Goal: Obtain resource: Obtain resource

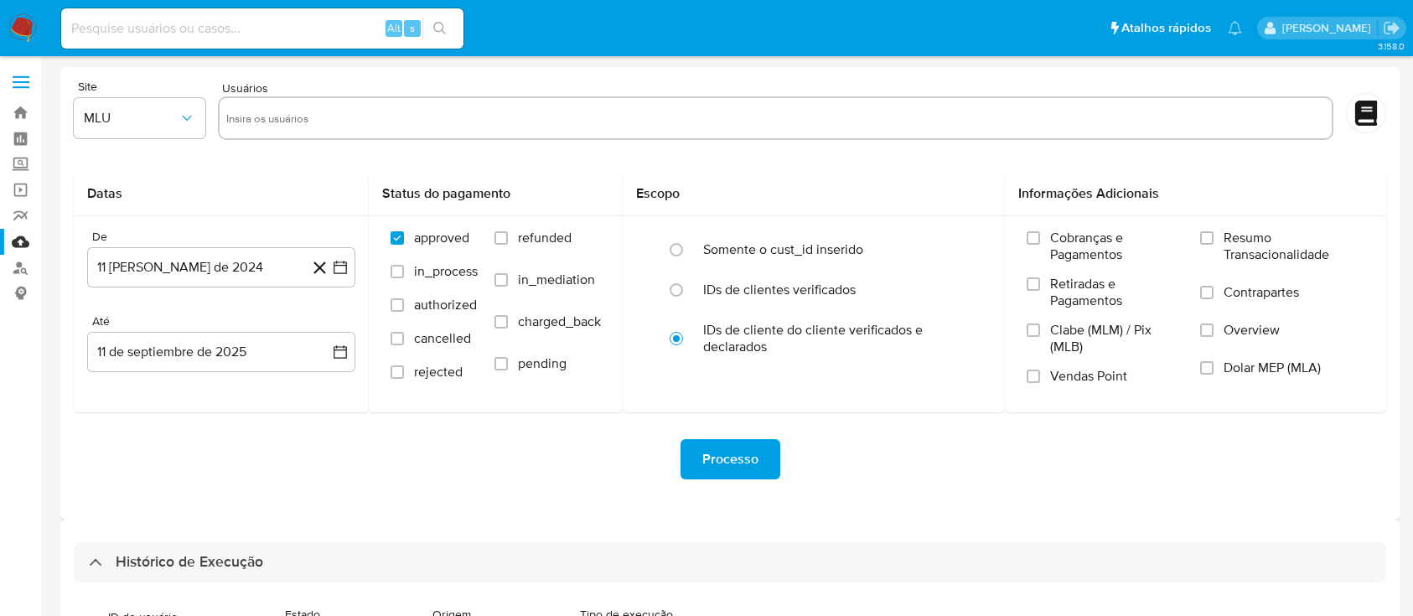
select select "20"
click at [16, 115] on link "Bandeja" at bounding box center [99, 113] width 199 height 26
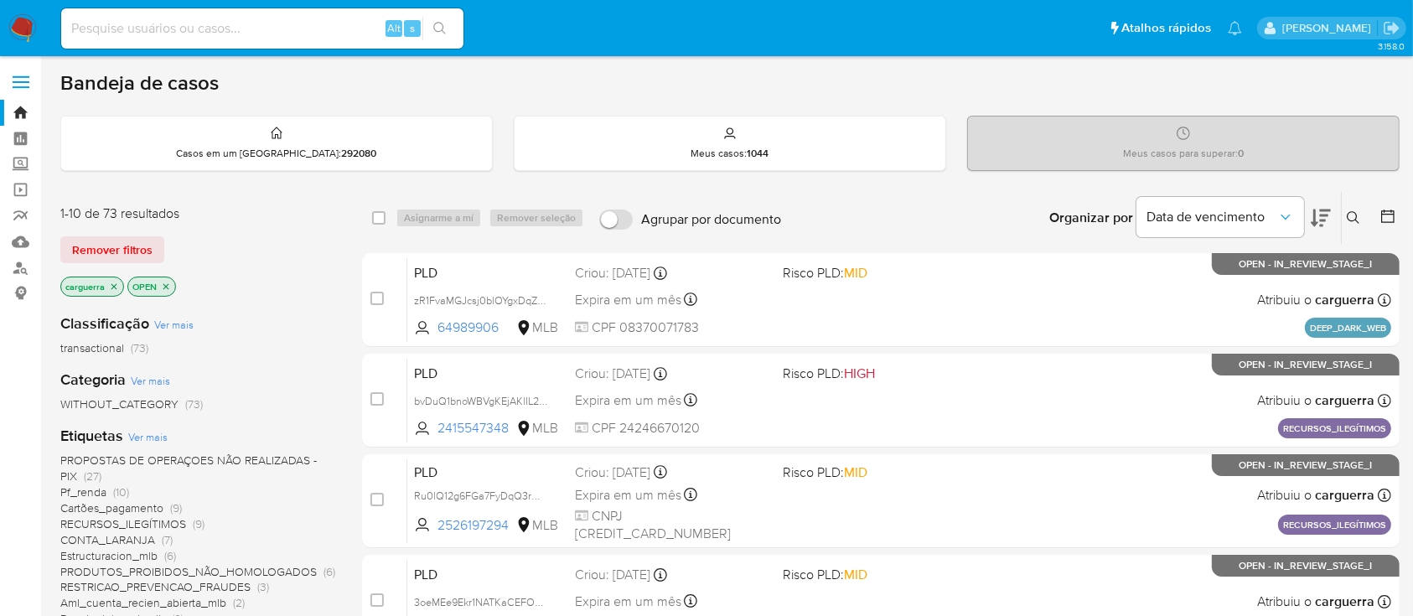
click at [1319, 210] on icon at bounding box center [1321, 218] width 20 height 20
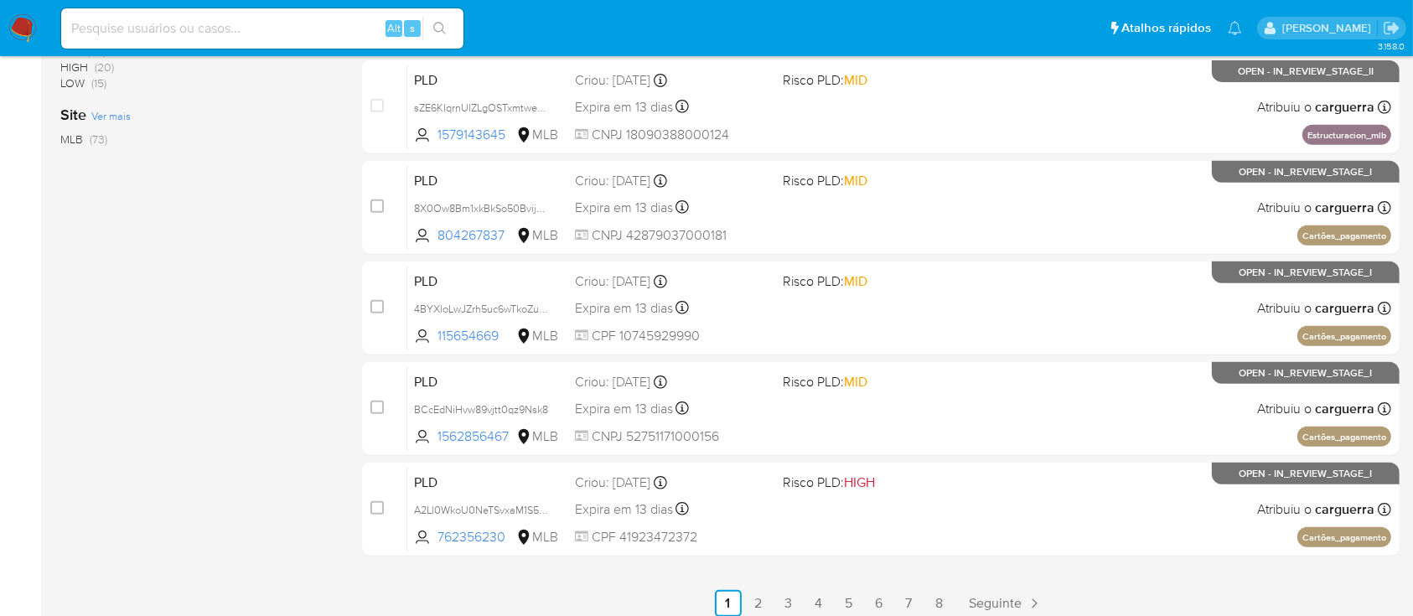
scroll to position [766, 0]
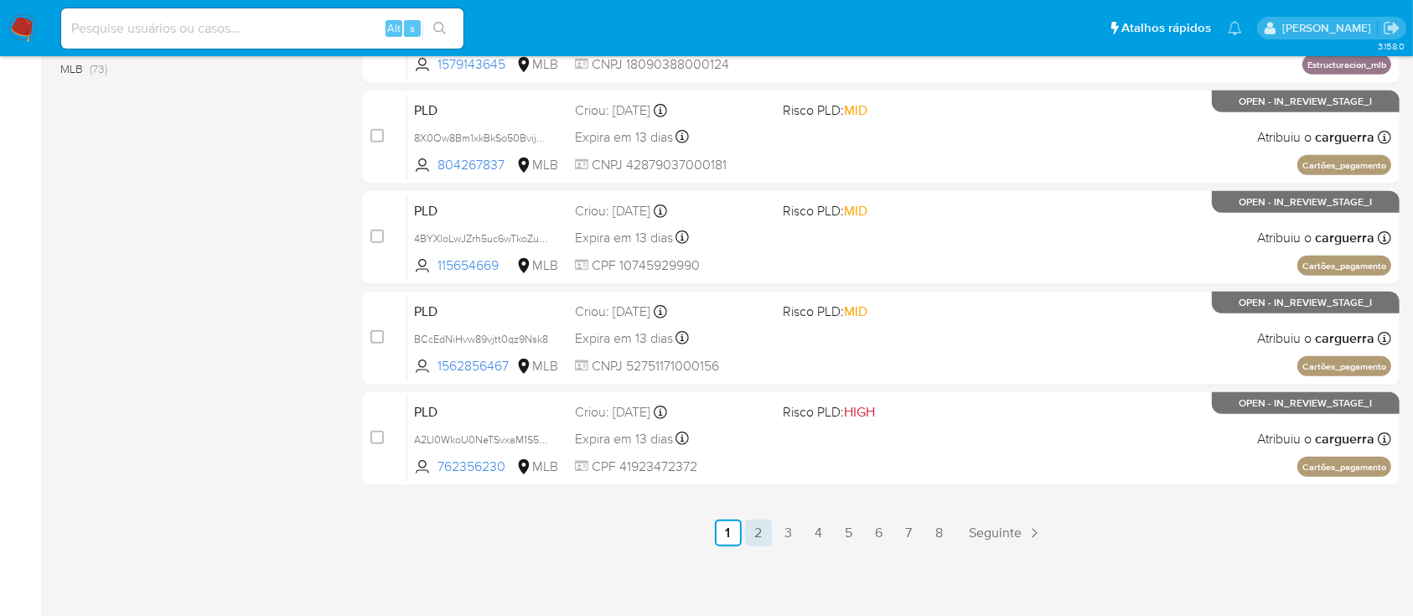
click at [760, 531] on link "2" at bounding box center [758, 533] width 27 height 27
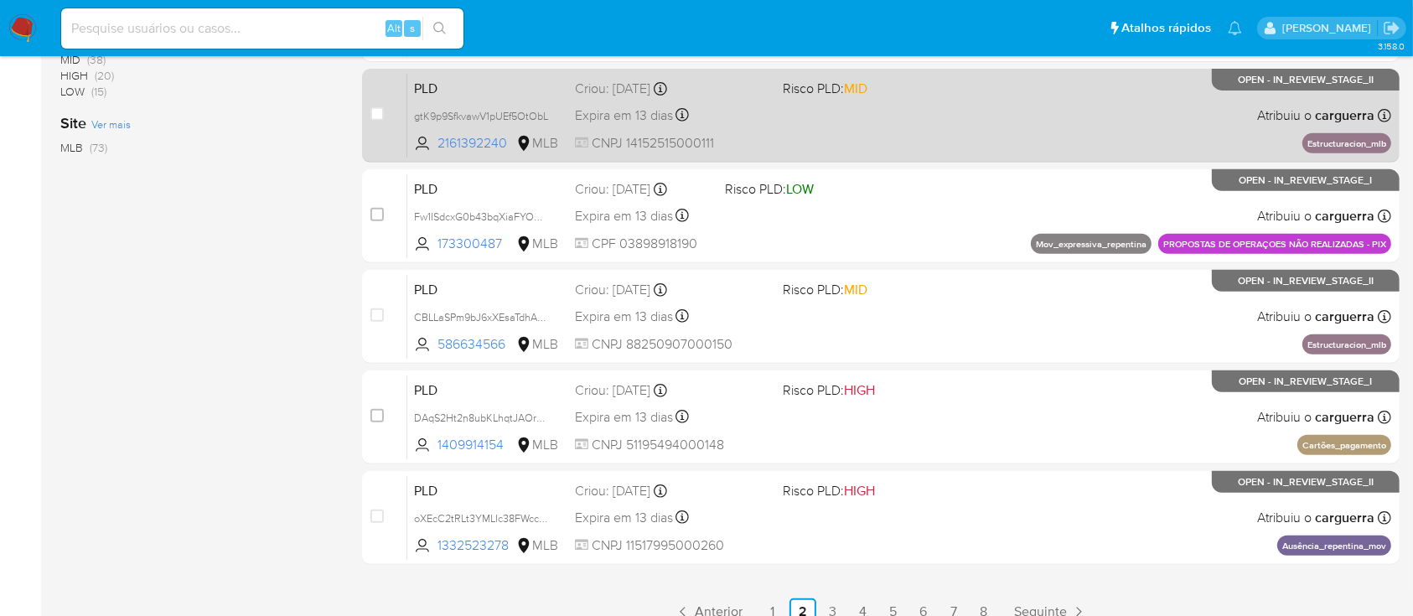
scroll to position [766, 0]
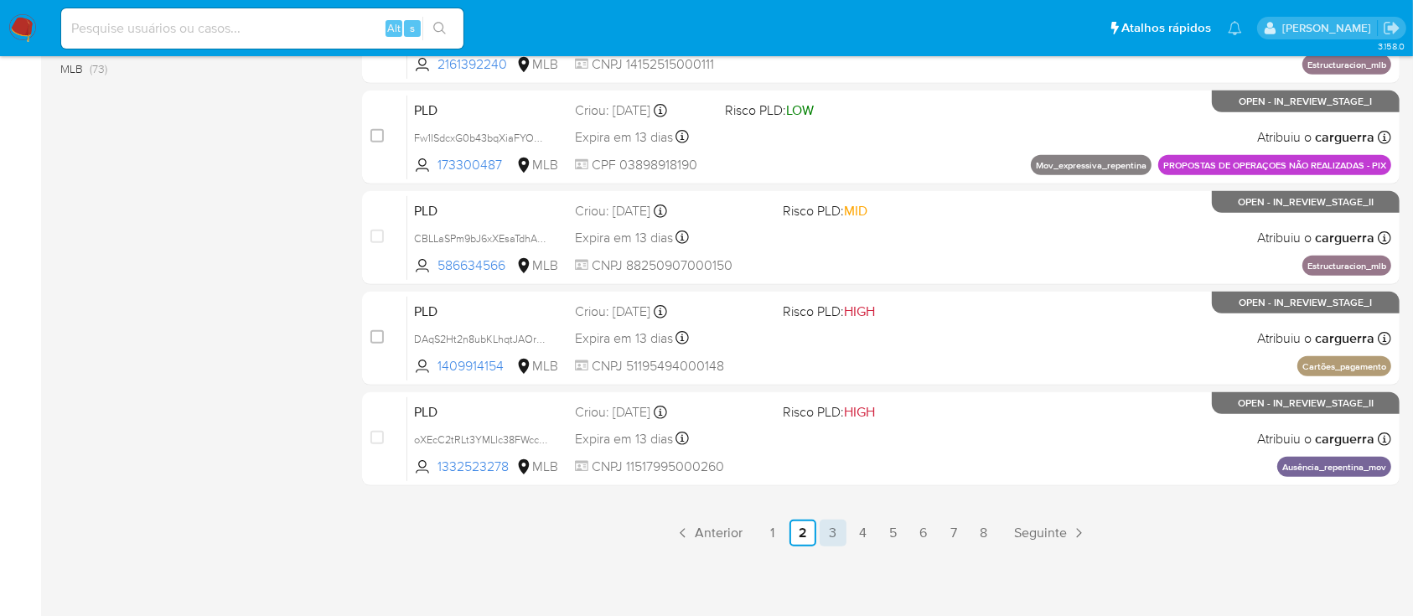
click at [830, 536] on link "3" at bounding box center [833, 533] width 27 height 27
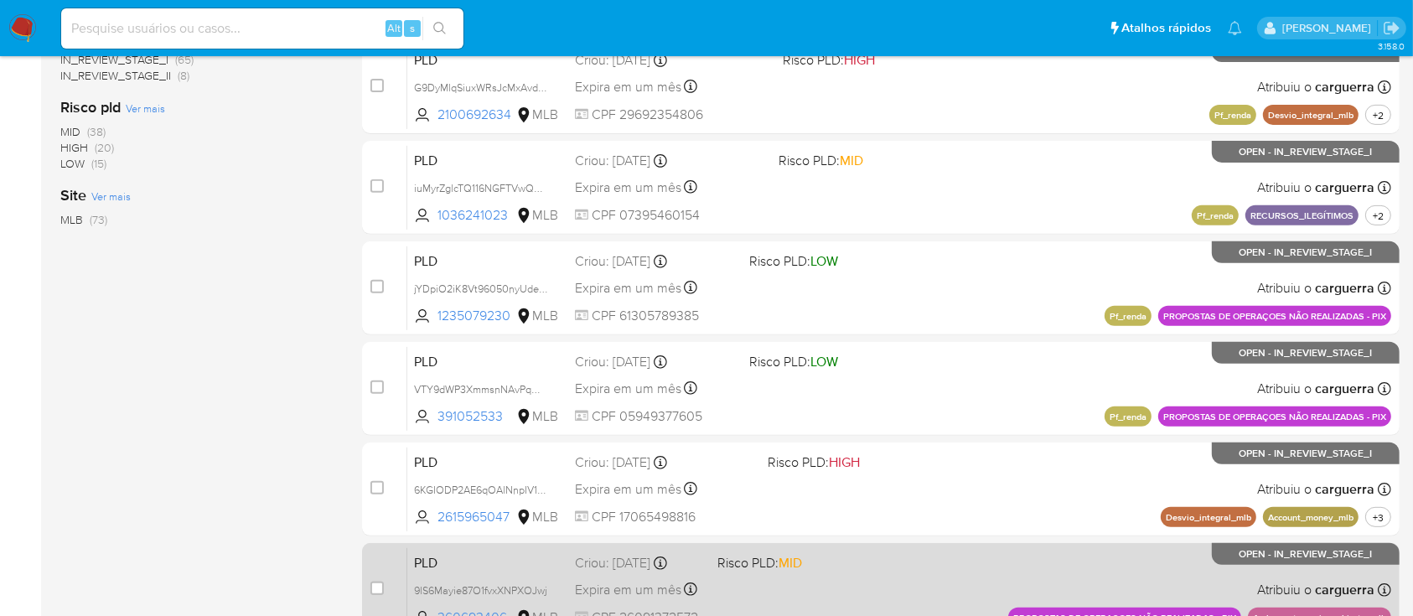
scroll to position [766, 0]
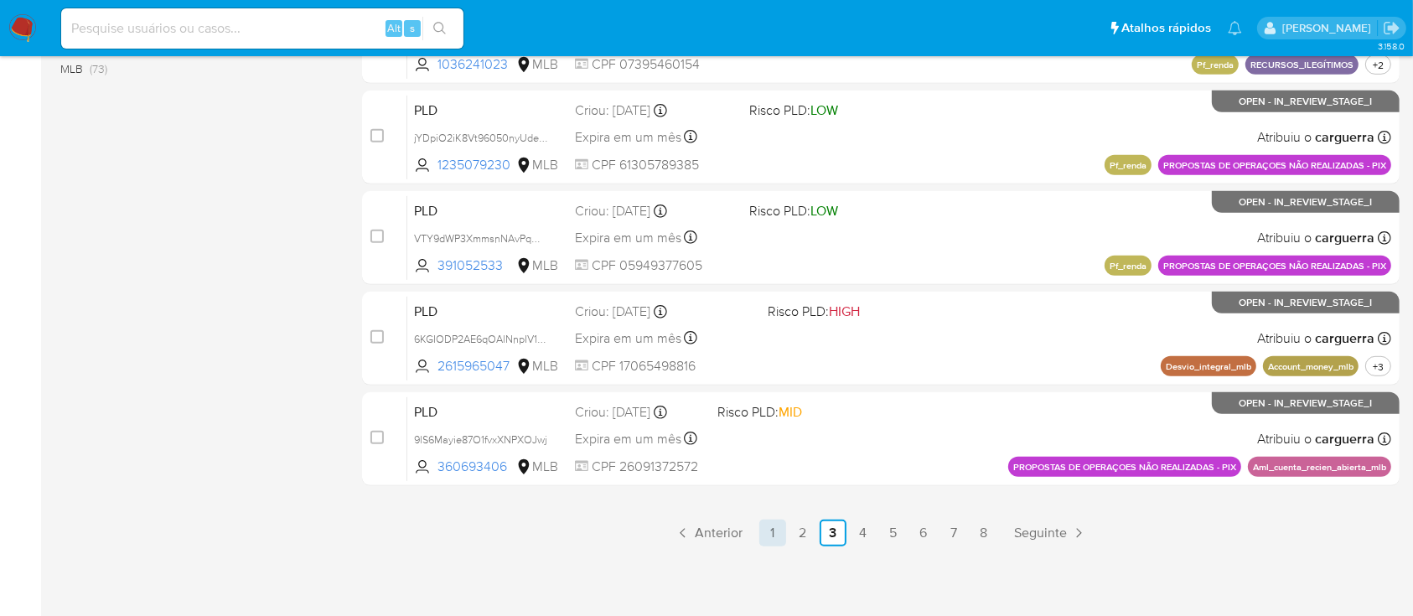
click at [771, 536] on link "1" at bounding box center [772, 533] width 27 height 27
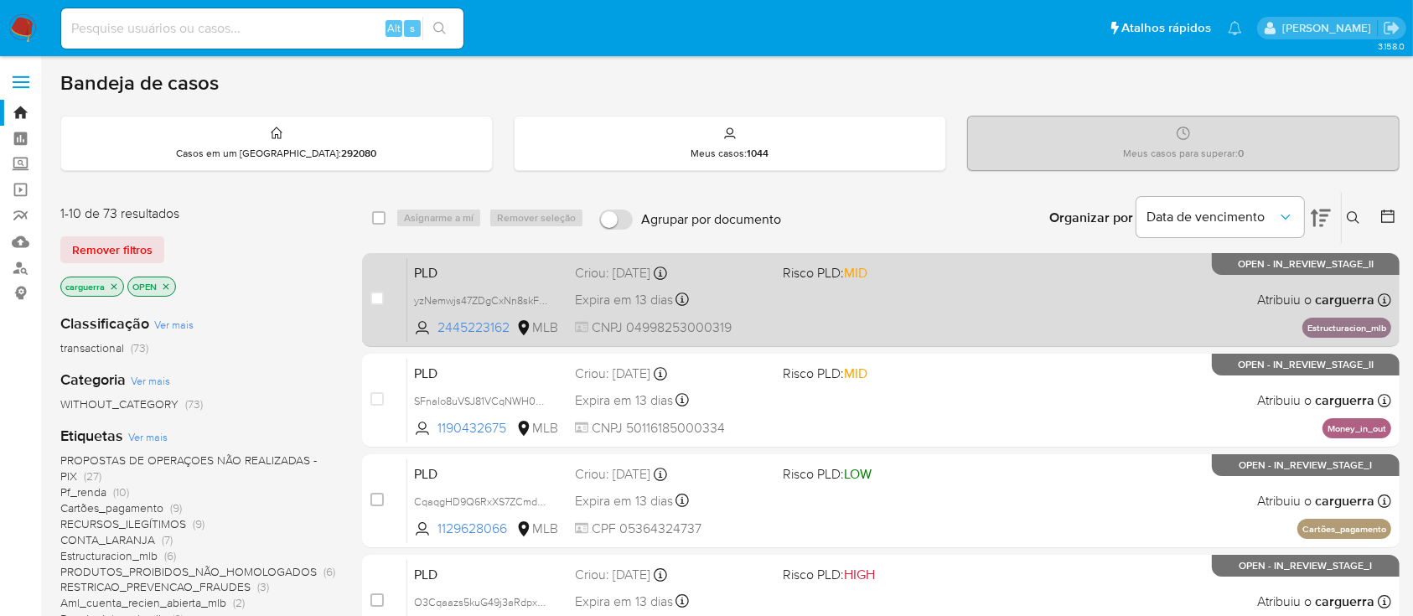
click at [889, 303] on div "PLD yzNemwjs47ZDgCxNn8skF4Ys 2445223162 MLB Risco PLD: MID Criou: 12/08/2025 Cr…" at bounding box center [899, 299] width 984 height 85
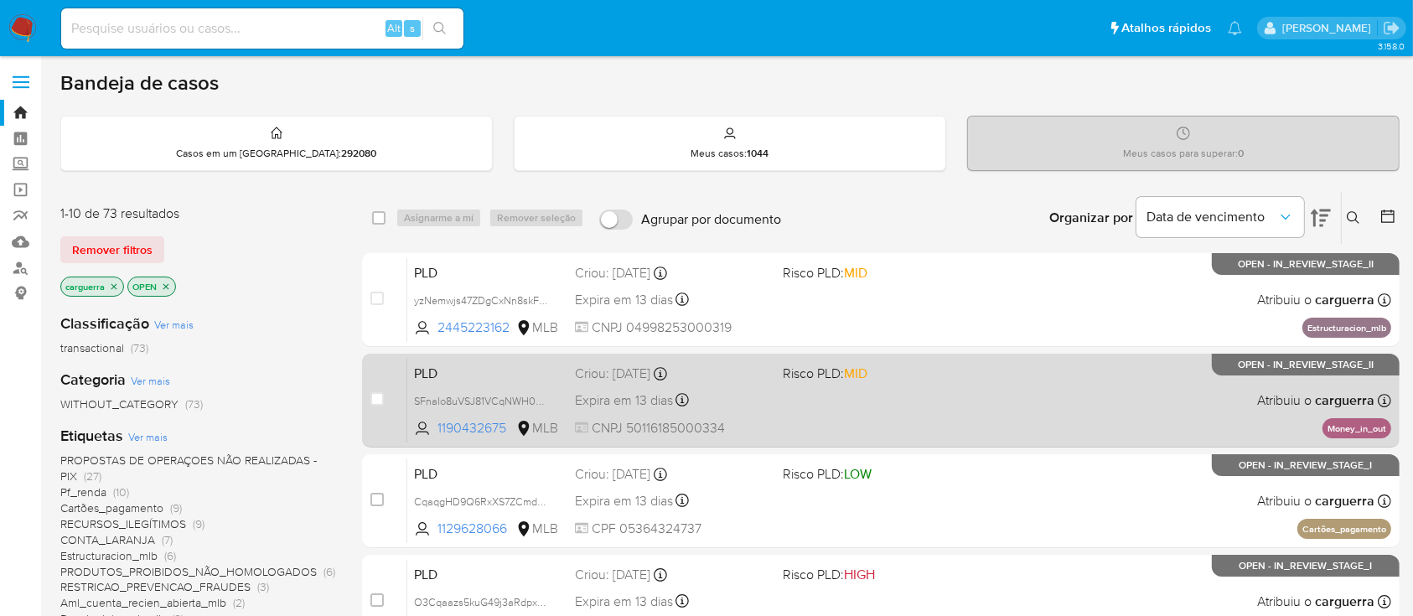
click at [834, 416] on div "PLD SFnaIo8uVSJ81VCqNWH0shH2 1190432675 MLB Risco PLD: MID Criou: 12/08/2025 Cr…" at bounding box center [899, 400] width 984 height 85
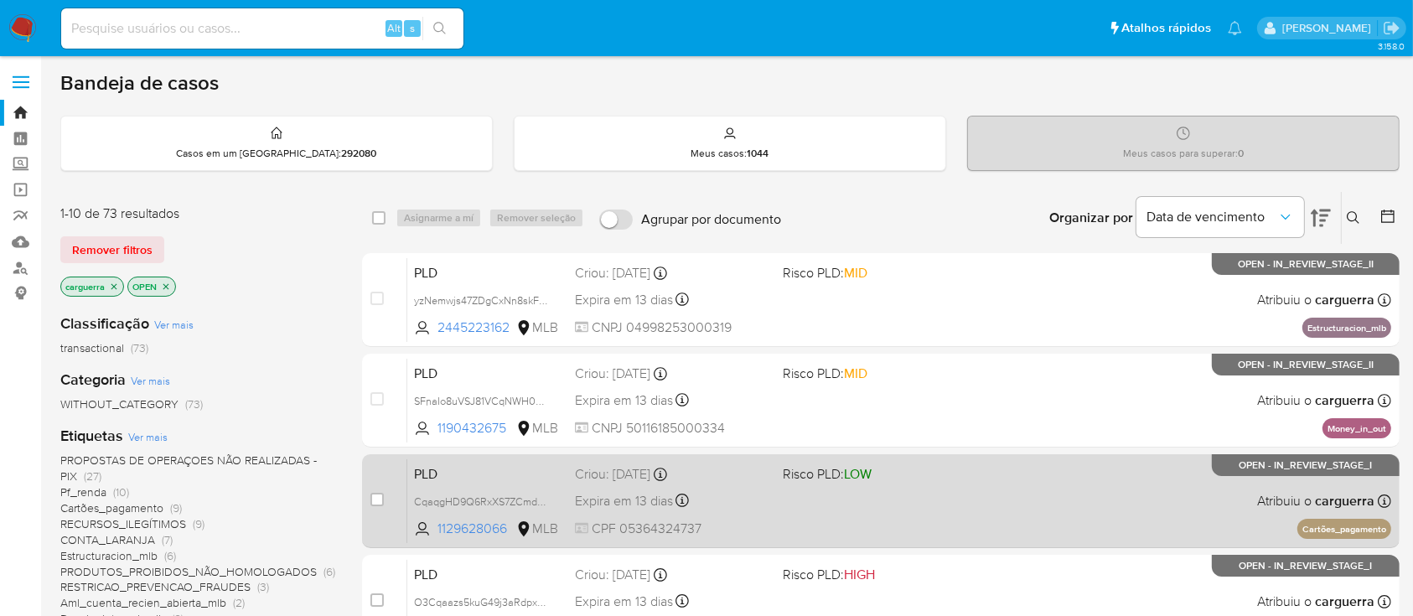
click at [820, 516] on div "PLD CqaqgHD9Q6RxXS7ZCmdgJKUq 1129628066 MLB Risco PLD: LOW Criou: 12/08/2025 Cr…" at bounding box center [899, 500] width 984 height 85
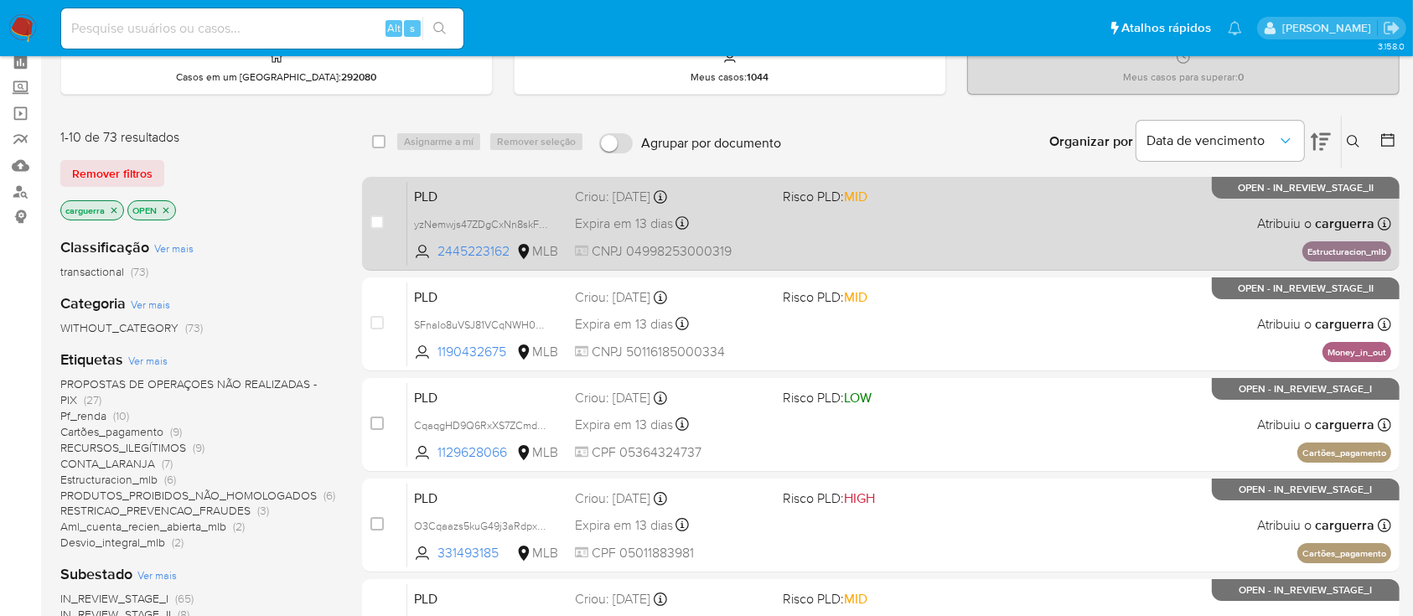
scroll to position [111, 0]
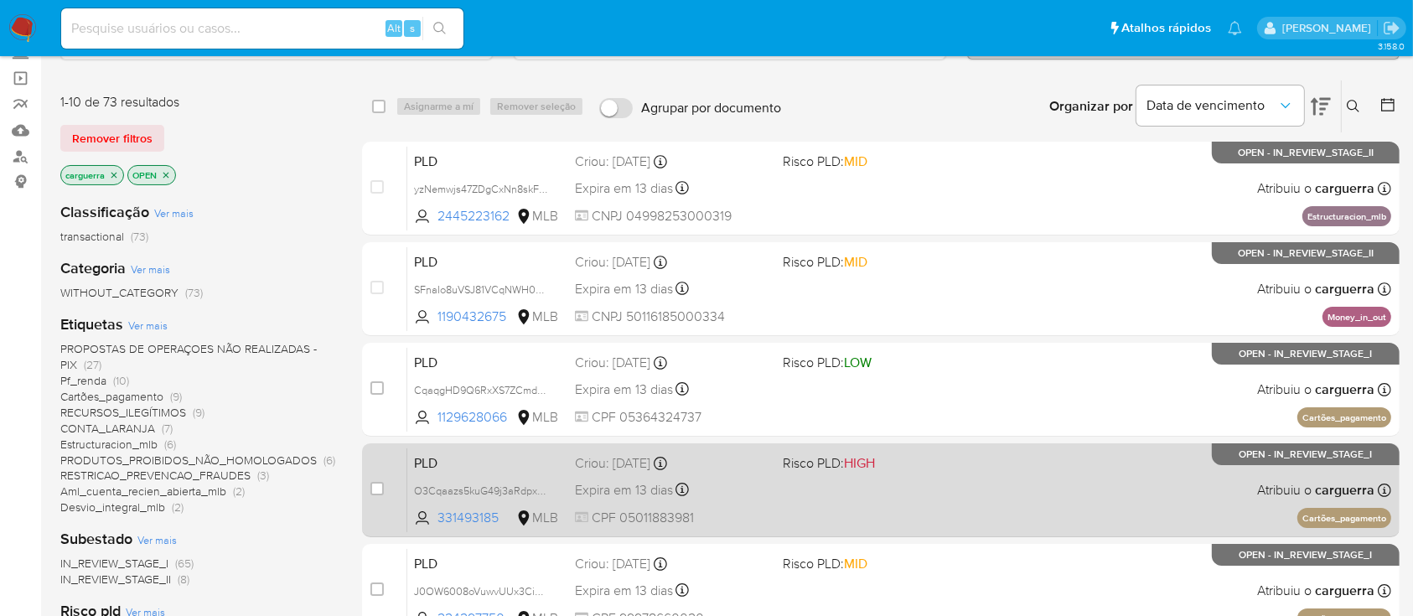
drag, startPoint x: 831, startPoint y: 486, endPoint x: 843, endPoint y: 485, distance: 11.8
click at [831, 487] on div "PLD O3Cqaazs5kuG49j3aRdpxISs 331493185 MLB Risco PLD: HIGH Criou: 12/08/2025 Cr…" at bounding box center [899, 490] width 984 height 85
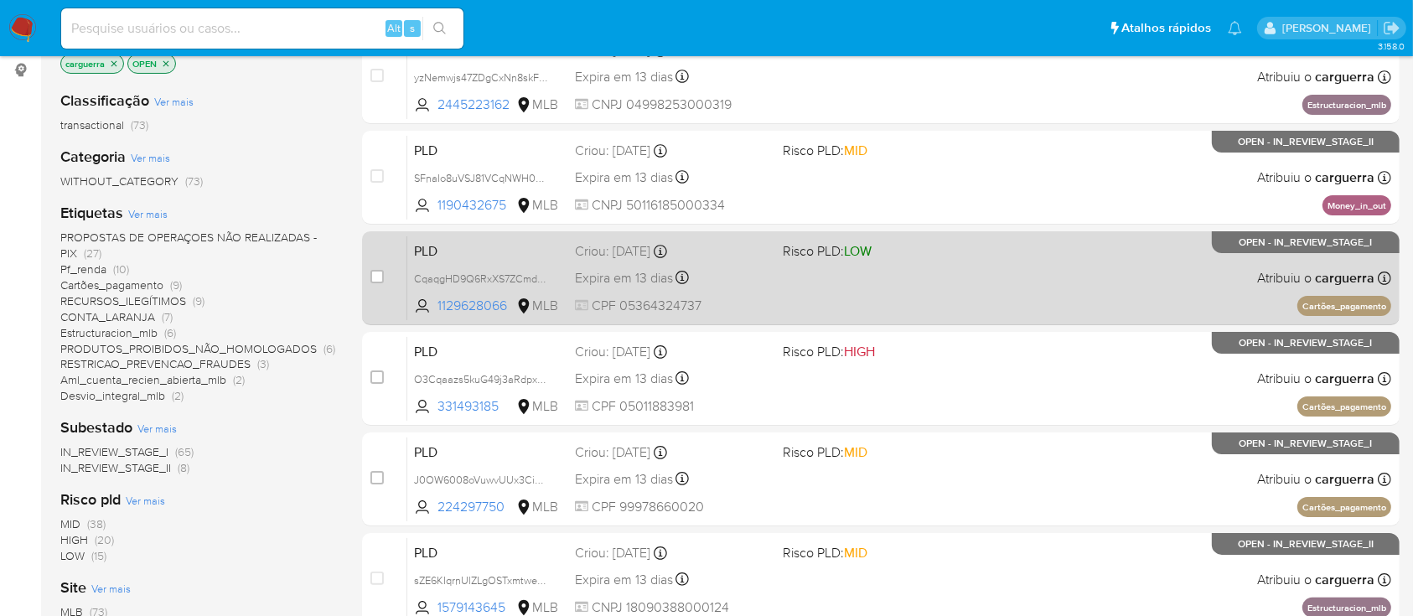
scroll to position [335, 0]
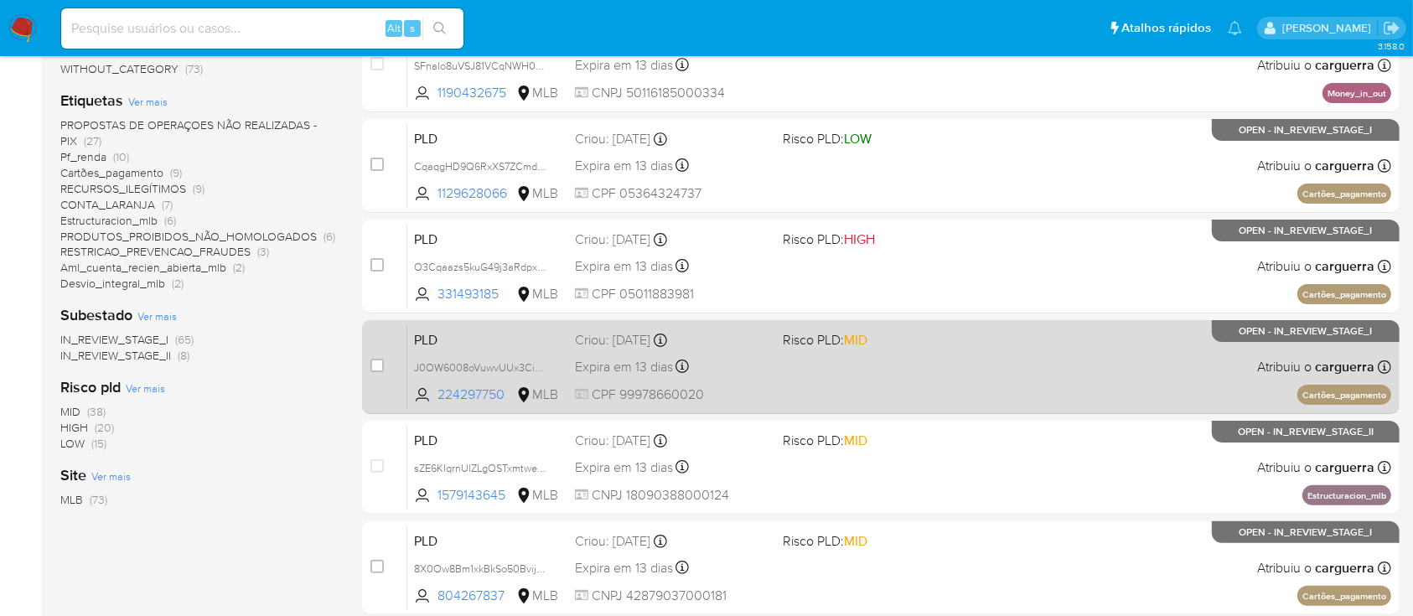
click at [846, 382] on div "PLD J0OW6008oVuwvUUx3CisuAVW 224297750 MLB Risco PLD: MID Criou: 12/08/2025 Cri…" at bounding box center [899, 366] width 984 height 85
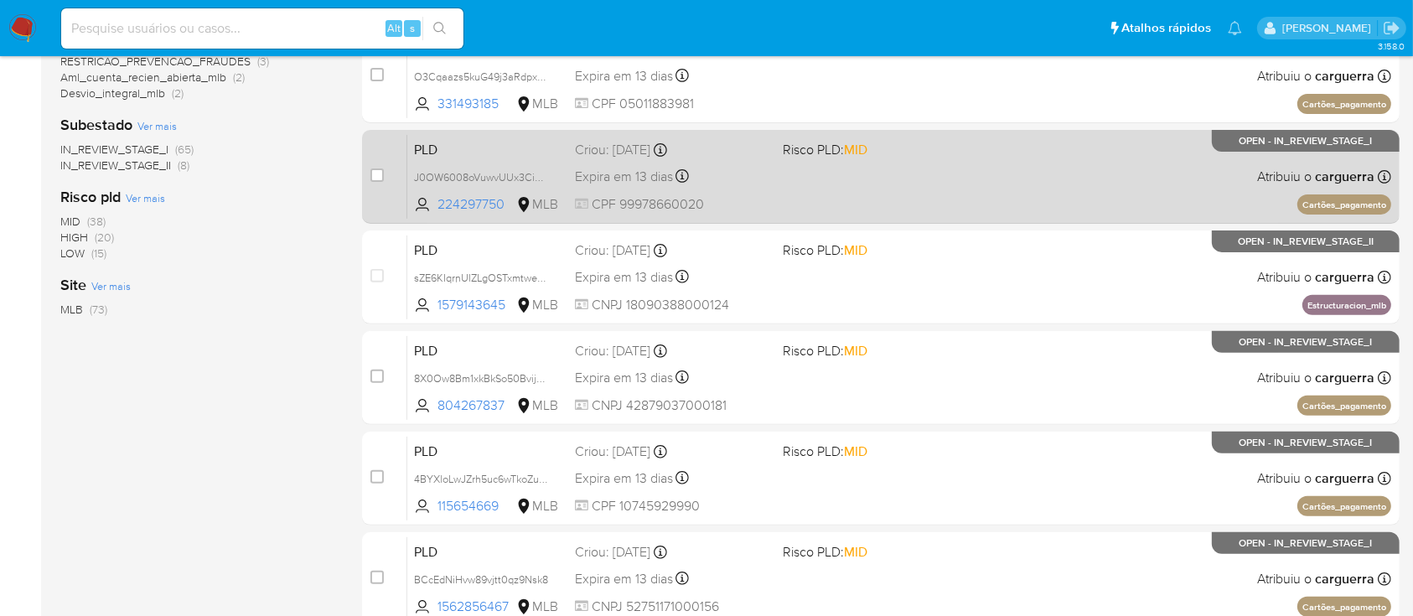
scroll to position [558, 0]
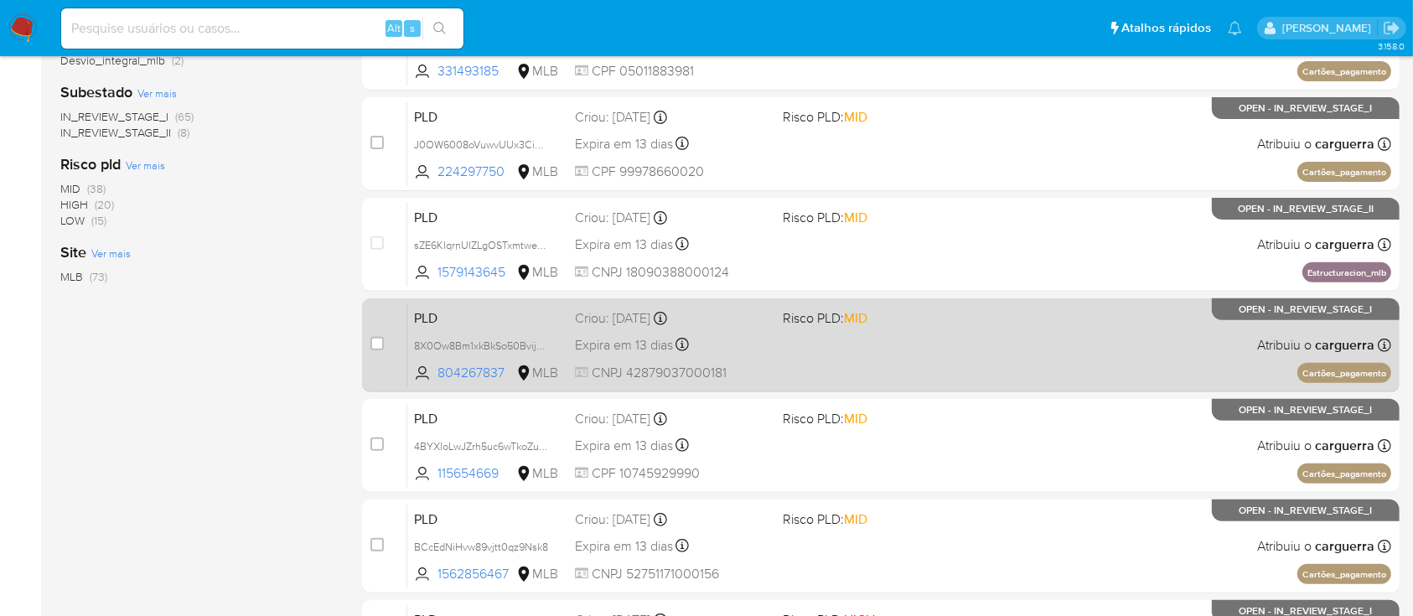
click at [825, 362] on div "PLD 8X0Ow8Bm1xkBkSo50BvijsTt 804267837 MLB Risco PLD: MID Criou: 12/08/2025 Cri…" at bounding box center [899, 345] width 984 height 85
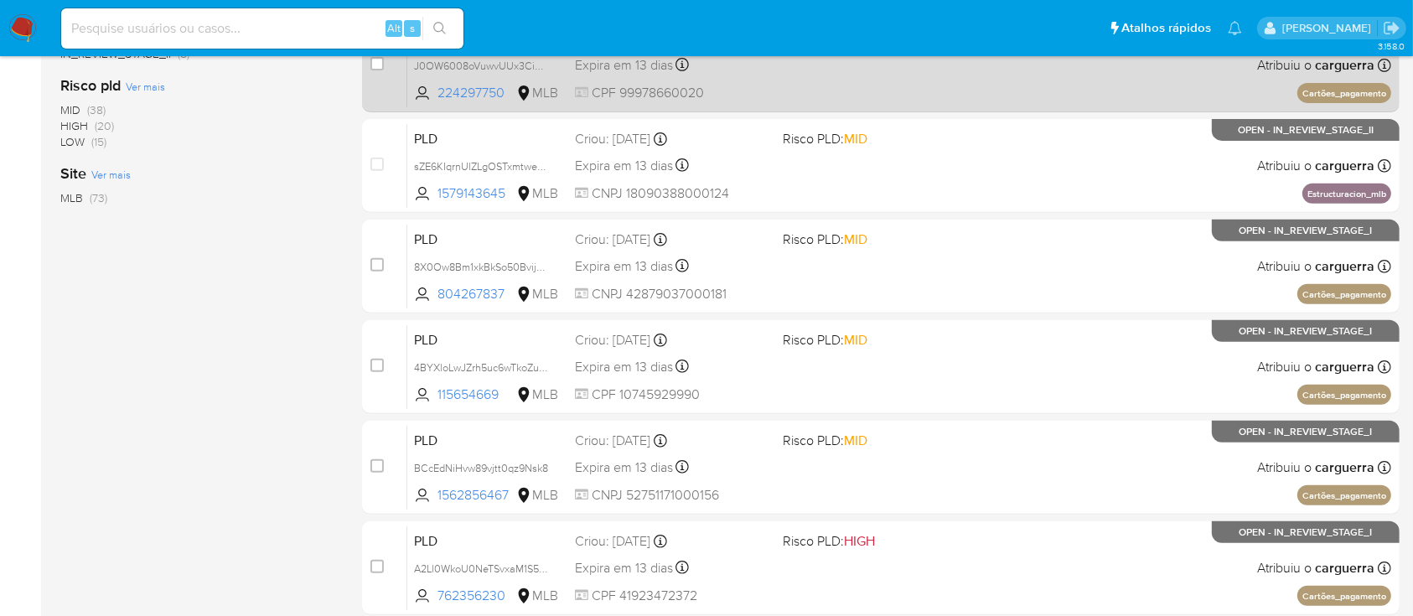
scroll to position [670, 0]
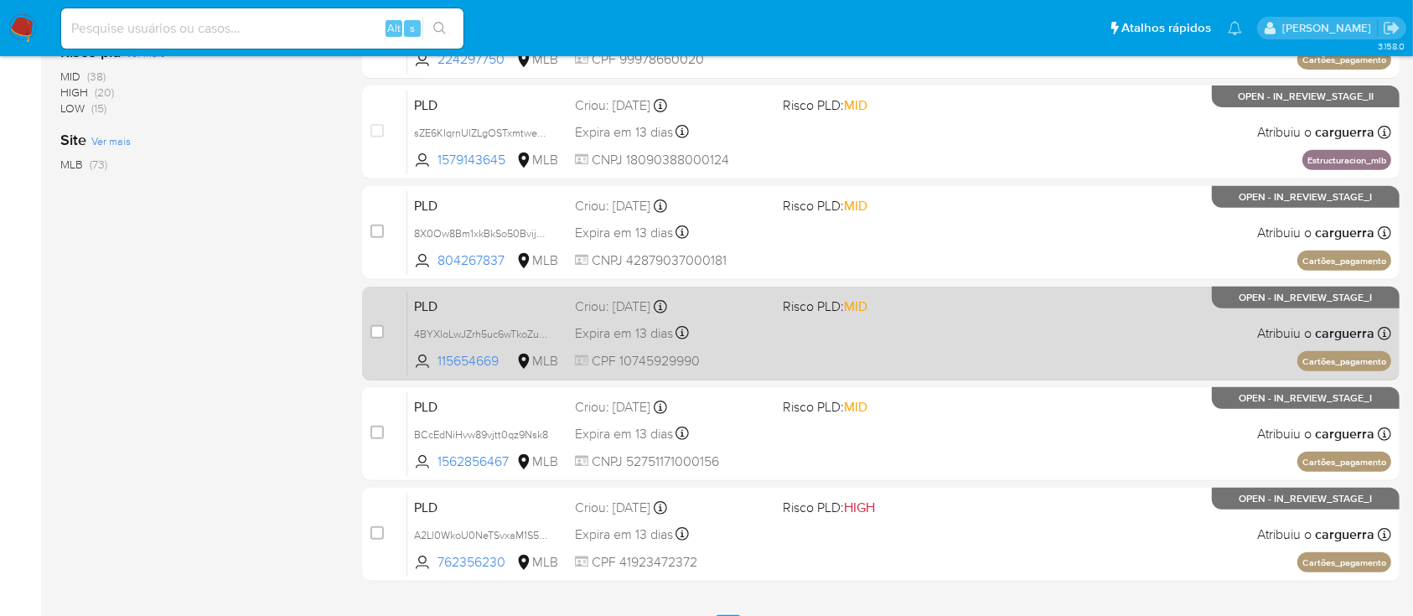
click at [862, 345] on div "PLD 4BYXloLwJZrh5uc6wTkoZutm 115654669 MLB Risco PLD: MID Criou: 12/08/2025 Cri…" at bounding box center [899, 333] width 984 height 85
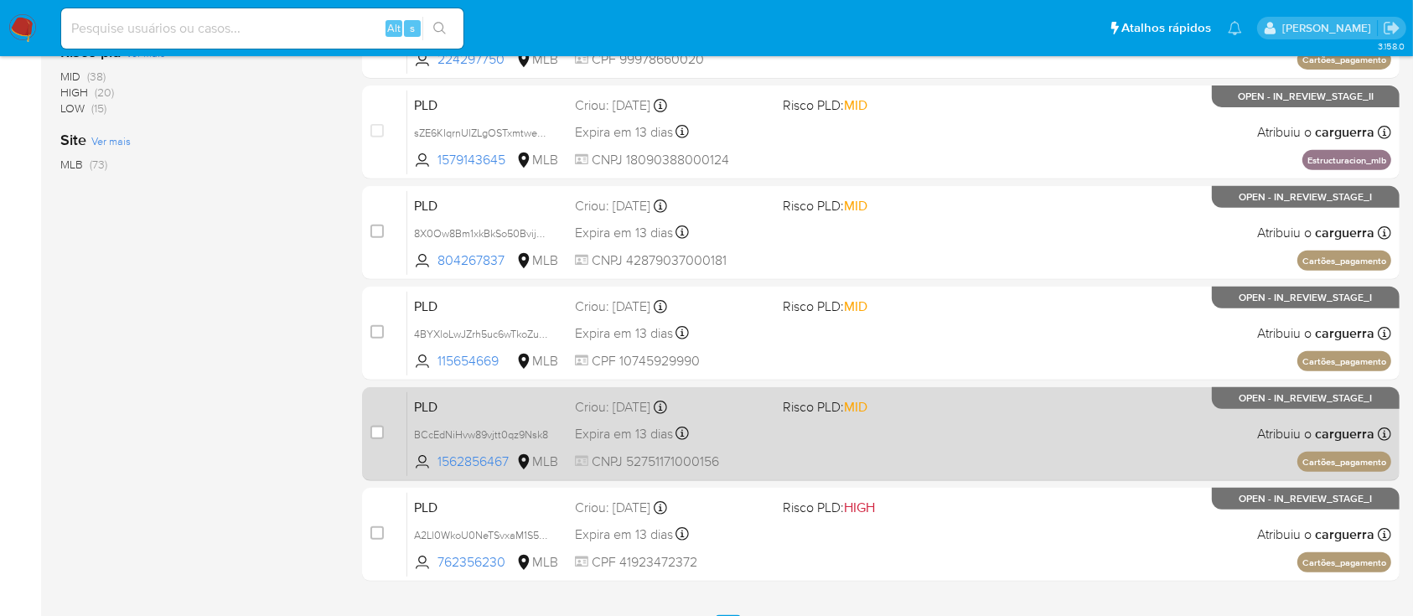
click at [902, 425] on div "PLD BCcEdNiHvw89vjtt0qz9Nsk8 1562856467 MLB Risco PLD: MID Criou: 12/08/2025 Cr…" at bounding box center [899, 433] width 984 height 85
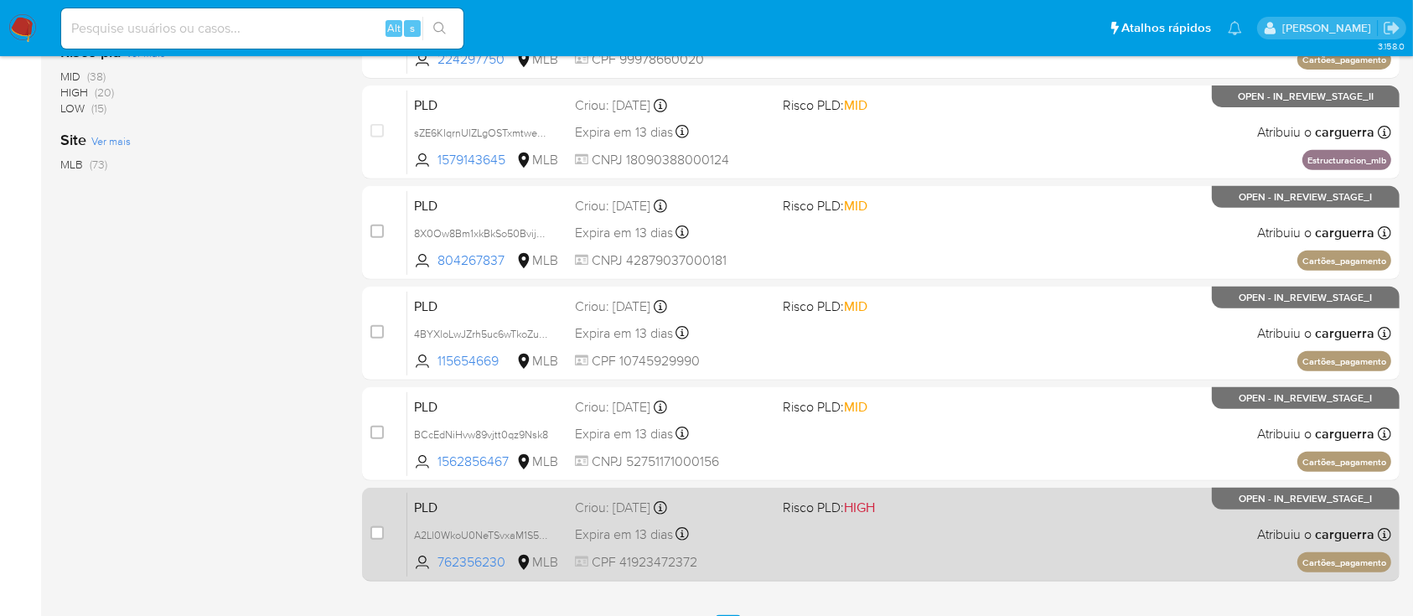
click at [972, 520] on div "PLD A2Ll0WkoU0NeTSvxaM1S5GW9 762356230 MLB Risco PLD: HIGH Criou: 12/08/2025 Cr…" at bounding box center [899, 534] width 984 height 85
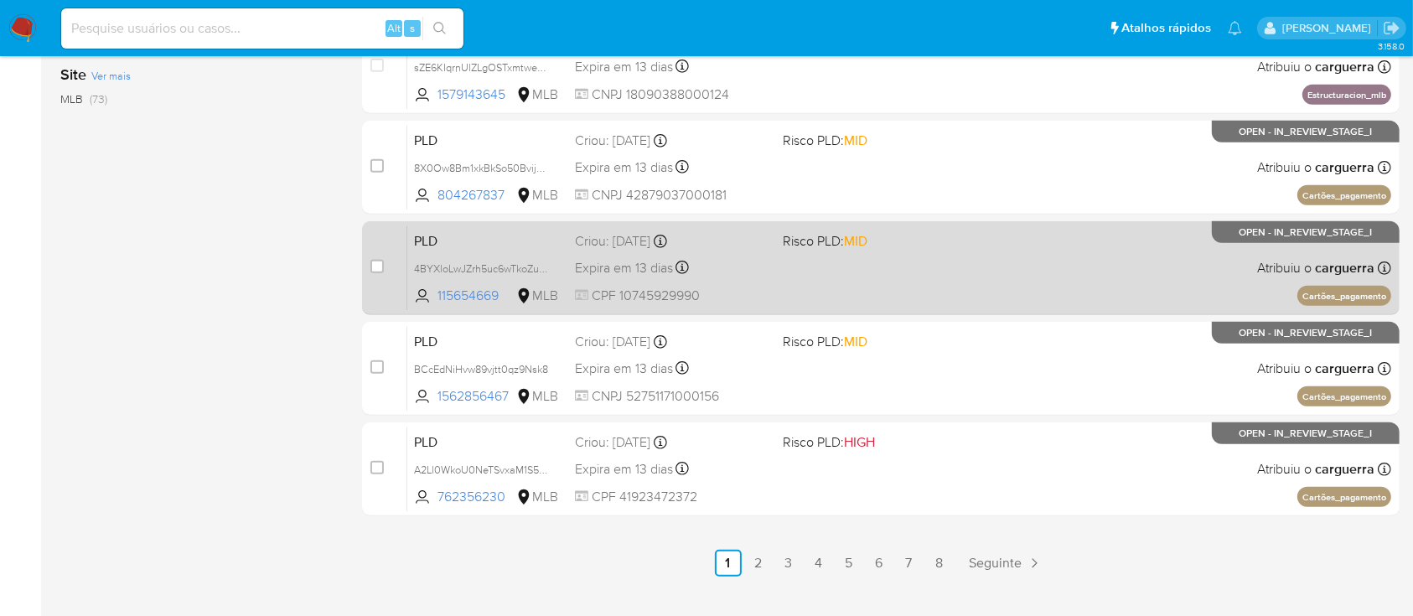
scroll to position [766, 0]
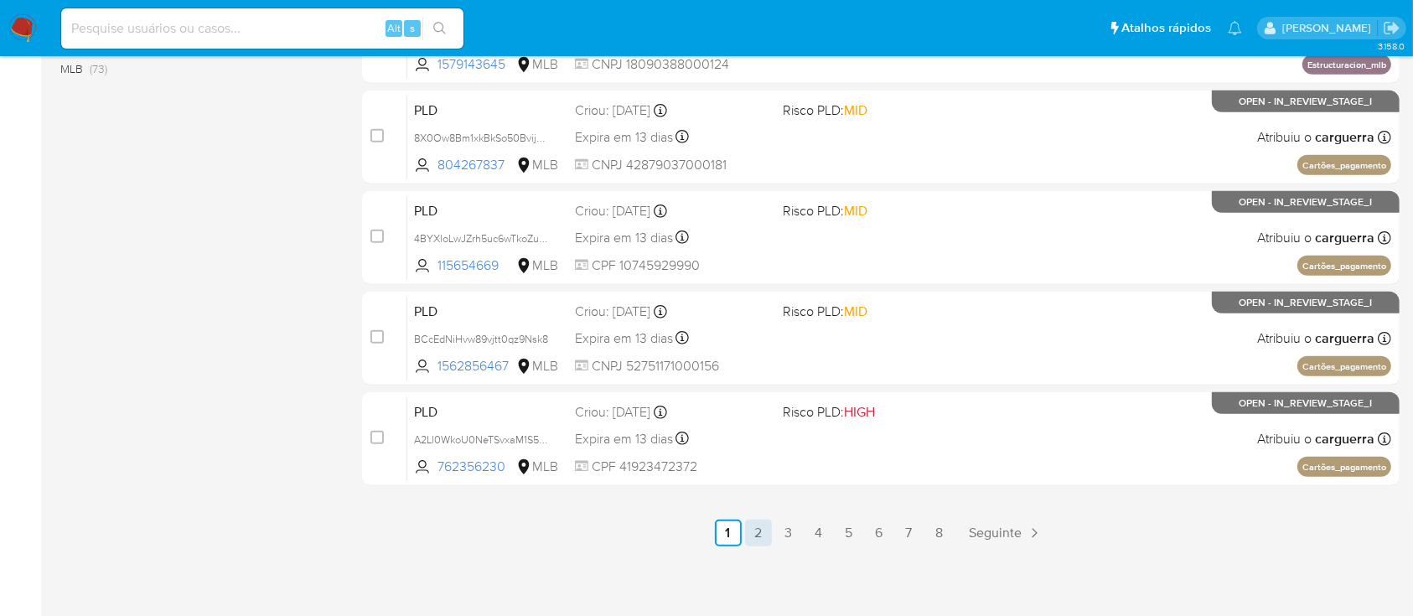
click at [758, 533] on link "2" at bounding box center [758, 533] width 27 height 27
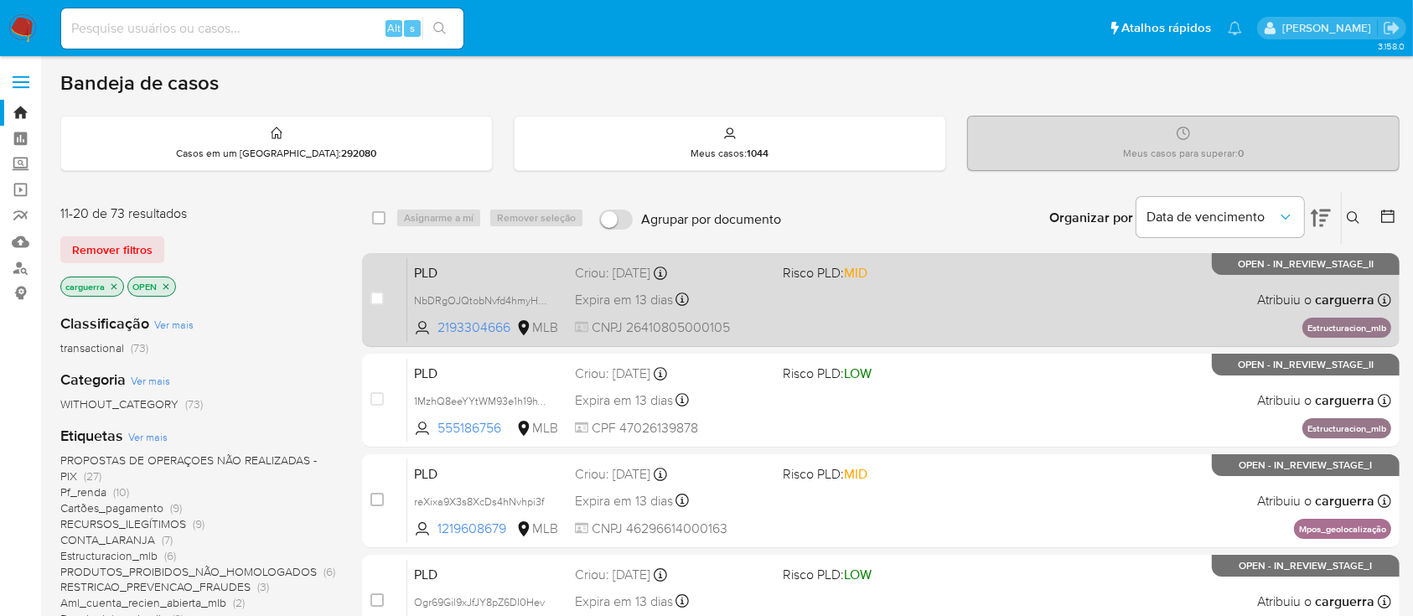
click at [841, 328] on div "PLD NbDRgOJQtobNvfd4hmyHpcQk 2193304666 MLB Risco PLD: MID Criou: 12/08/2025 Cr…" at bounding box center [899, 299] width 984 height 85
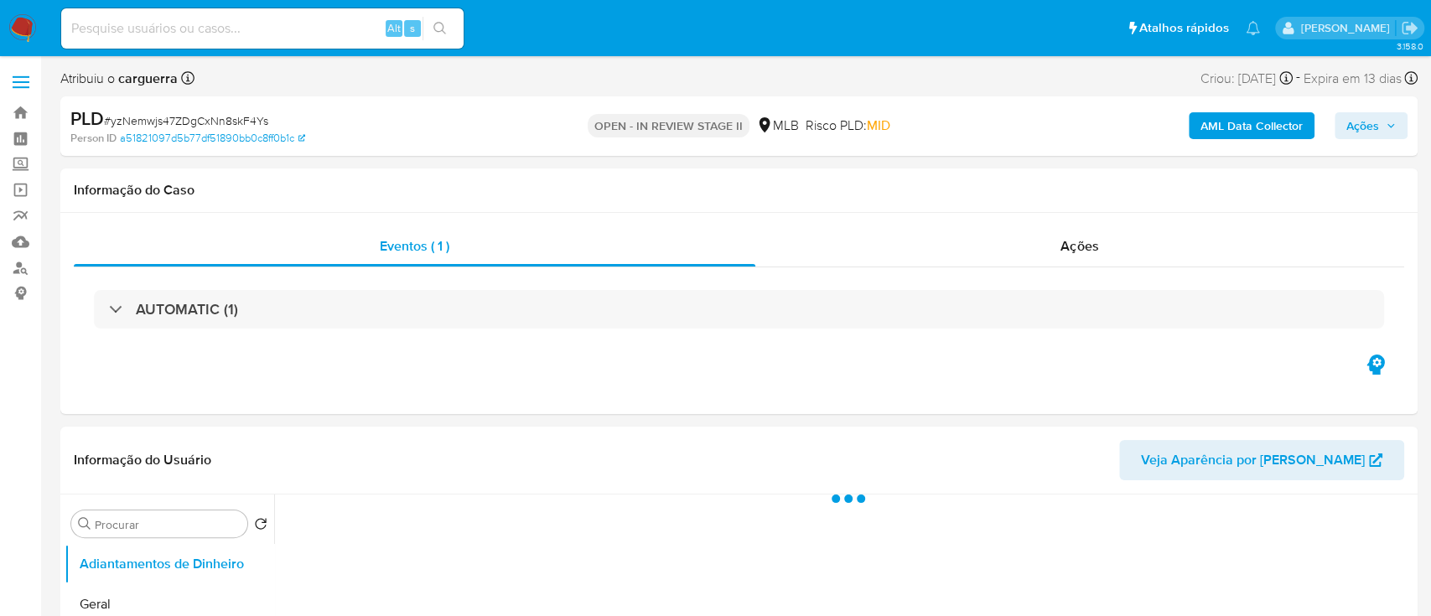
select select "10"
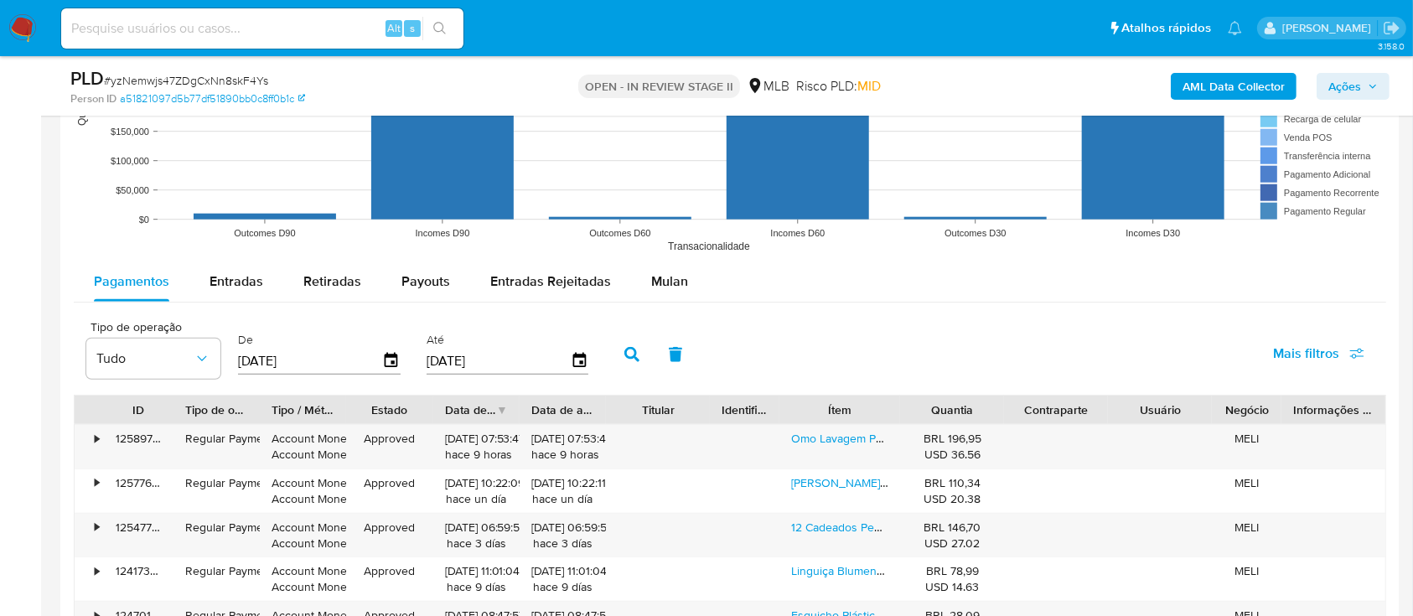
scroll to position [1564, 0]
click at [657, 284] on span "Mulan" at bounding box center [669, 279] width 37 height 19
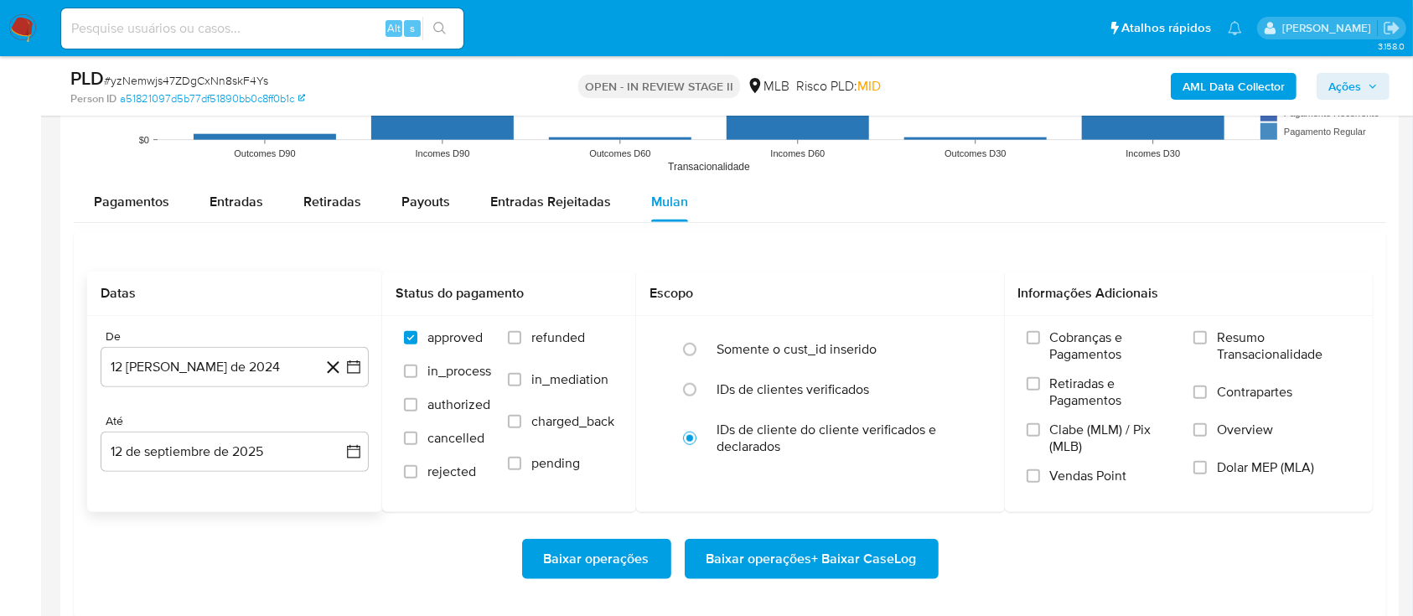
scroll to position [1676, 0]
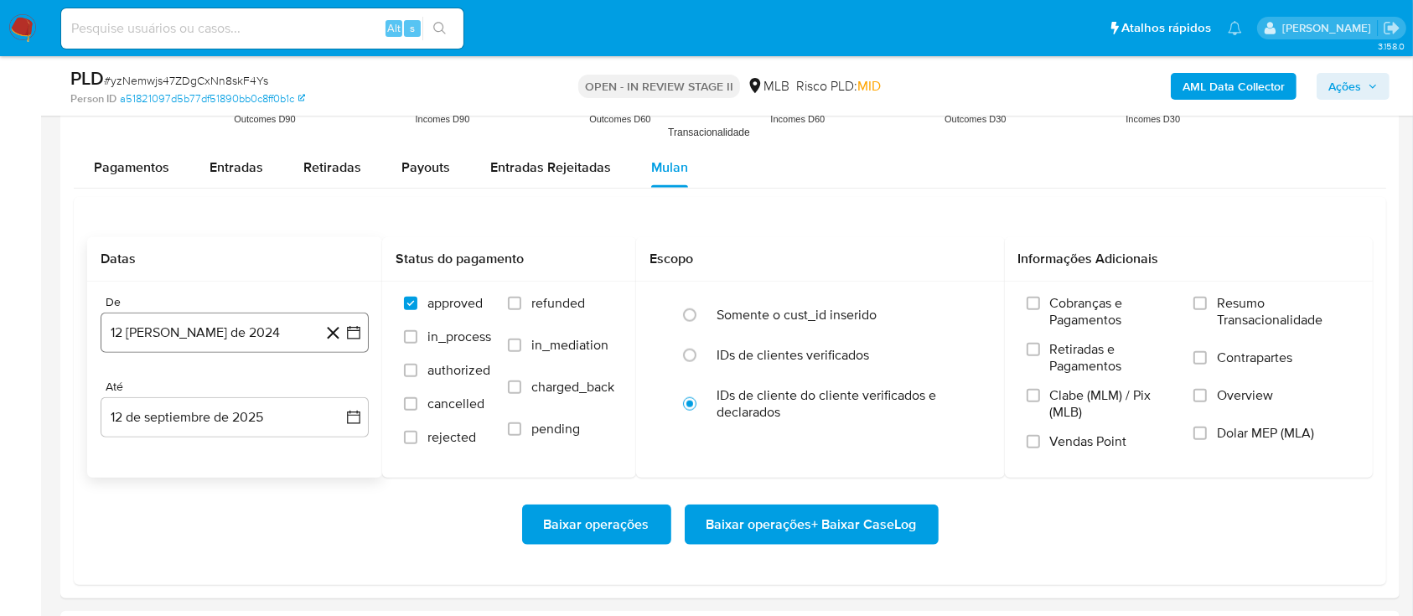
click at [368, 330] on div "De 12 de agosto de 2024 12-08-2024 Até 12 de septiembre de 2025 12-09-2025" at bounding box center [234, 380] width 295 height 196
click at [355, 327] on icon "button" at bounding box center [353, 332] width 13 height 13
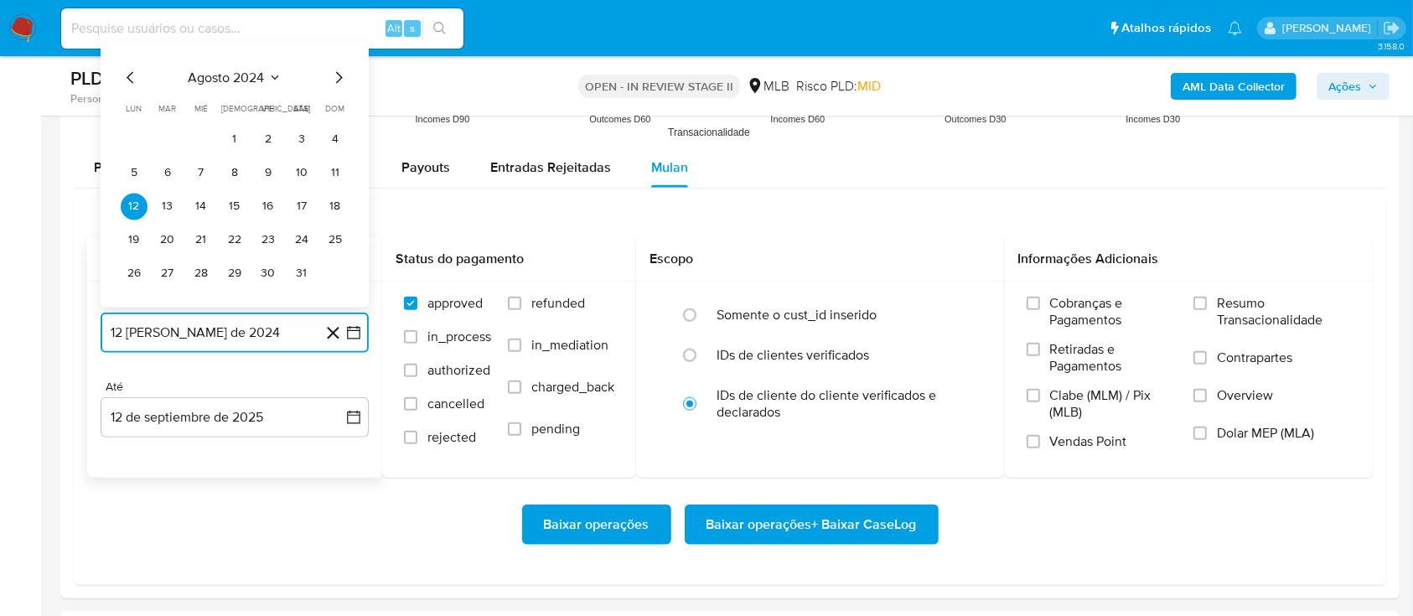
click at [267, 78] on button "agosto 2024" at bounding box center [235, 78] width 93 height 17
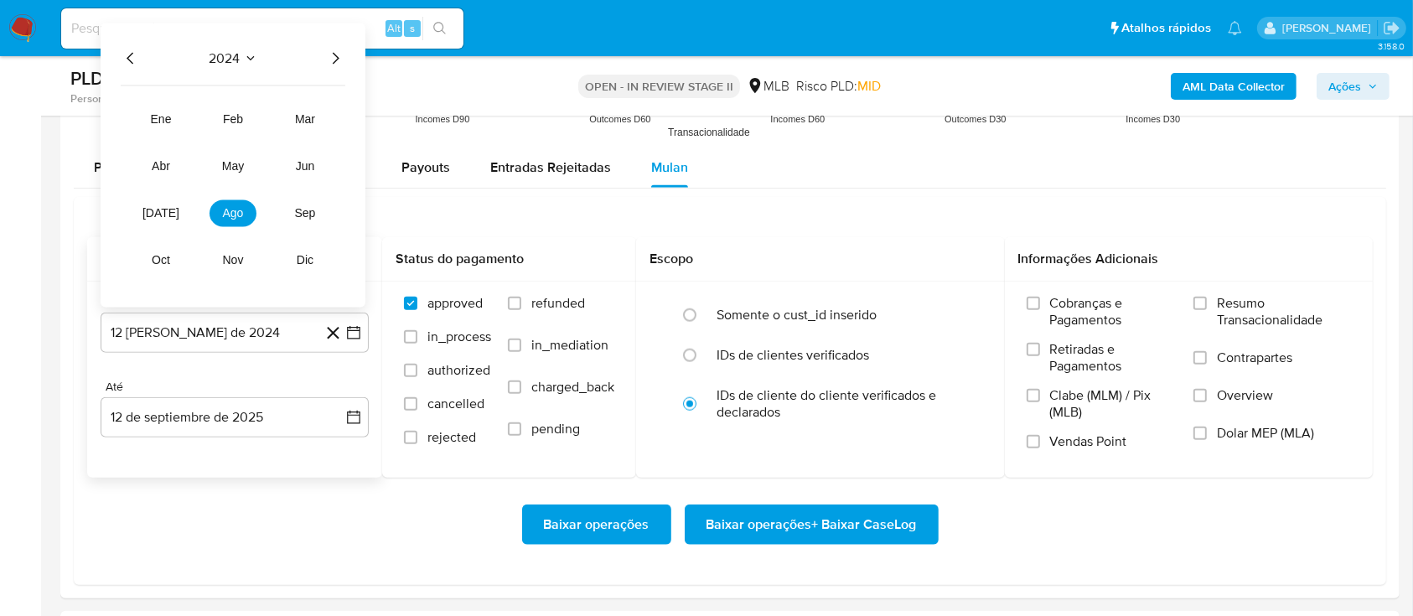
click at [329, 56] on icon "Año siguiente" at bounding box center [335, 59] width 20 height 20
click at [149, 218] on button "[DATE]" at bounding box center [160, 213] width 47 height 27
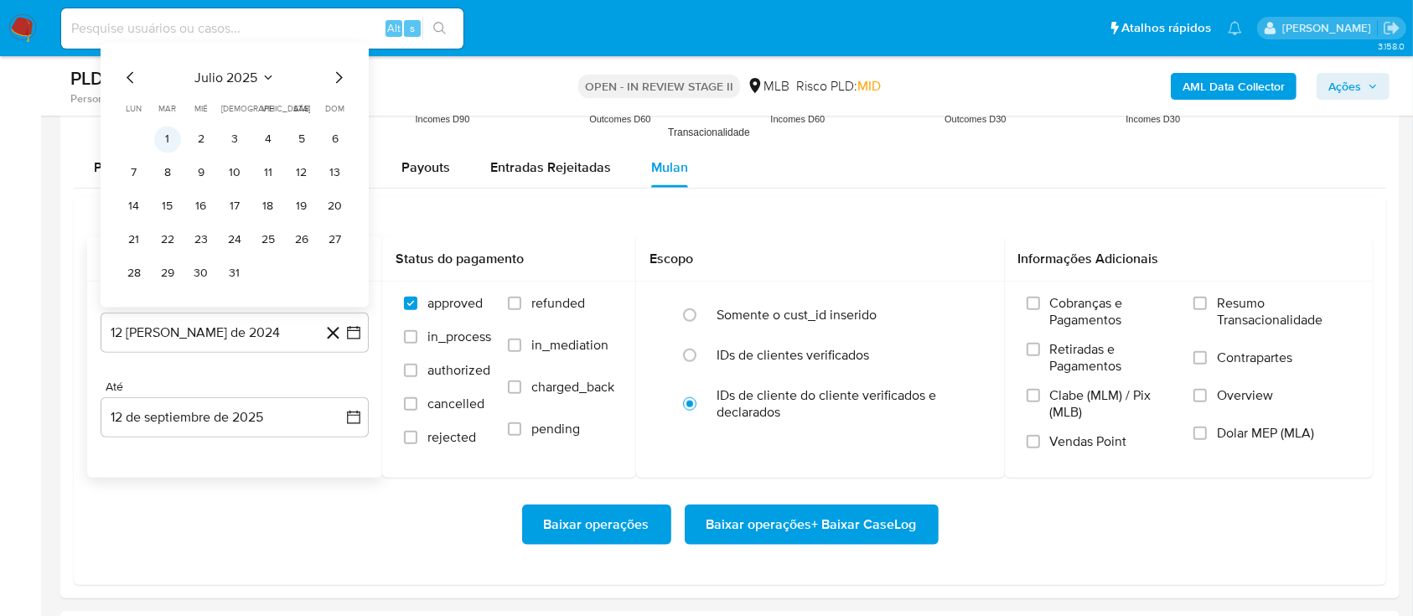
click at [172, 144] on button "1" at bounding box center [167, 140] width 27 height 27
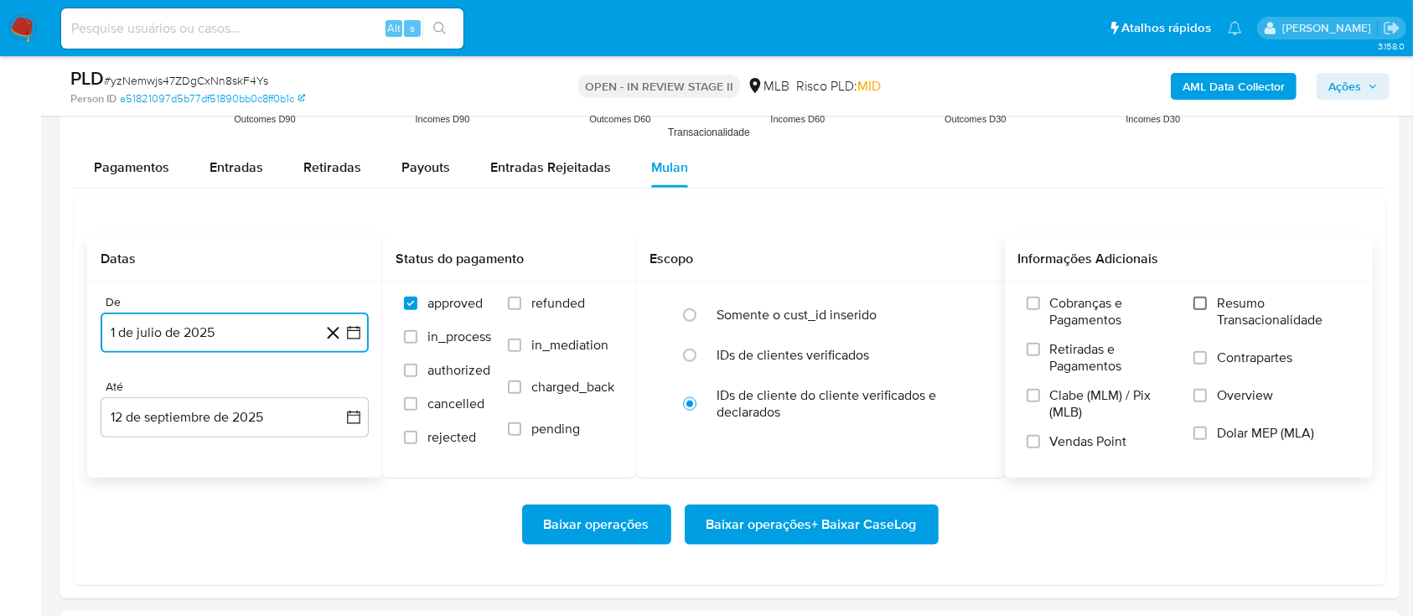
click at [1202, 308] on input "Resumo Transacionalidade" at bounding box center [1199, 303] width 13 height 13
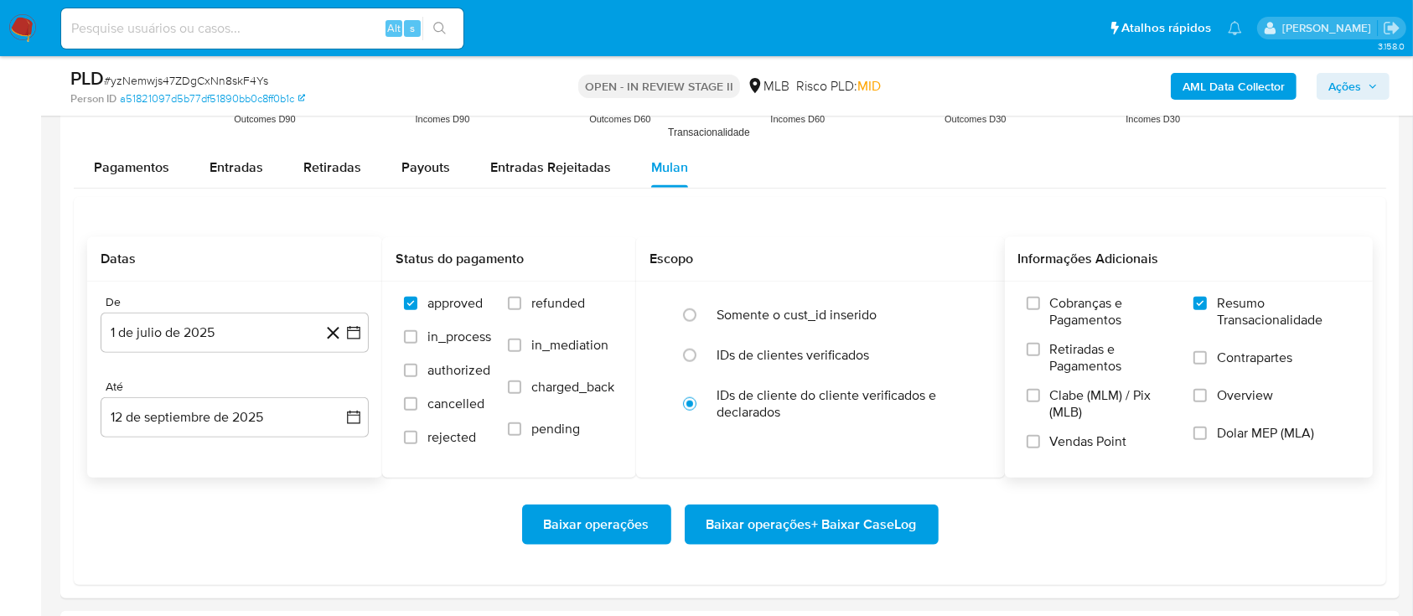
click at [815, 518] on span "Baixar operações + Baixar CaseLog" at bounding box center [811, 524] width 210 height 37
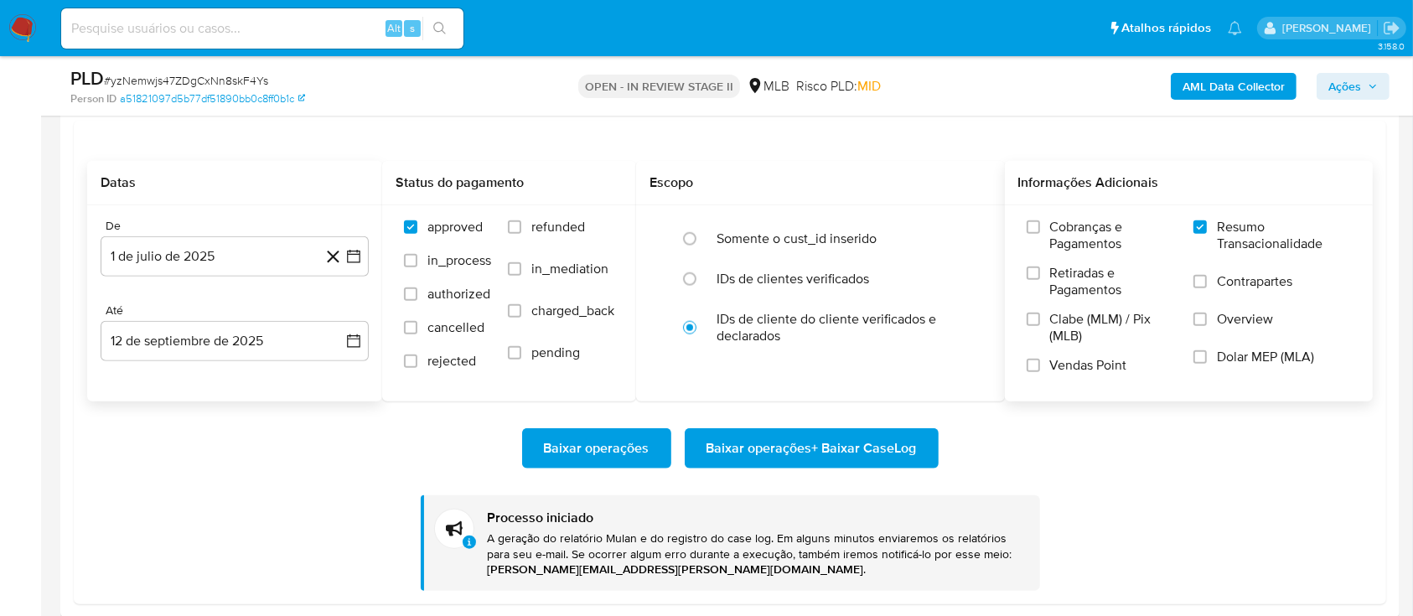
scroll to position [1788, 0]
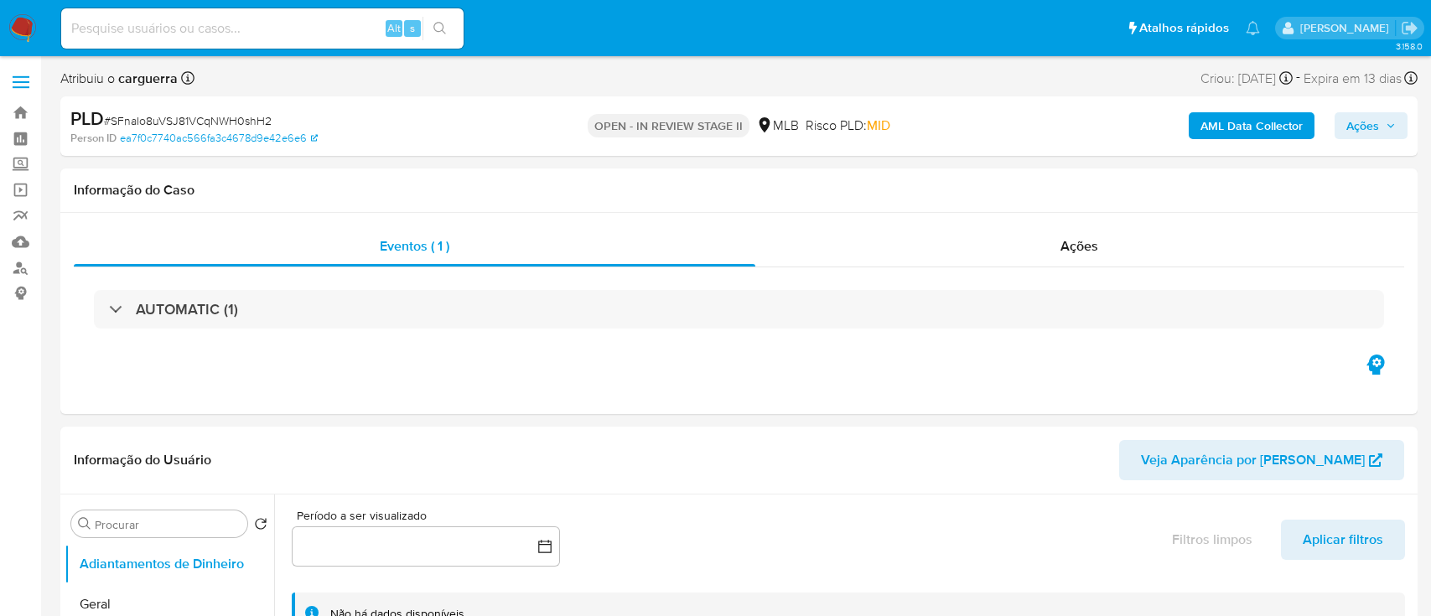
select select "10"
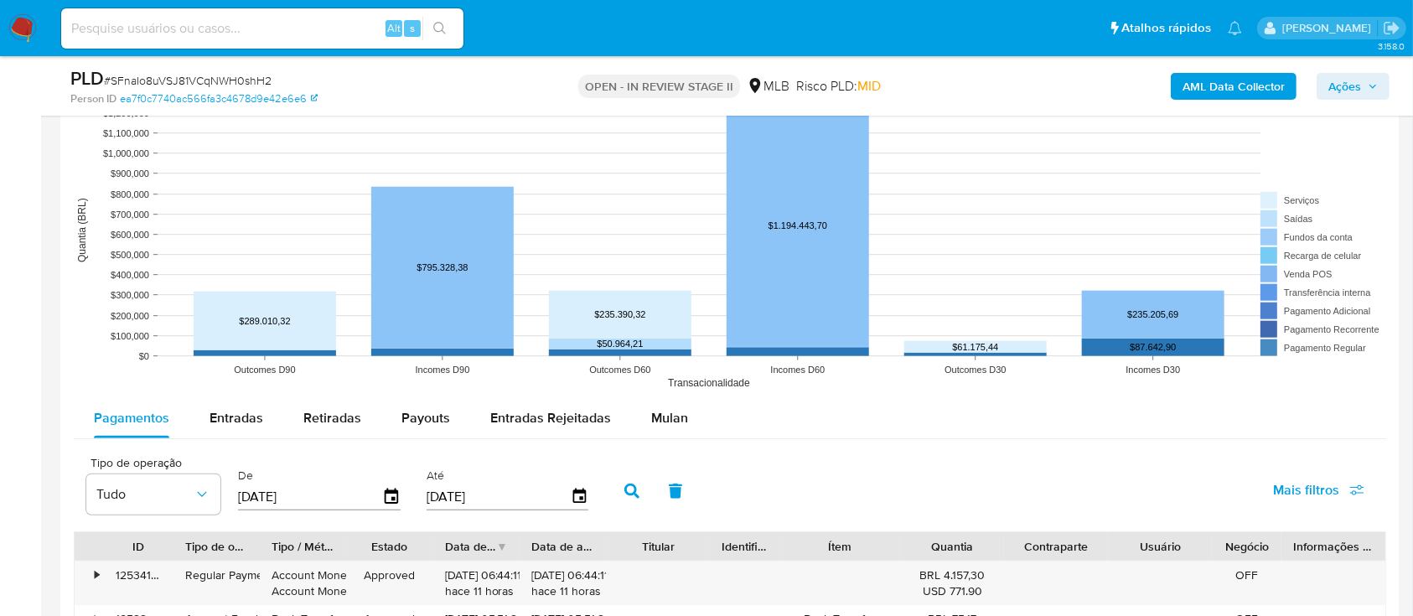
scroll to position [1564, 0]
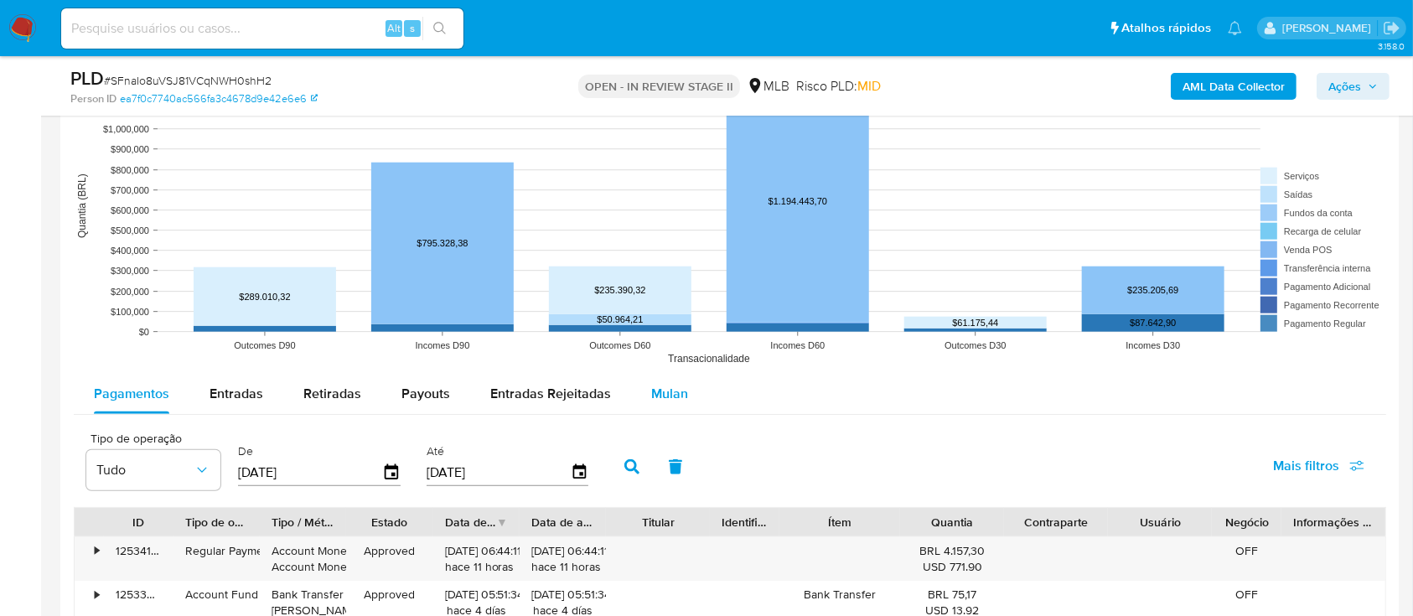
click at [676, 387] on span "Mulan" at bounding box center [669, 393] width 37 height 19
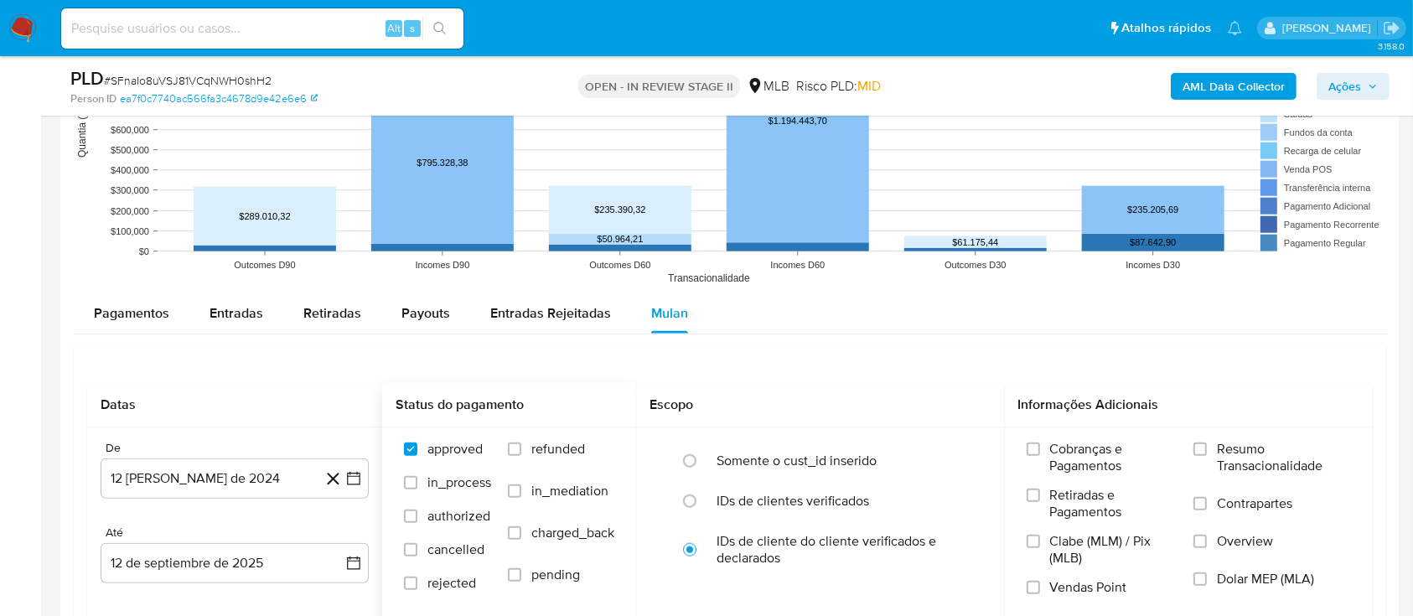
scroll to position [1676, 0]
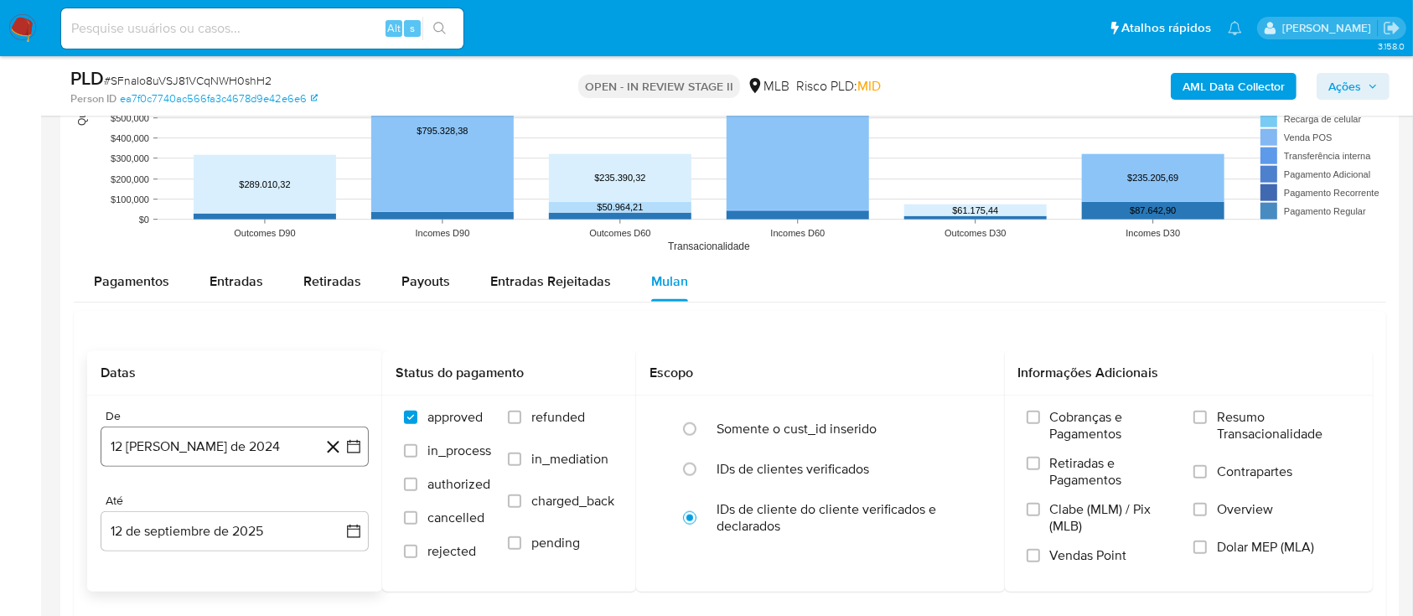
click at [352, 448] on icon "button" at bounding box center [353, 446] width 17 height 17
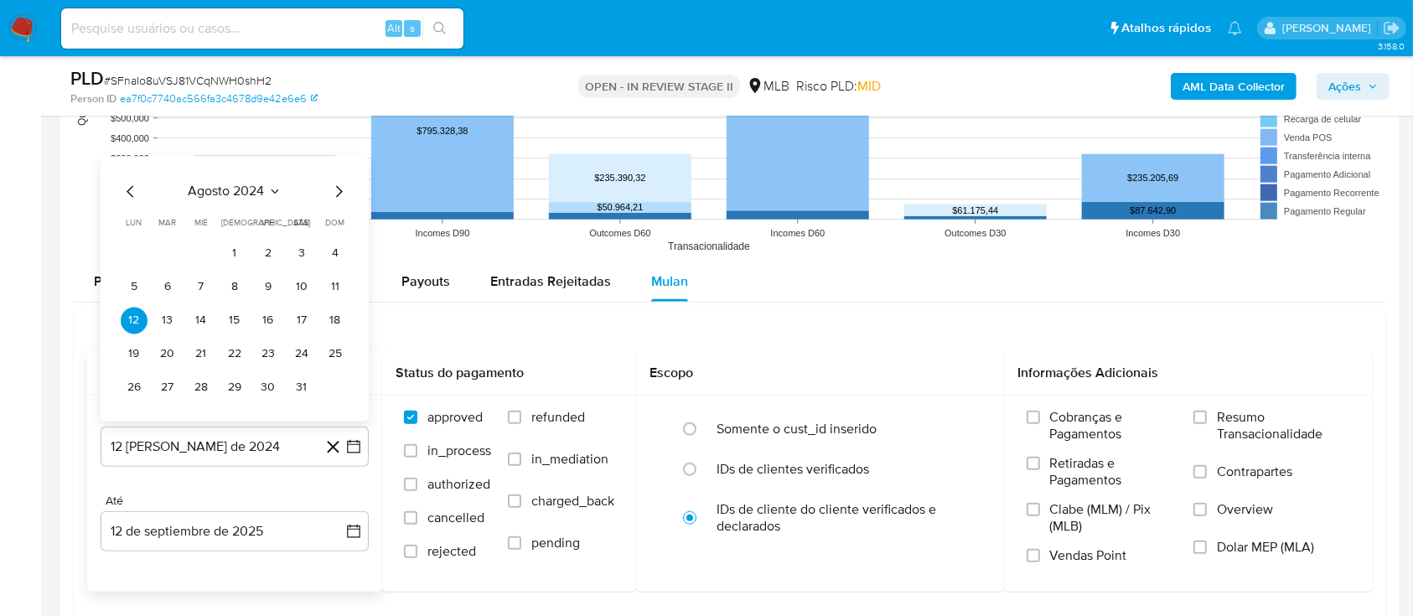
click at [272, 184] on icon "Seleccionar mes y año" at bounding box center [274, 190] width 13 height 13
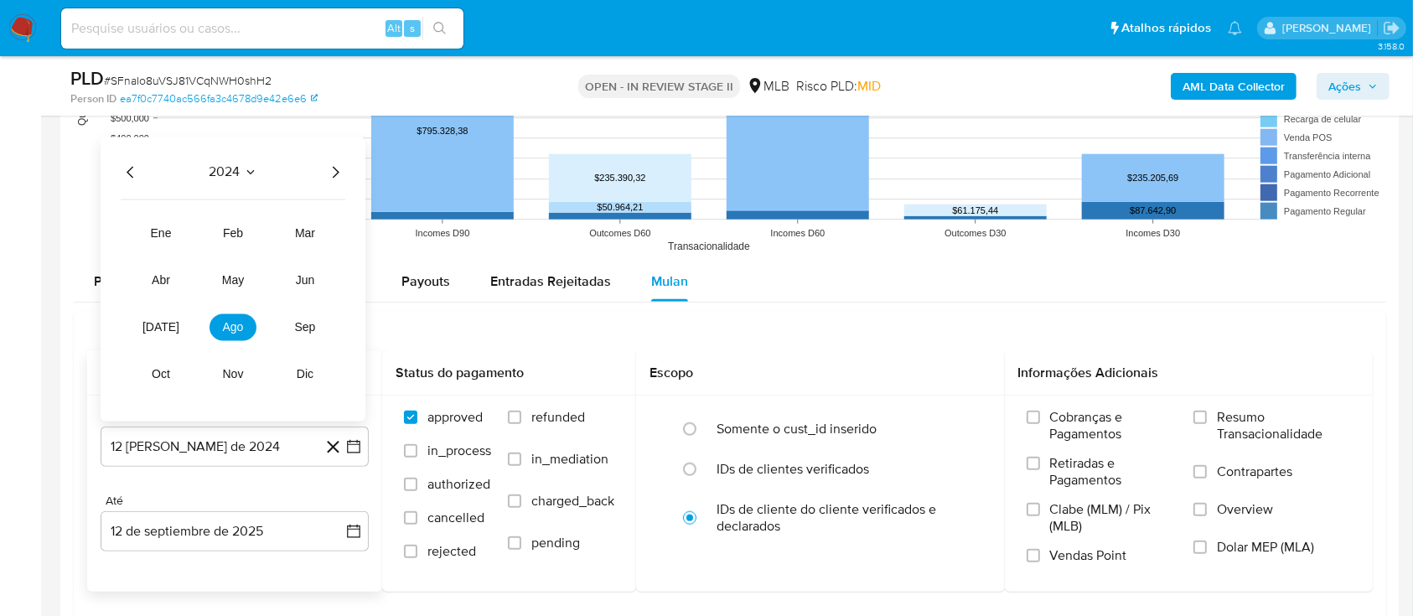
click at [333, 168] on icon "Año siguiente" at bounding box center [335, 172] width 20 height 20
click at [152, 327] on button "[DATE]" at bounding box center [160, 326] width 47 height 27
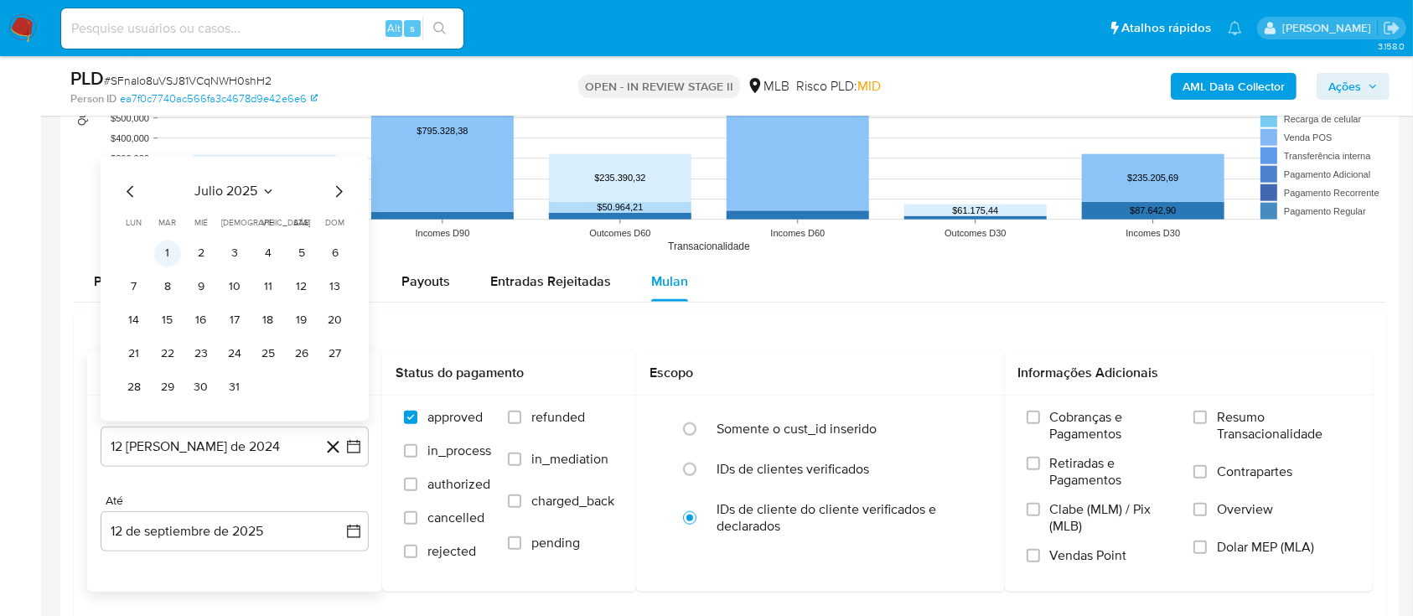
click at [164, 251] on button "1" at bounding box center [167, 253] width 27 height 27
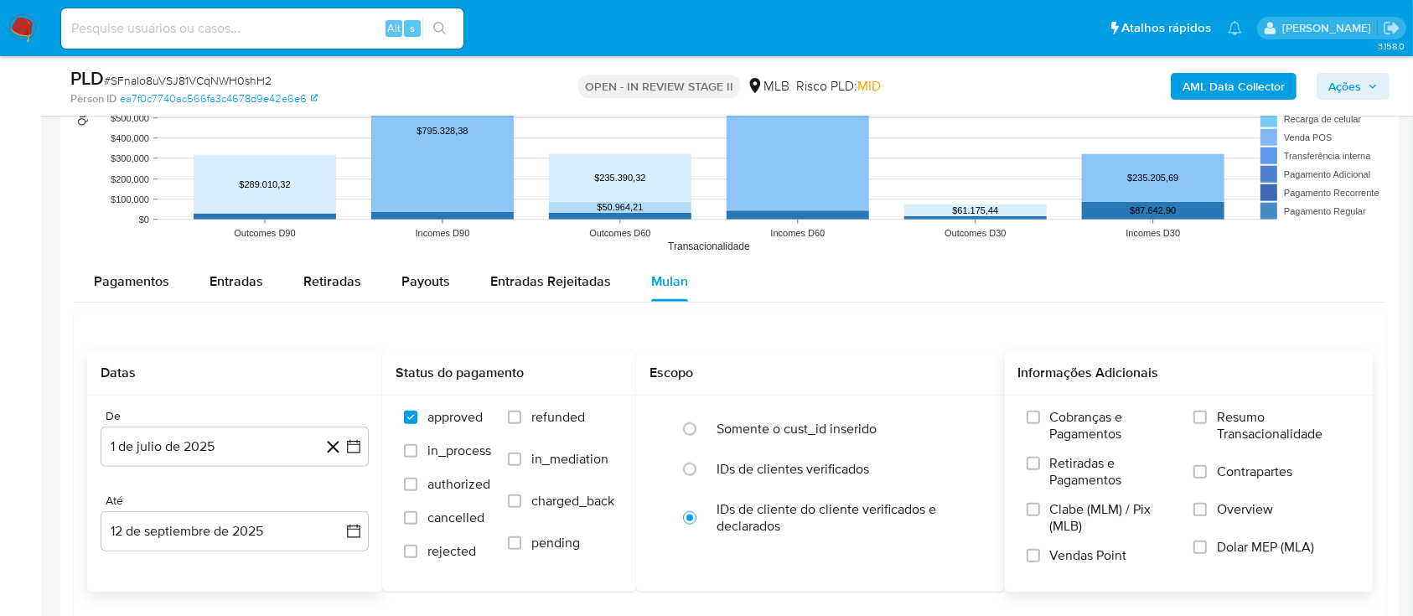
click at [1241, 414] on span "Resumo Transacionalidade" at bounding box center [1284, 426] width 134 height 34
click at [1207, 414] on input "Resumo Transacionalidade" at bounding box center [1199, 417] width 13 height 13
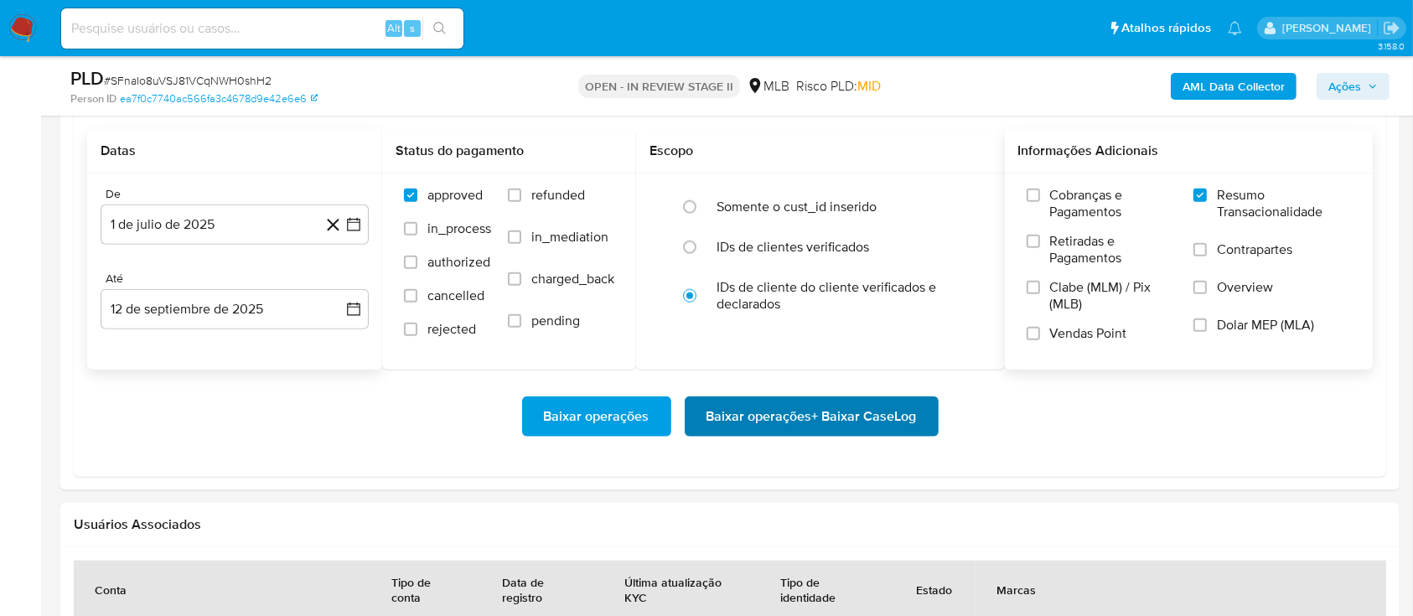
scroll to position [1899, 0]
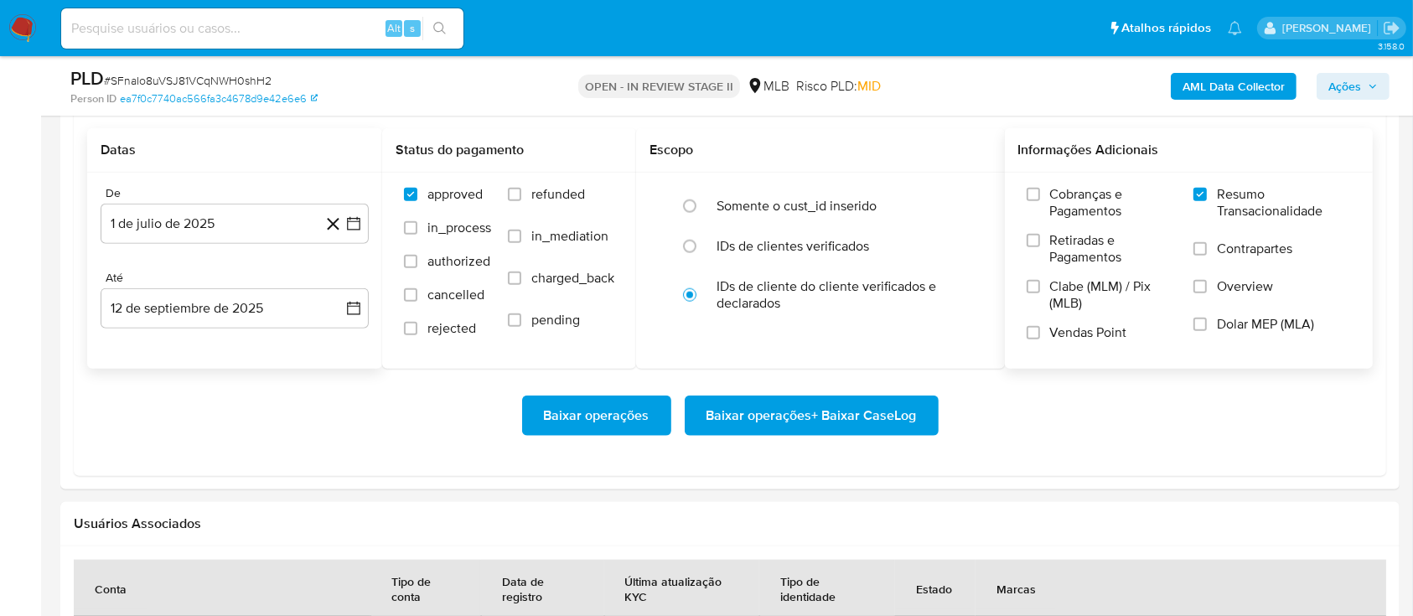
click at [856, 418] on span "Baixar operações + Baixar CaseLog" at bounding box center [811, 415] width 210 height 37
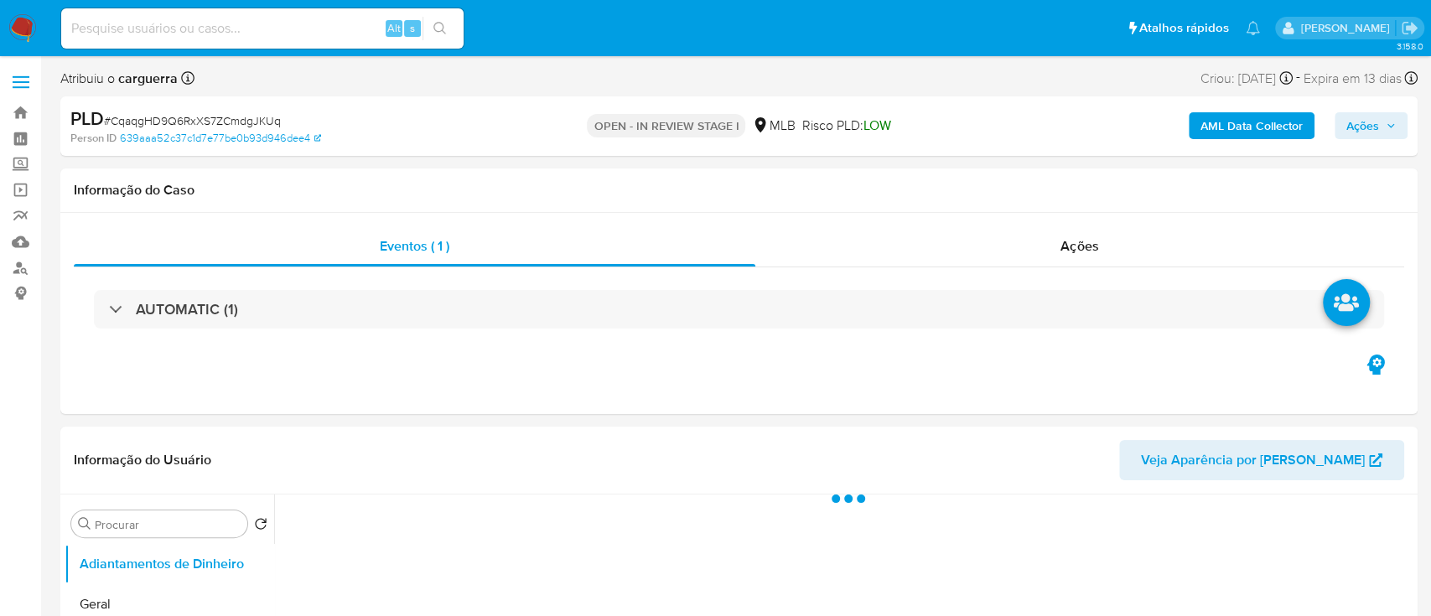
select select "10"
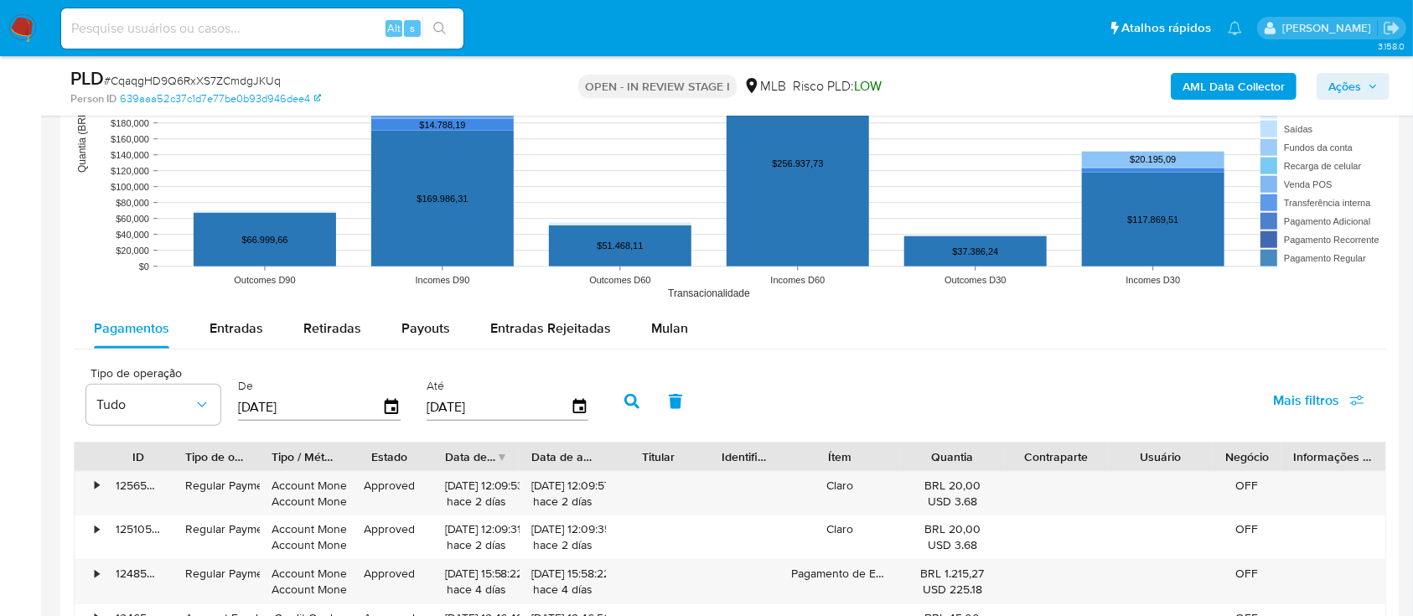
scroll to position [1676, 0]
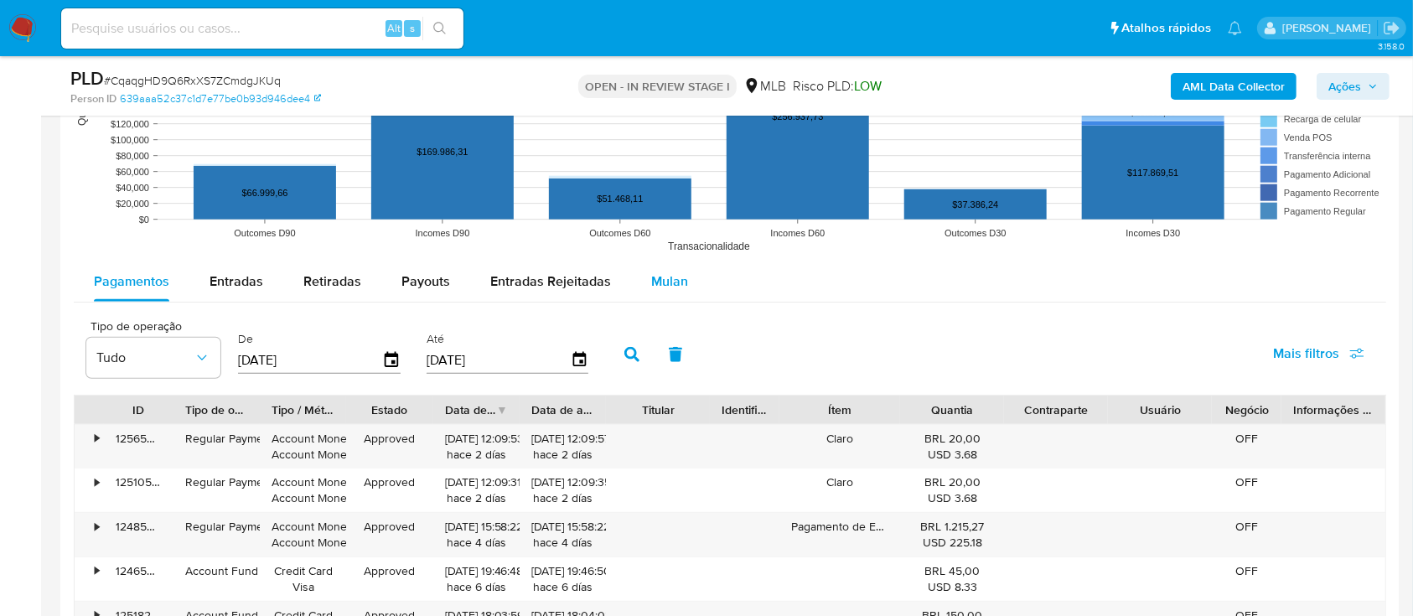
click at [660, 275] on span "Mulan" at bounding box center [669, 281] width 37 height 19
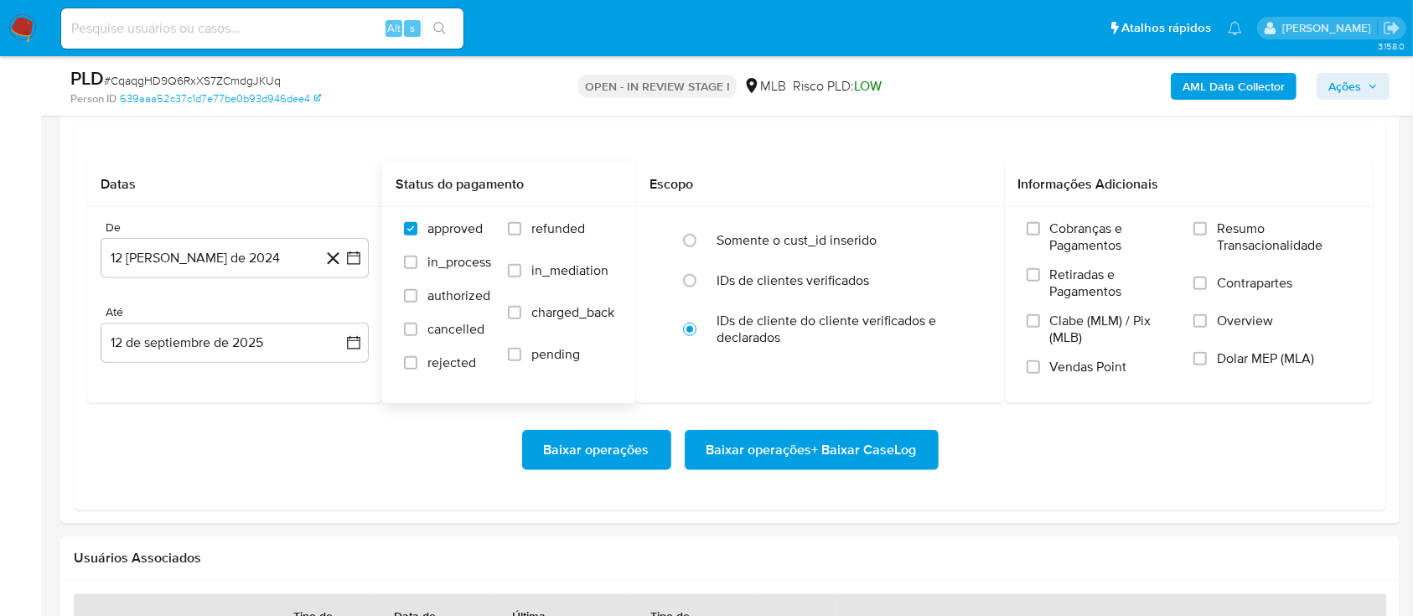
scroll to position [1899, 0]
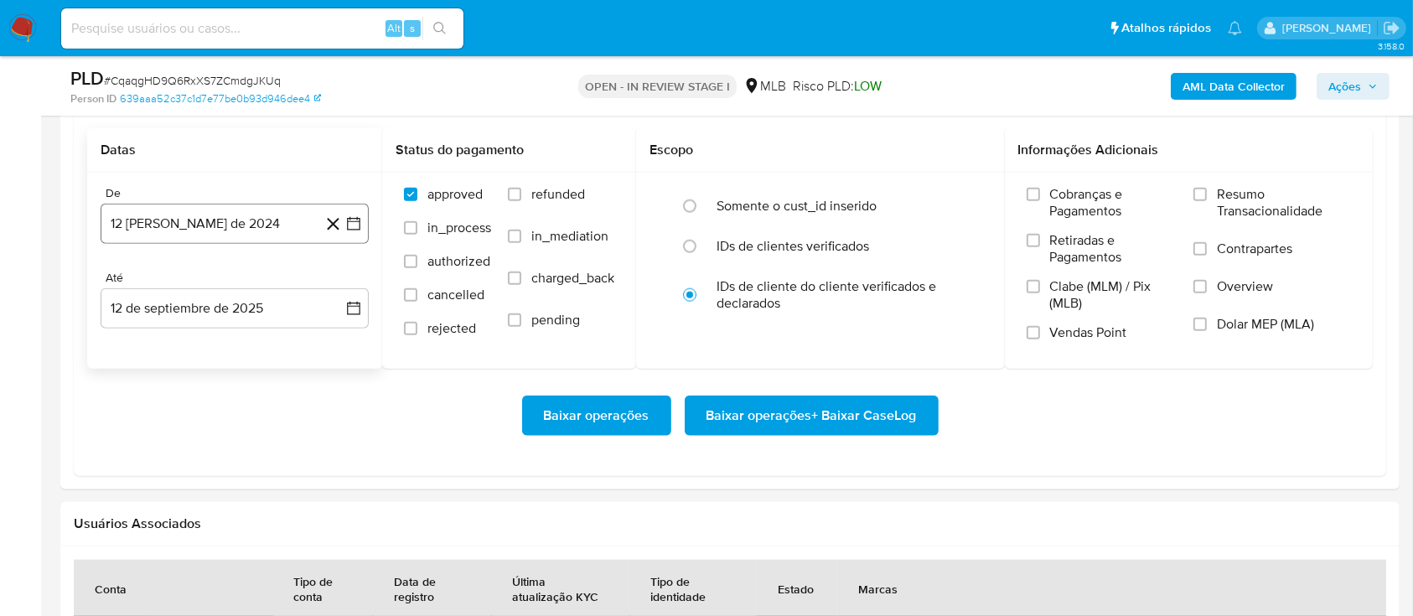
click at [349, 215] on icon "button" at bounding box center [353, 223] width 17 height 17
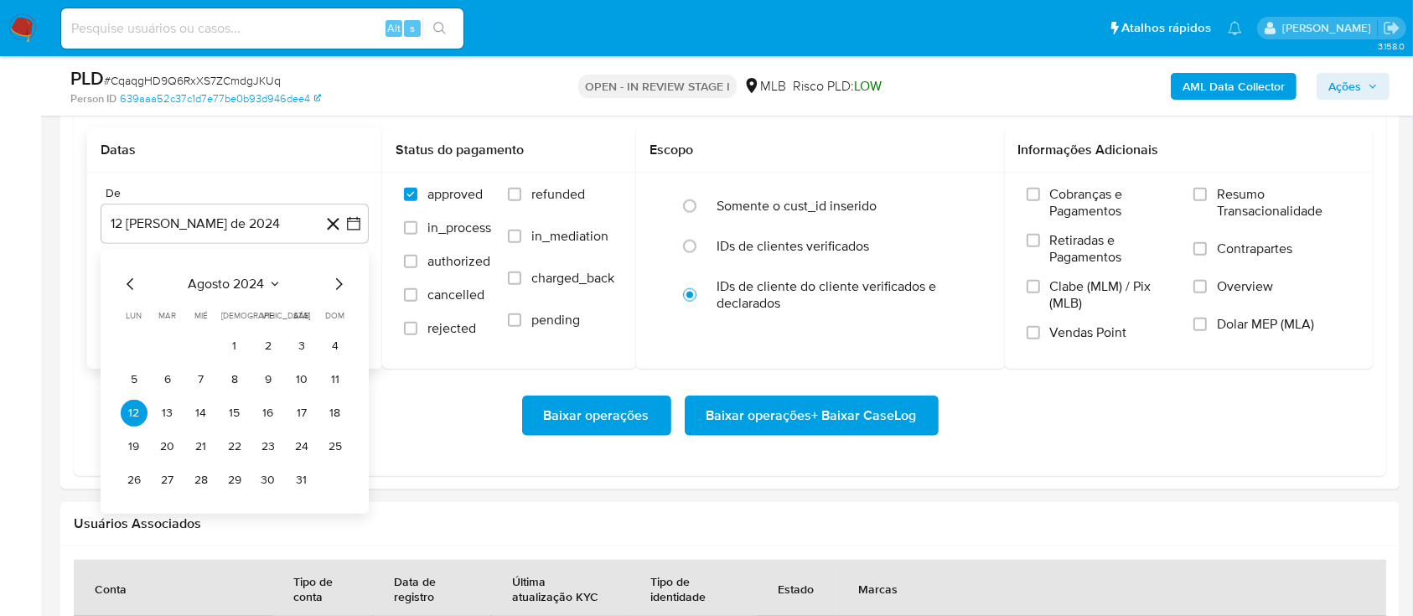
click at [269, 280] on icon "Seleccionar mes y año" at bounding box center [274, 283] width 13 height 13
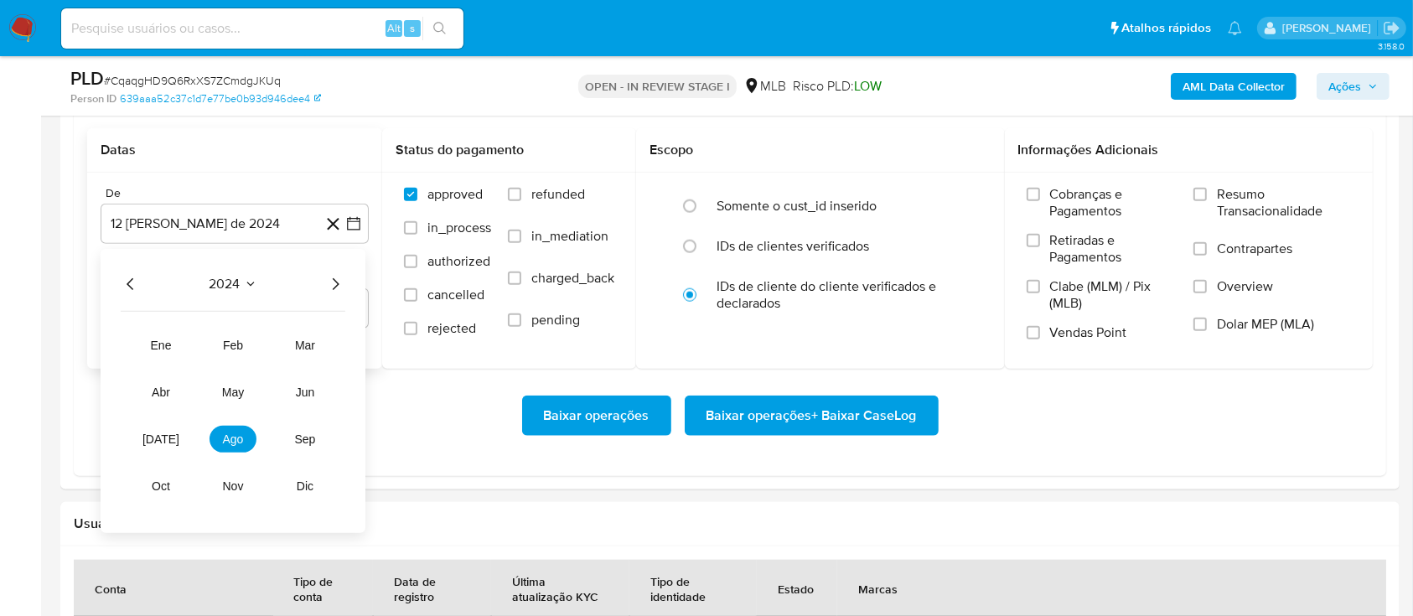
click at [331, 275] on icon "Año siguiente" at bounding box center [335, 284] width 20 height 20
click at [161, 439] on span "[DATE]" at bounding box center [160, 438] width 37 height 13
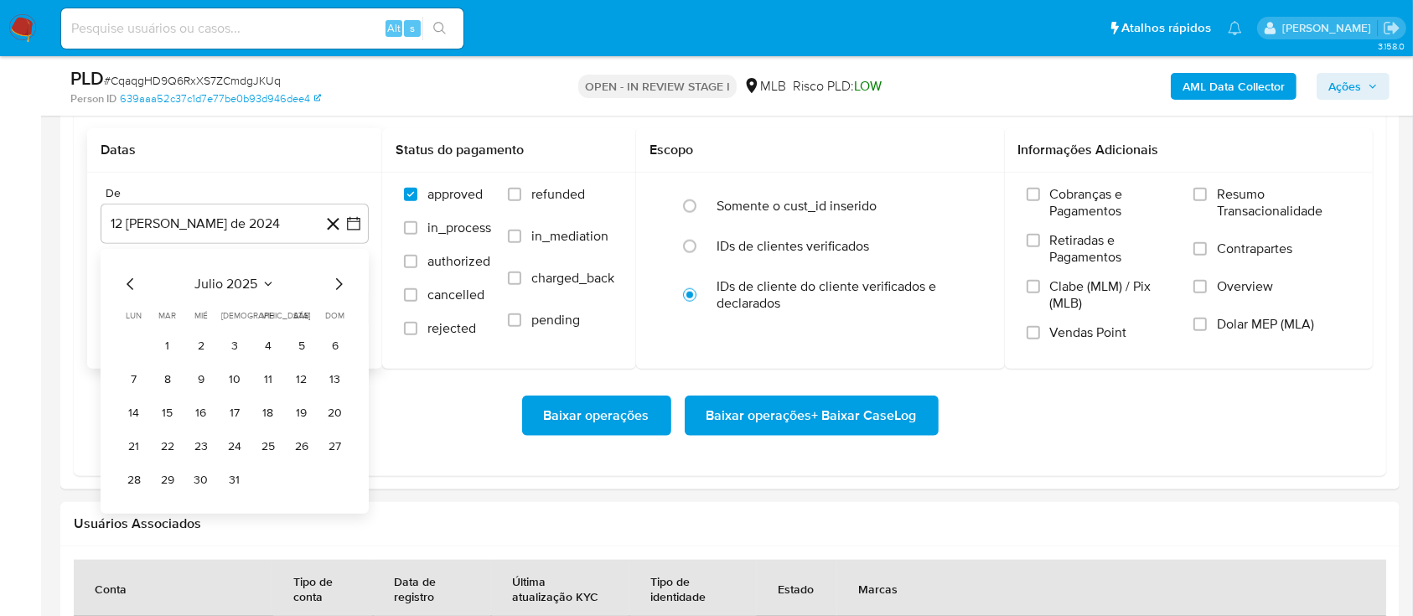
click at [175, 337] on button "1" at bounding box center [167, 346] width 27 height 27
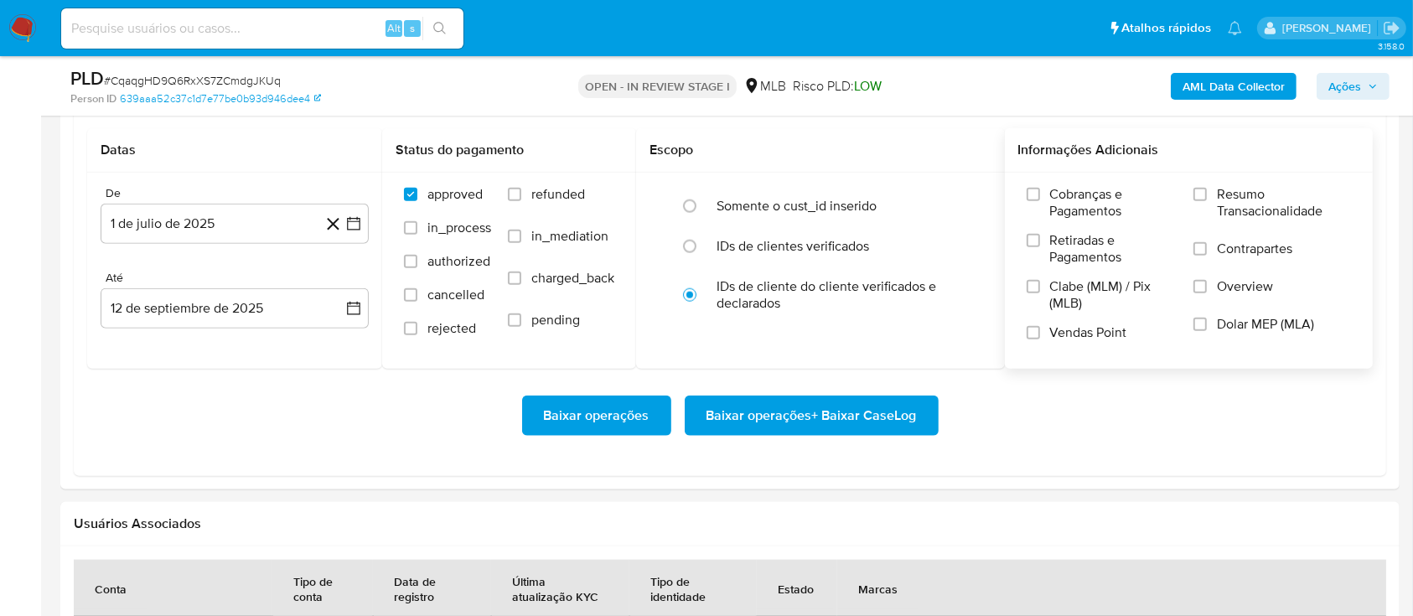
click at [1268, 189] on span "Resumo Transacionalidade" at bounding box center [1284, 203] width 134 height 34
click at [1207, 189] on input "Resumo Transacionalidade" at bounding box center [1199, 194] width 13 height 13
click at [770, 420] on span "Baixar operações + Baixar CaseLog" at bounding box center [811, 415] width 210 height 37
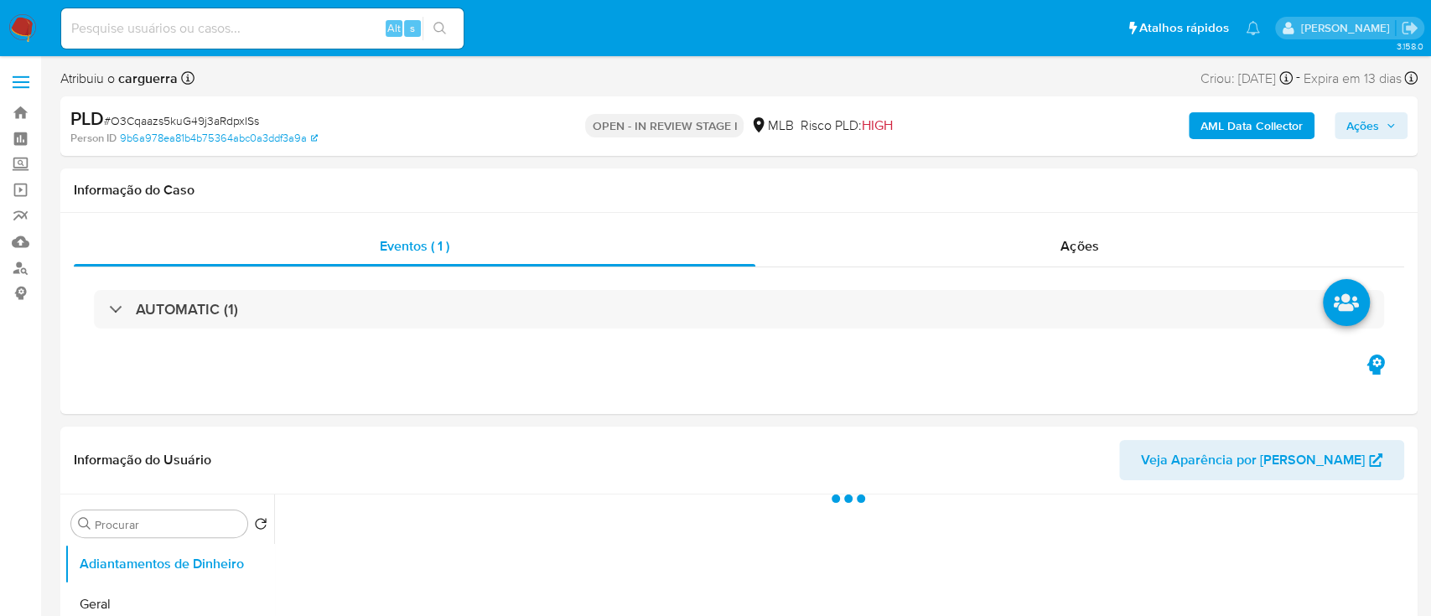
select select "10"
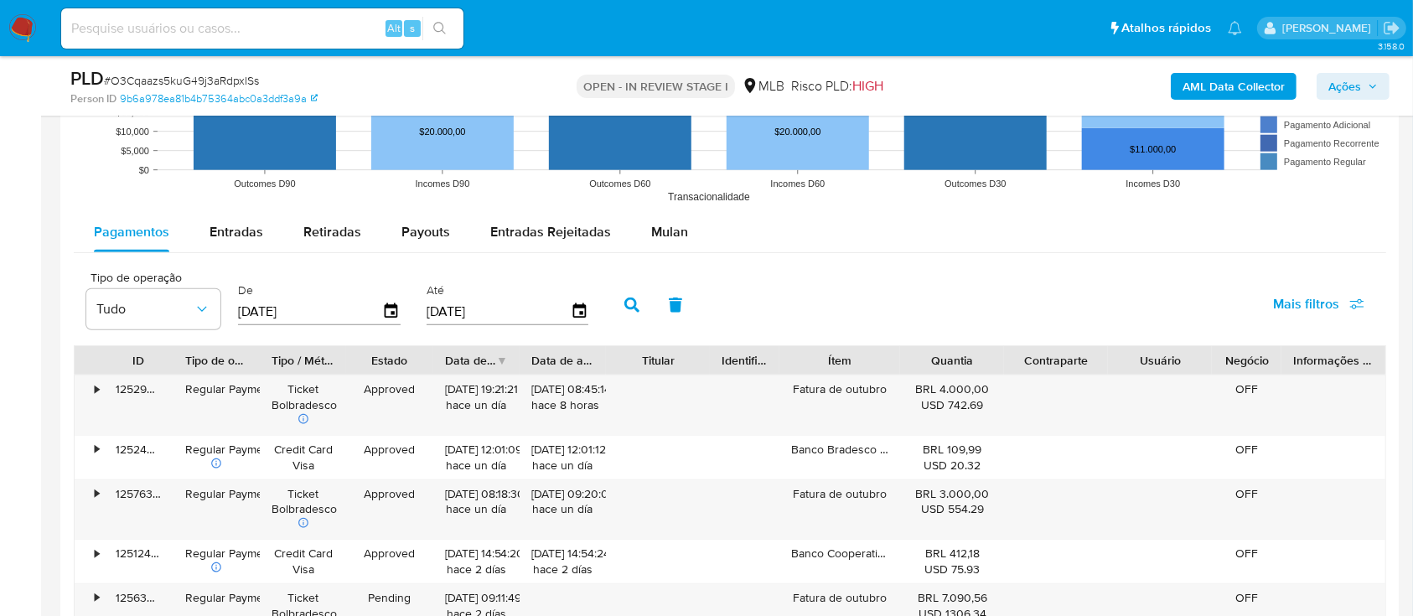
scroll to position [1564, 0]
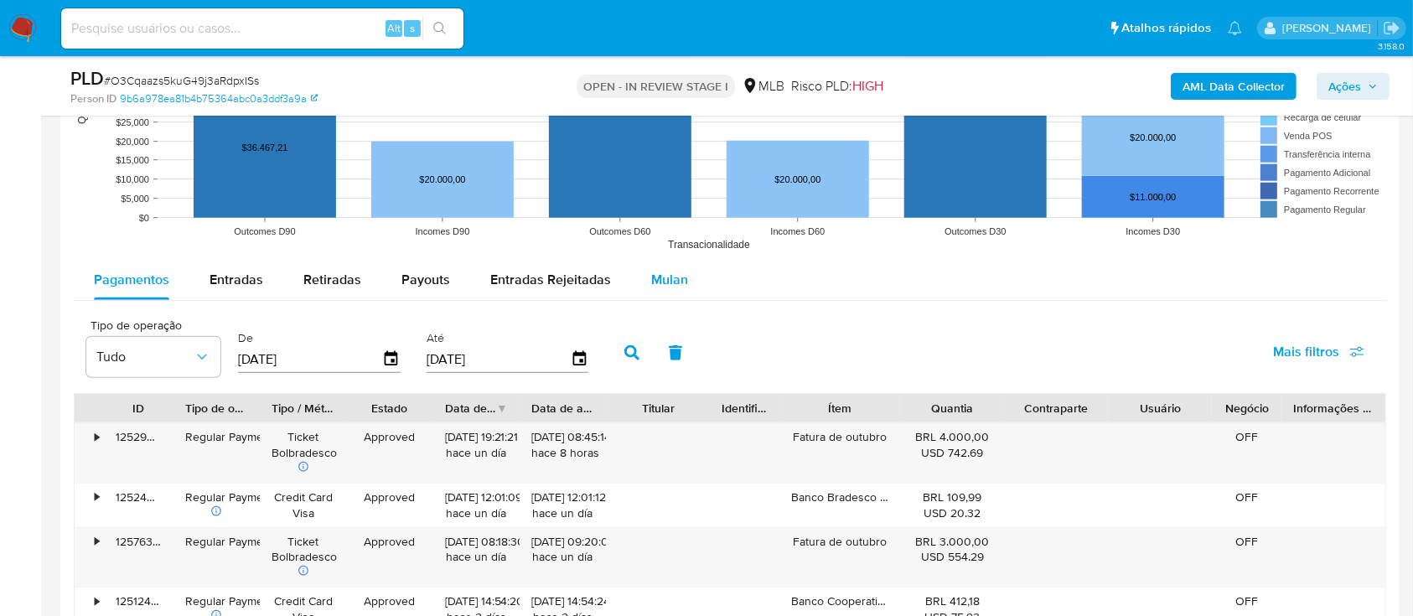
click at [664, 278] on span "Mulan" at bounding box center [669, 279] width 37 height 19
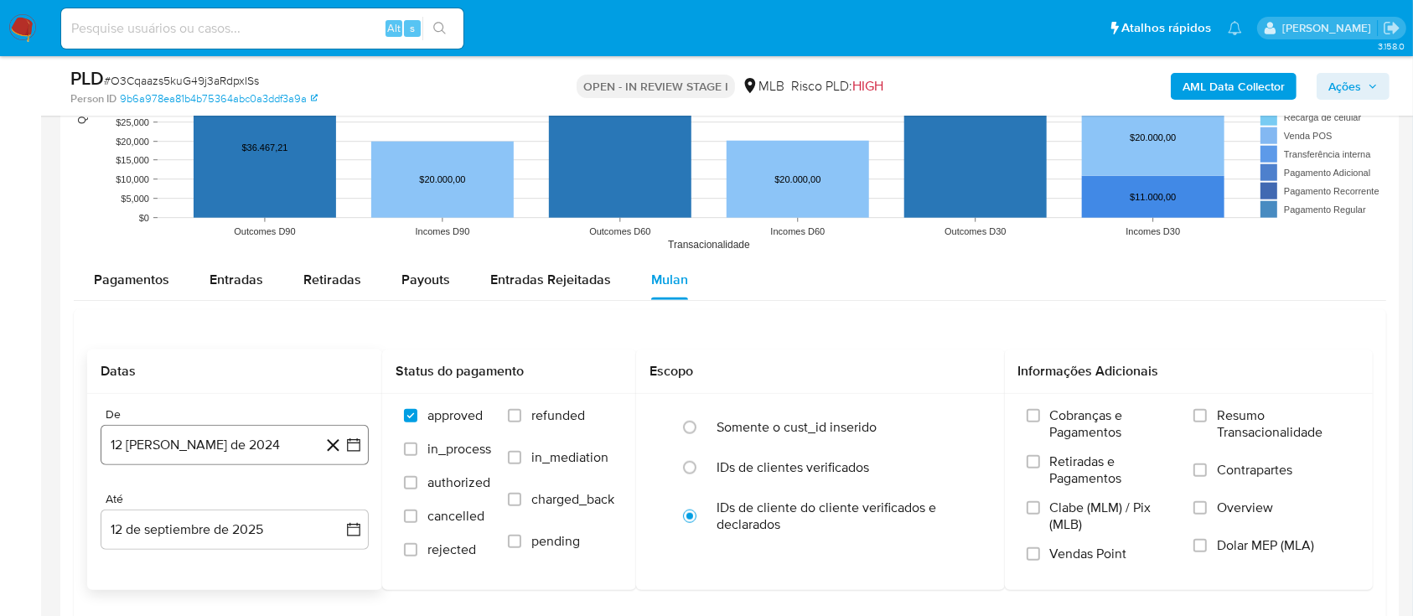
click at [350, 448] on icon "button" at bounding box center [353, 445] width 17 height 17
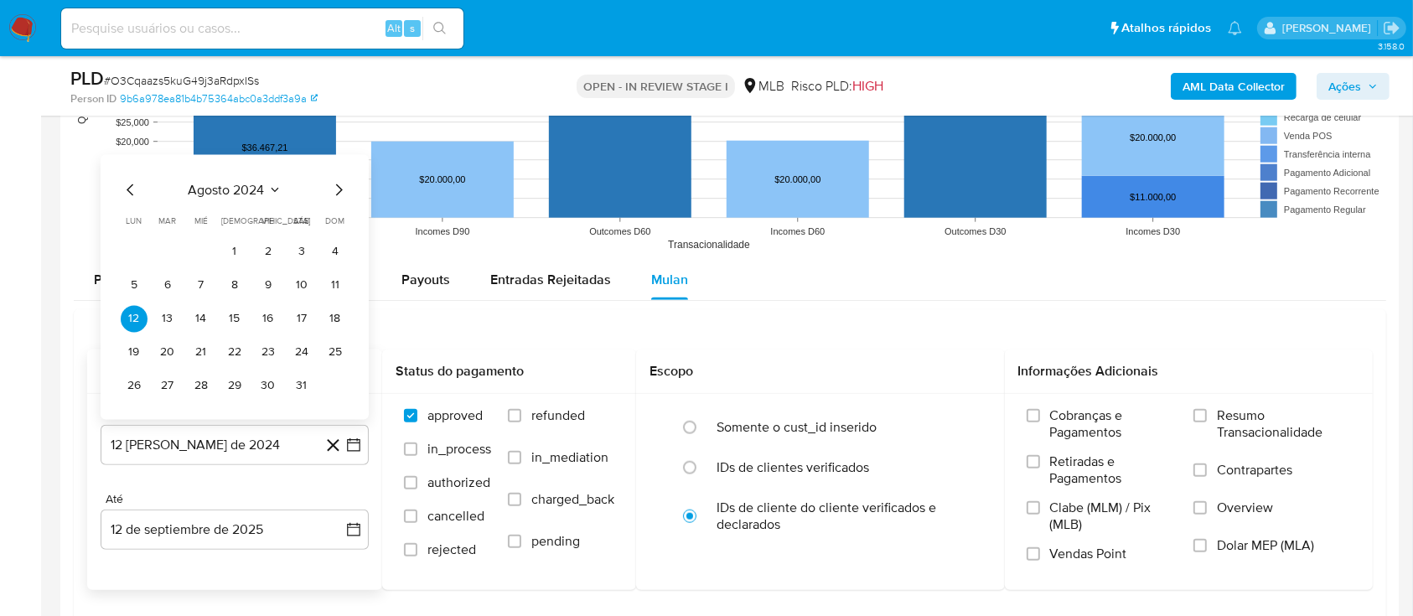
click at [275, 184] on icon "Seleccionar mes y año" at bounding box center [274, 190] width 13 height 13
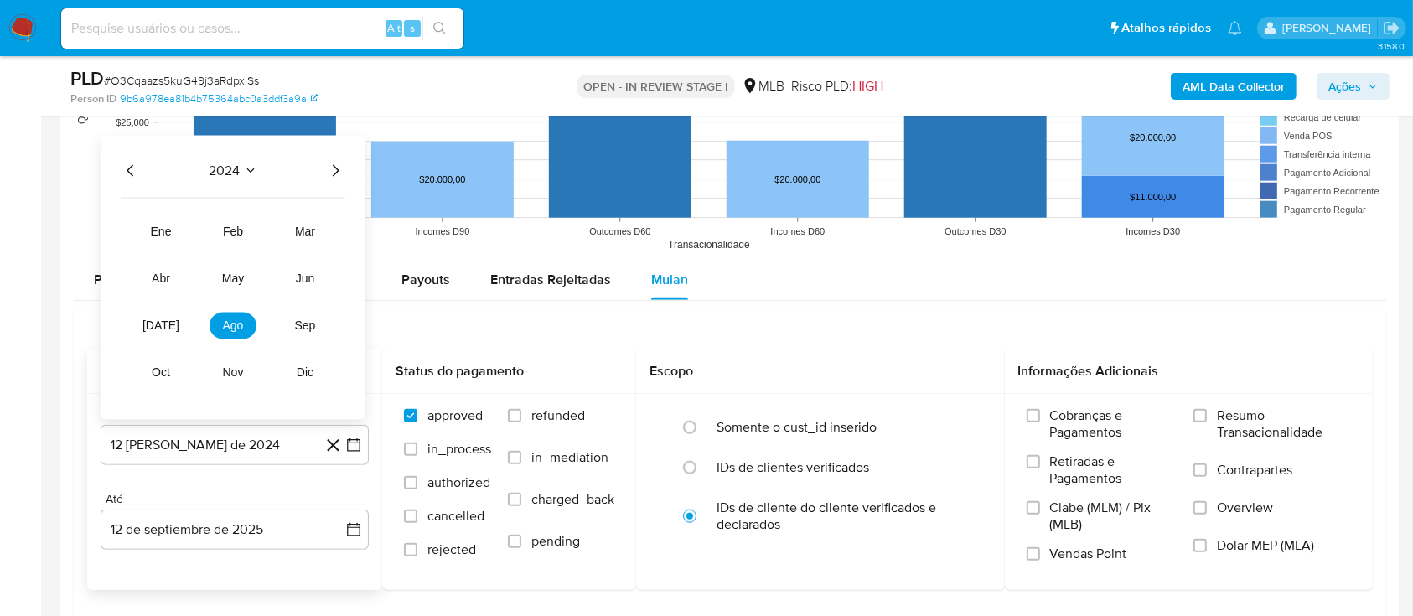
click at [330, 166] on icon "Año siguiente" at bounding box center [335, 171] width 20 height 20
click at [162, 324] on span "[DATE]" at bounding box center [160, 325] width 37 height 13
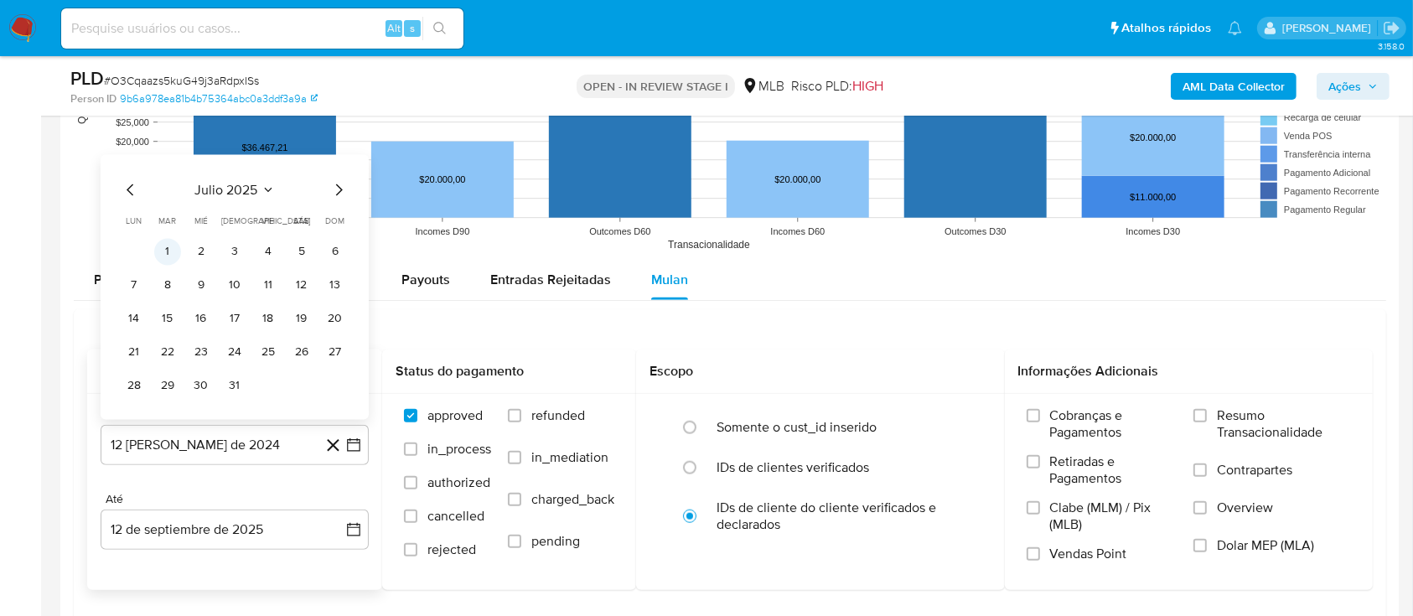
click at [172, 256] on button "1" at bounding box center [167, 252] width 27 height 27
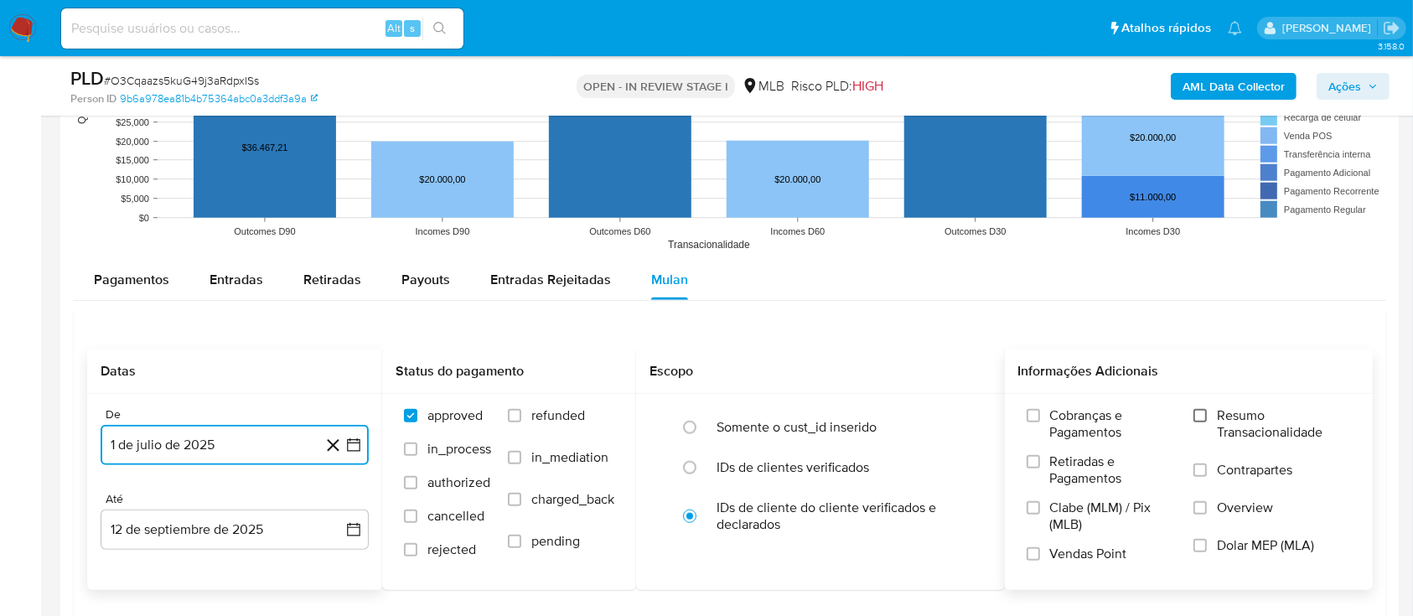
click at [1202, 417] on input "Resumo Transacionalidade" at bounding box center [1199, 415] width 13 height 13
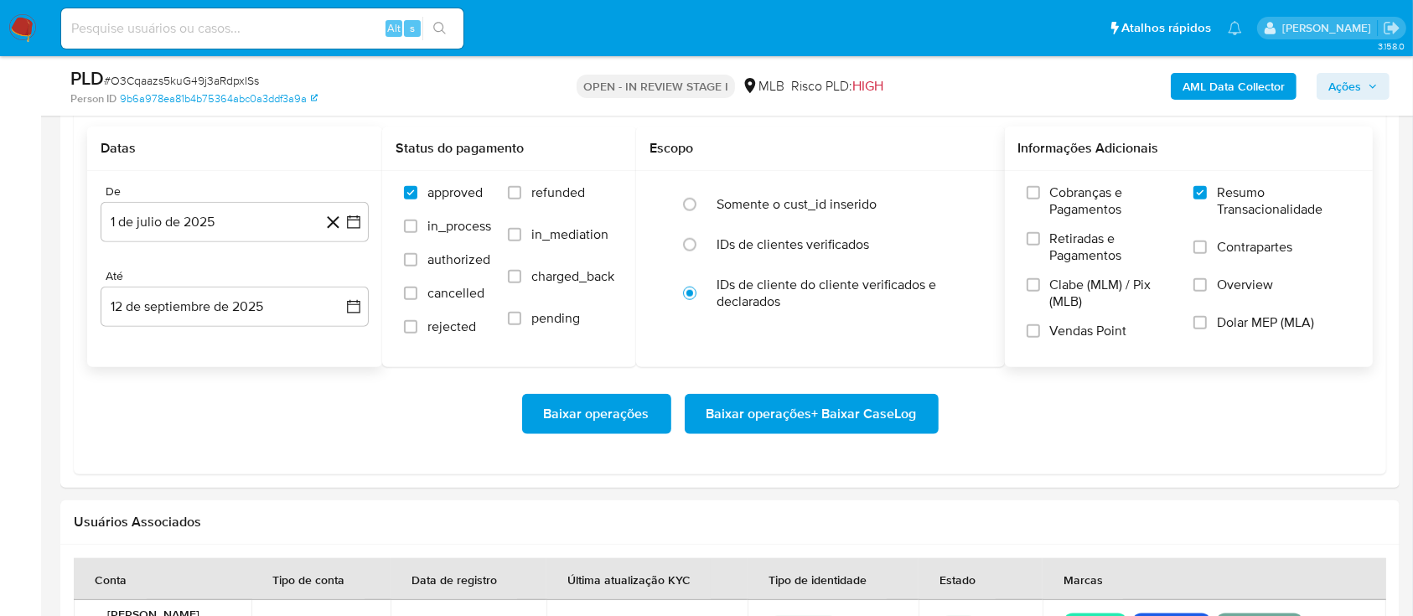
scroll to position [1788, 0]
click at [880, 412] on span "Baixar operações + Baixar CaseLog" at bounding box center [811, 413] width 210 height 37
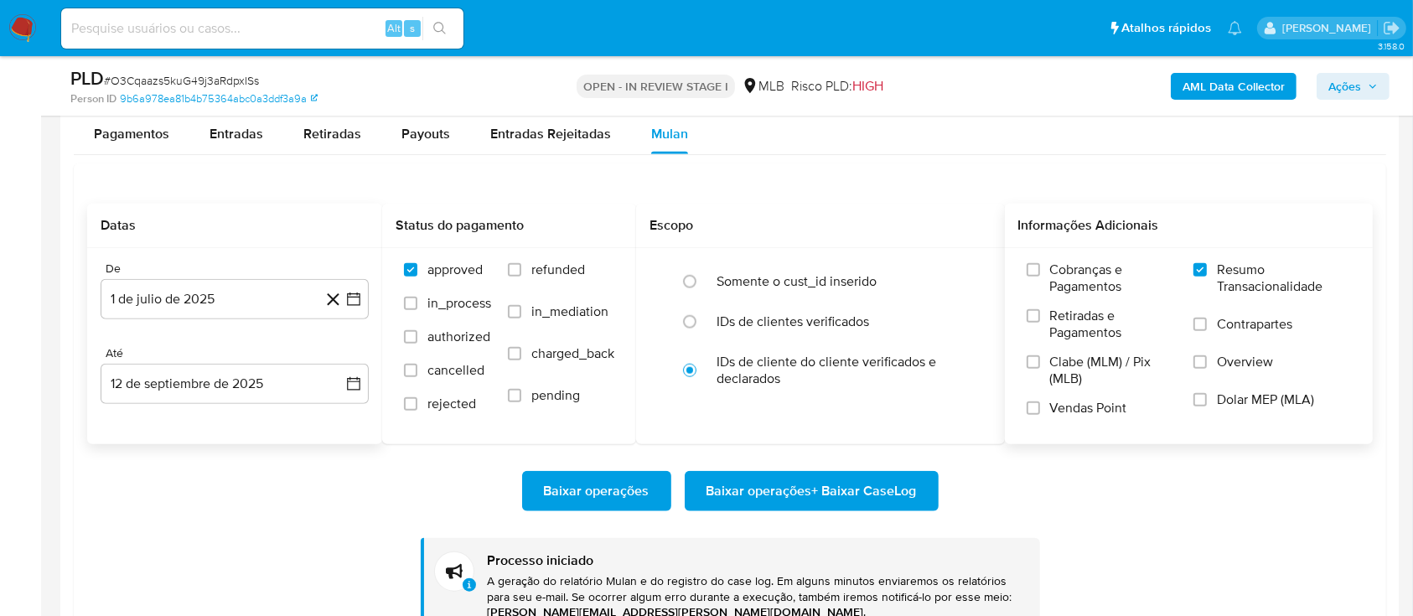
scroll to position [1676, 0]
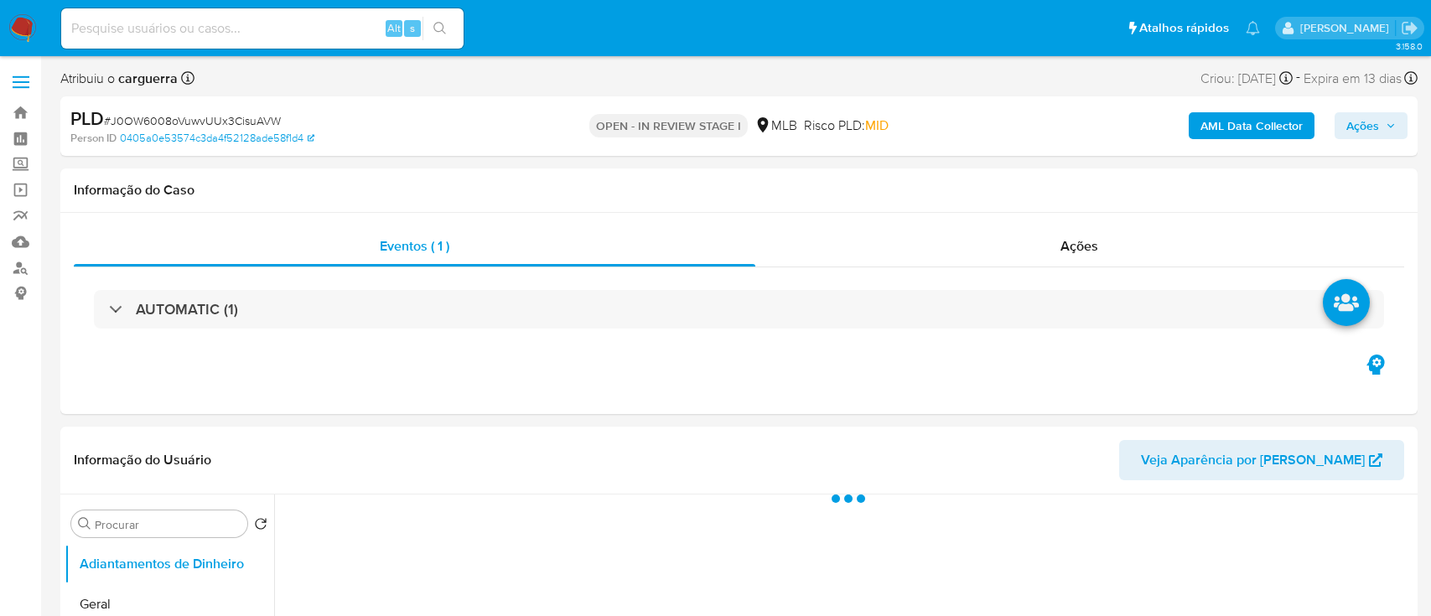
select select "10"
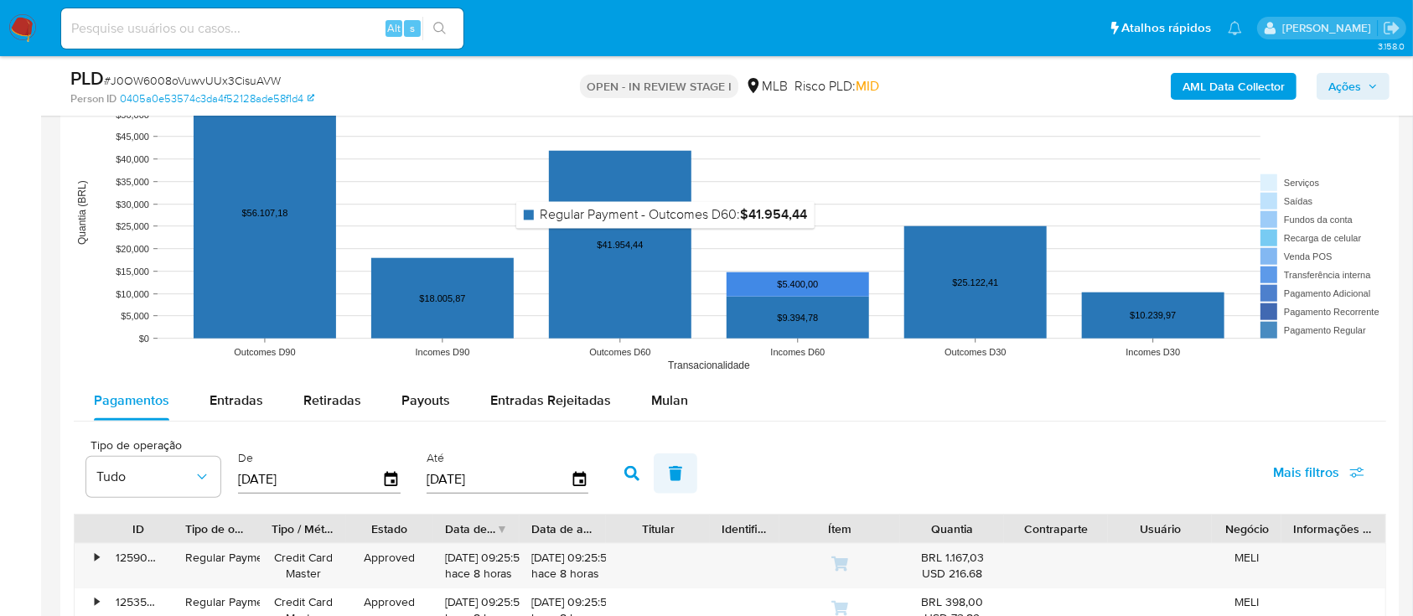
scroll to position [1676, 0]
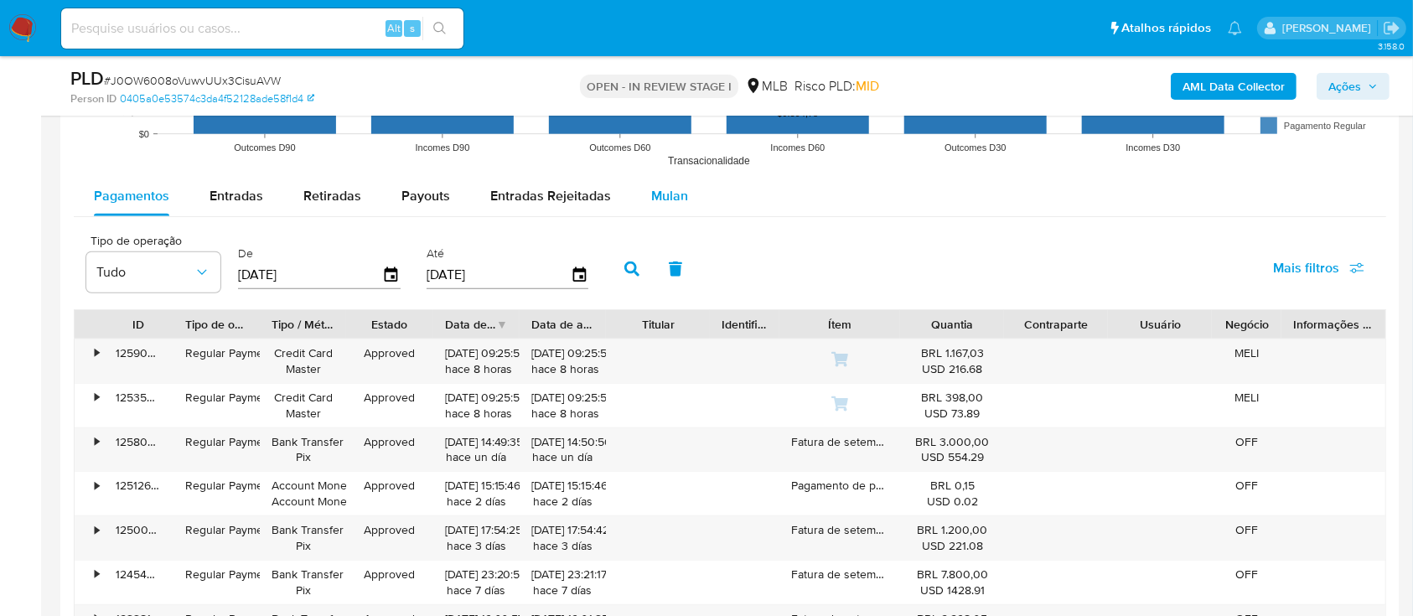
click at [669, 194] on span "Mulan" at bounding box center [669, 195] width 37 height 19
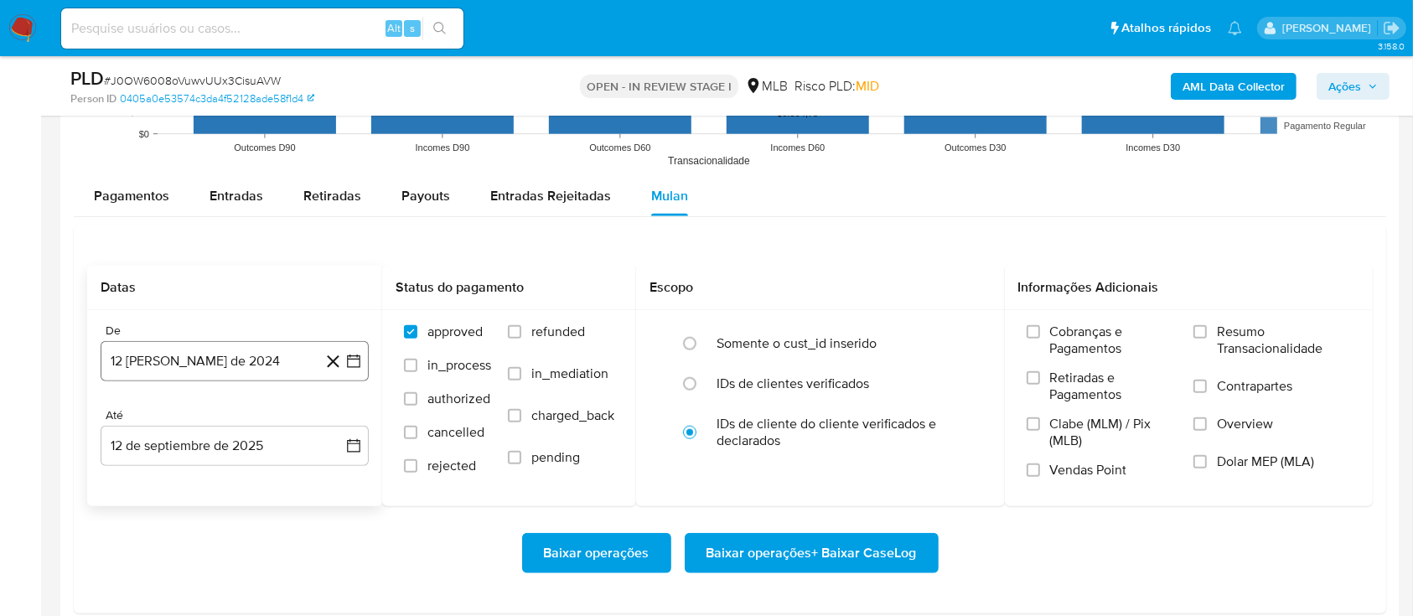
click at [355, 362] on icon "button" at bounding box center [353, 361] width 17 height 17
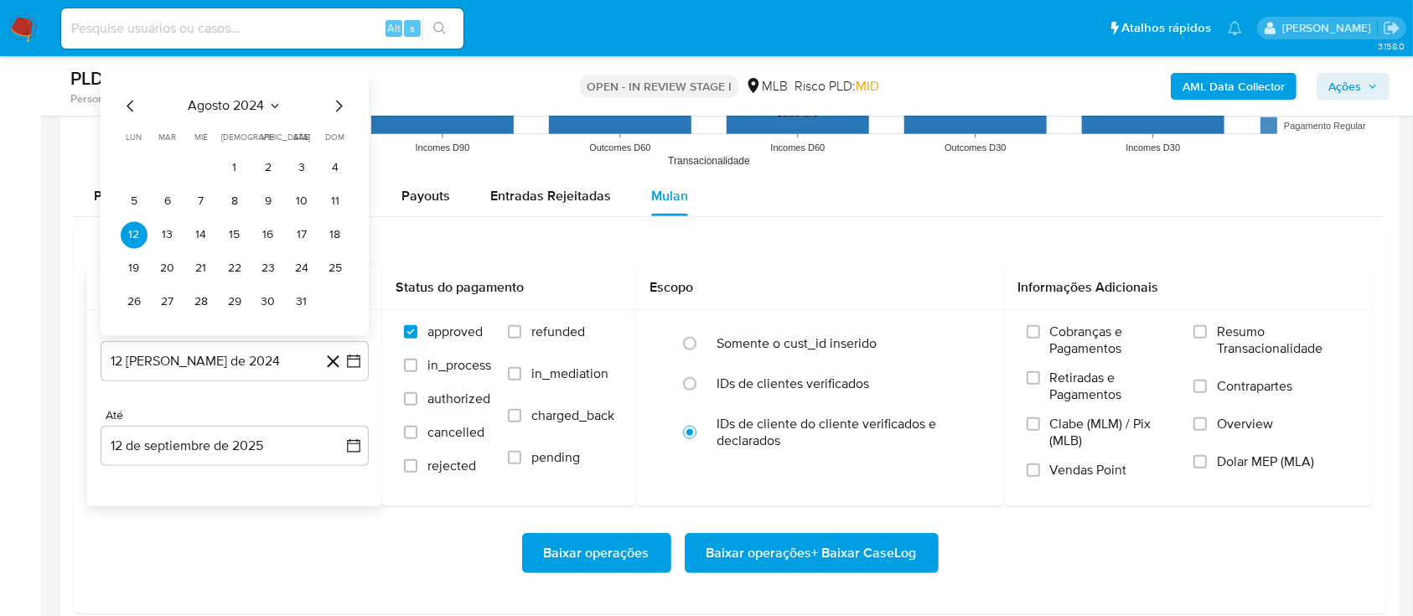
click at [268, 100] on icon "Seleccionar mes y año" at bounding box center [274, 106] width 13 height 13
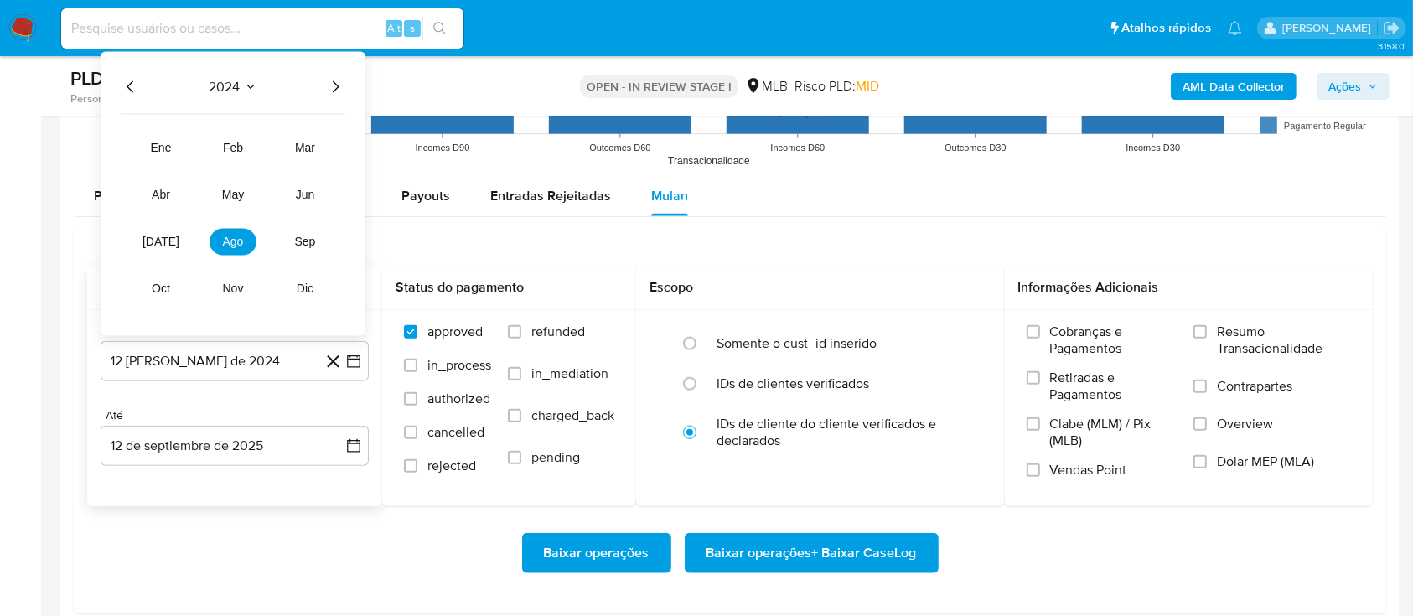
click at [340, 85] on icon "Año siguiente" at bounding box center [335, 87] width 20 height 20
click at [164, 236] on span "[DATE]" at bounding box center [160, 241] width 37 height 13
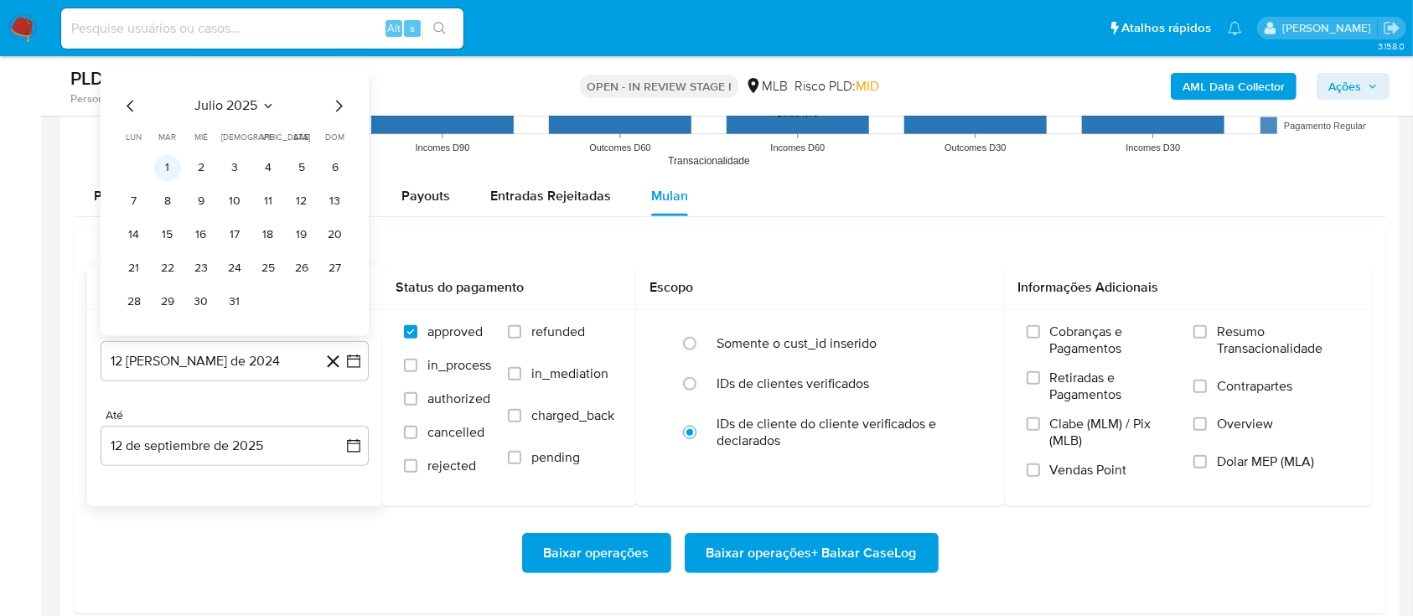
click at [171, 163] on button "1" at bounding box center [167, 168] width 27 height 27
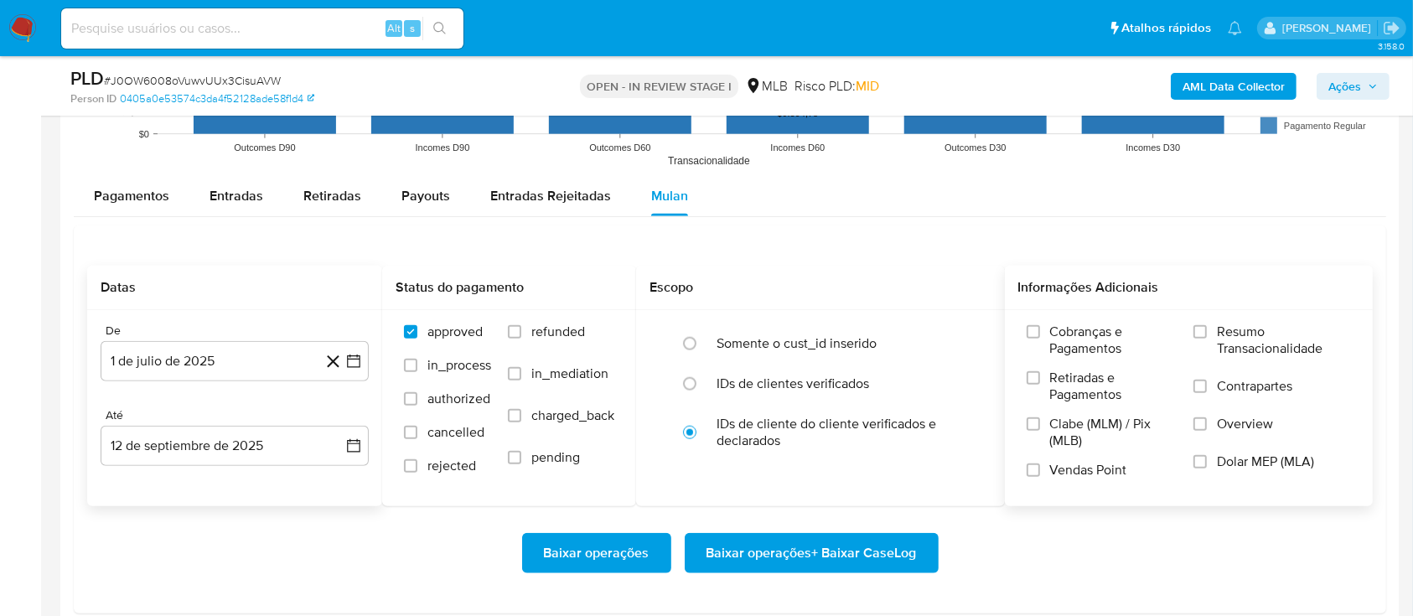
drag, startPoint x: 1229, startPoint y: 337, endPoint x: 1220, endPoint y: 336, distance: 9.3
click at [1226, 335] on span "Resumo Transacionalidade" at bounding box center [1284, 340] width 134 height 34
click at [1194, 327] on input "Resumo Transacionalidade" at bounding box center [1199, 331] width 13 height 13
click at [808, 554] on span "Baixar operações + Baixar CaseLog" at bounding box center [811, 553] width 210 height 37
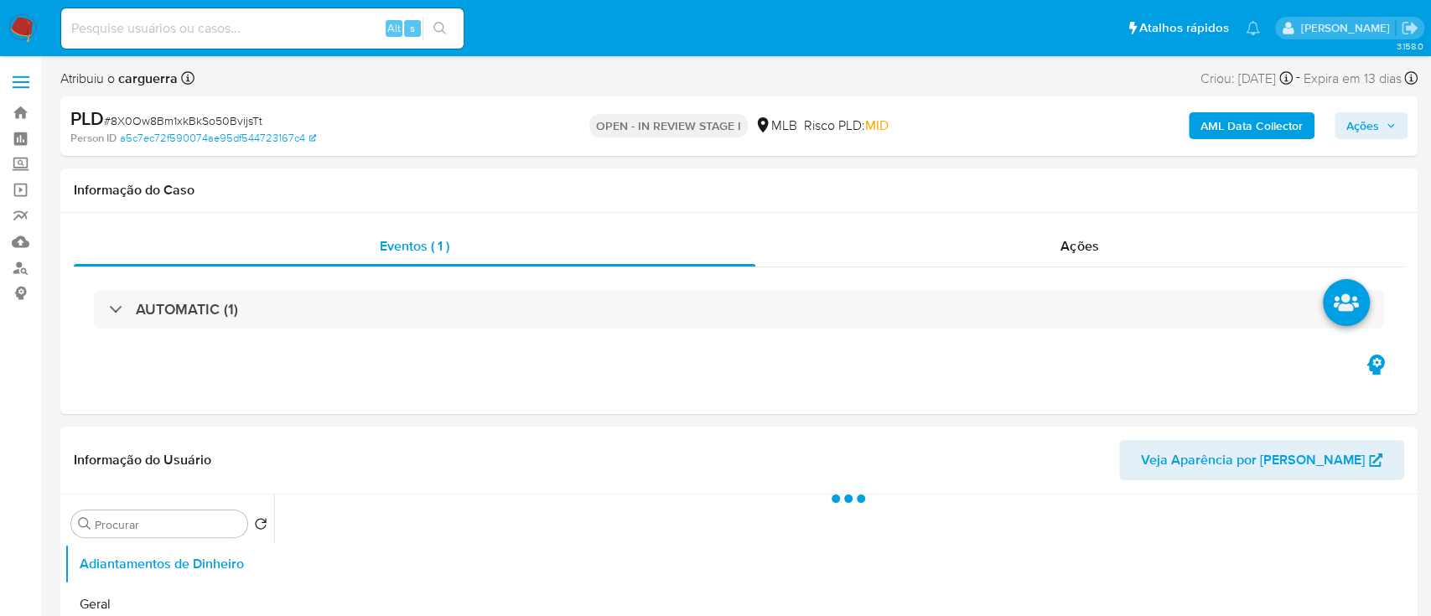
select select "10"
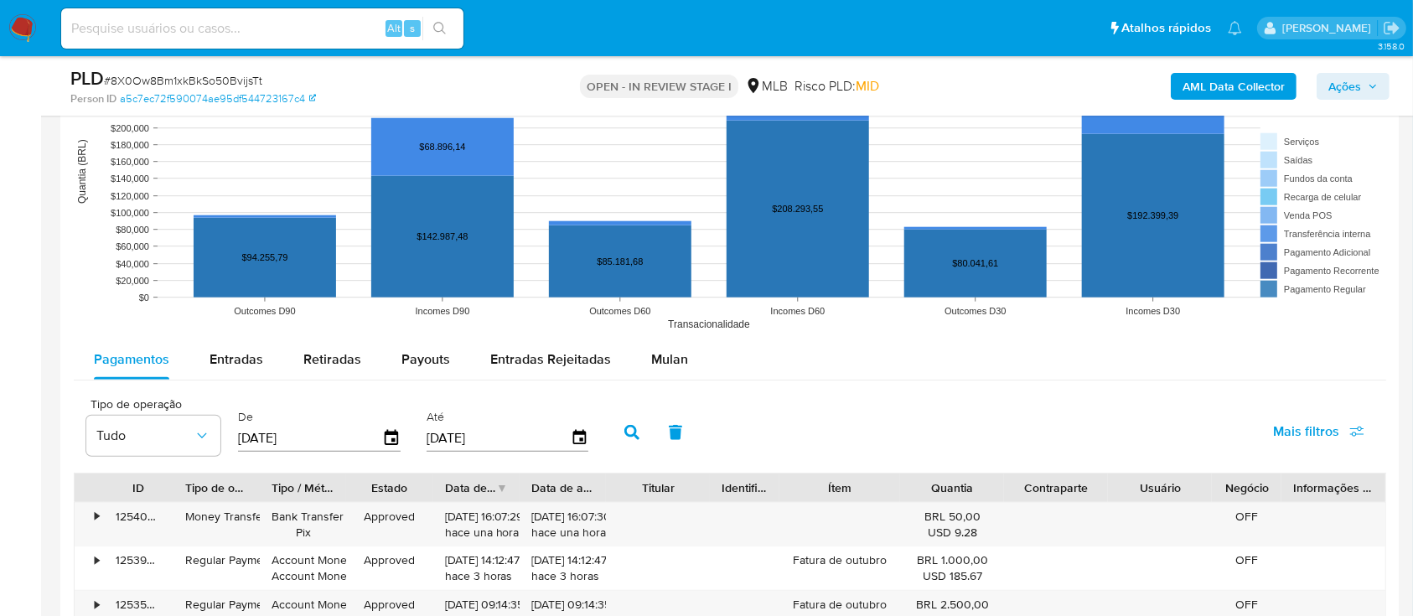
scroll to position [1564, 0]
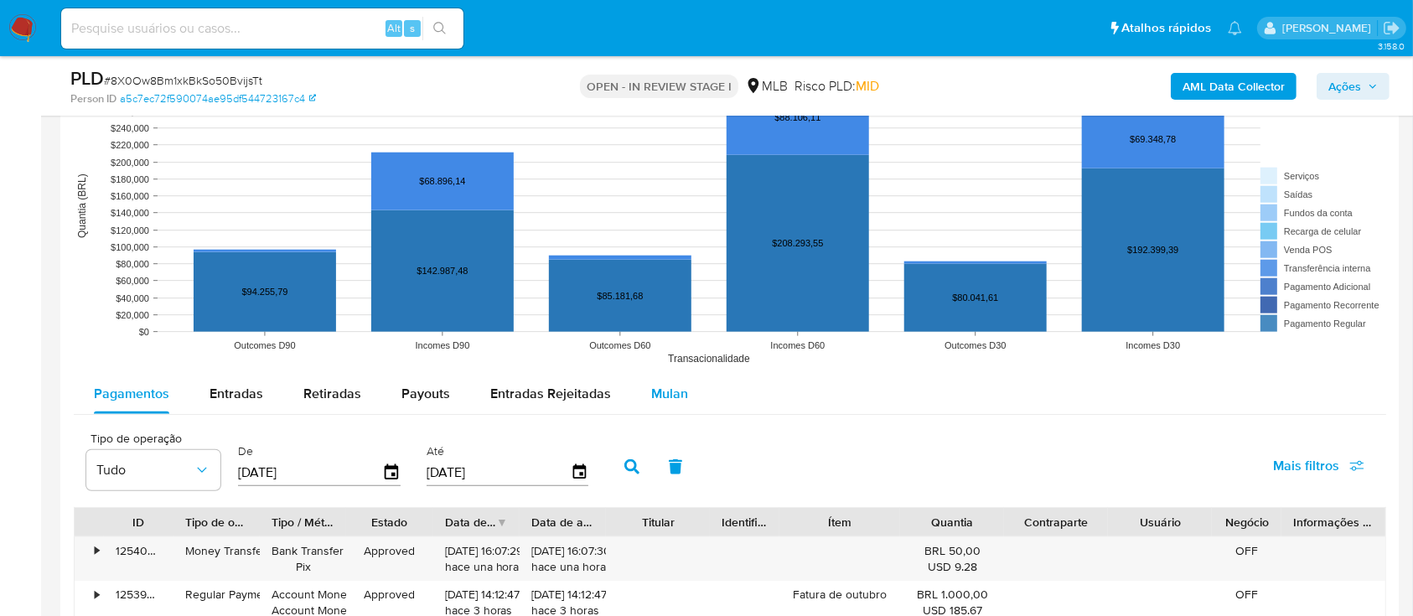
click at [668, 380] on div "Mulan" at bounding box center [669, 394] width 37 height 40
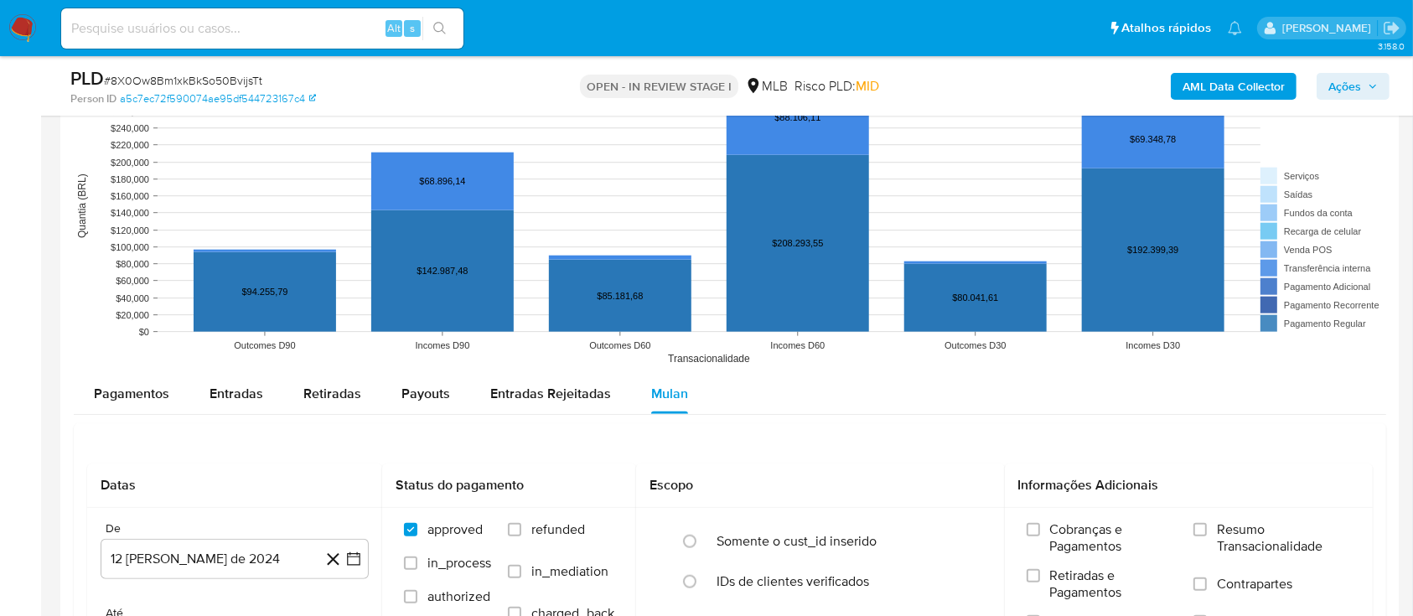
scroll to position [1676, 0]
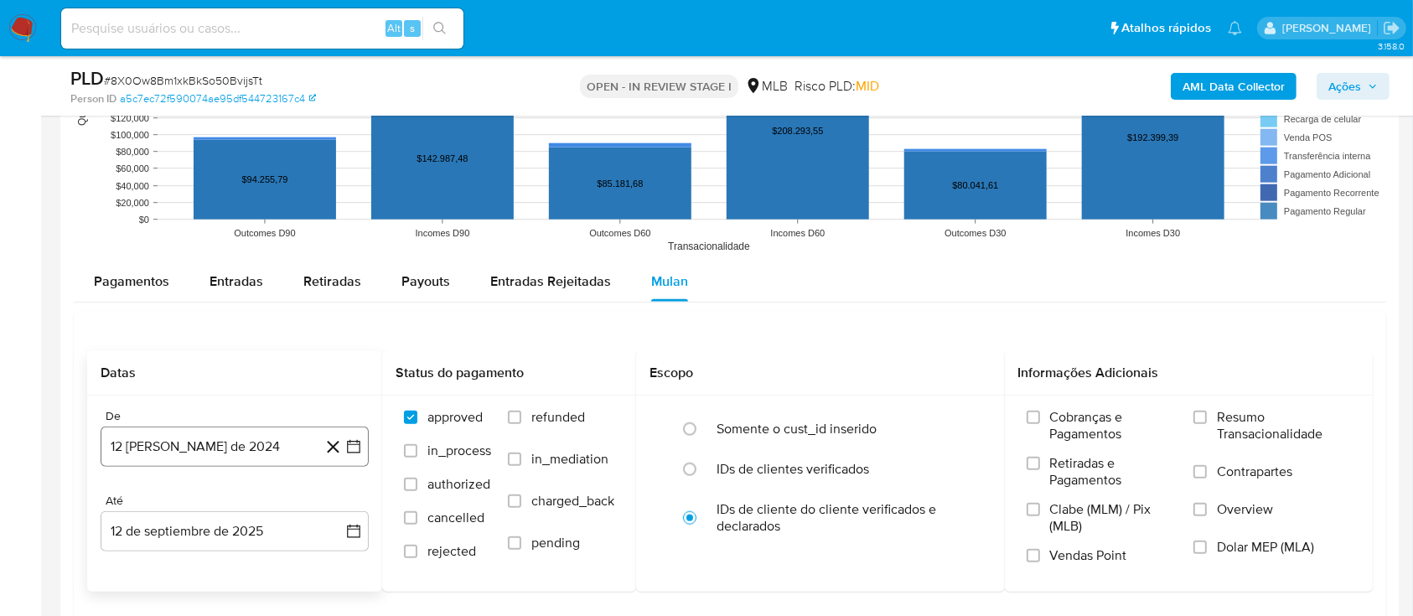
click at [361, 445] on icon "button" at bounding box center [353, 446] width 17 height 17
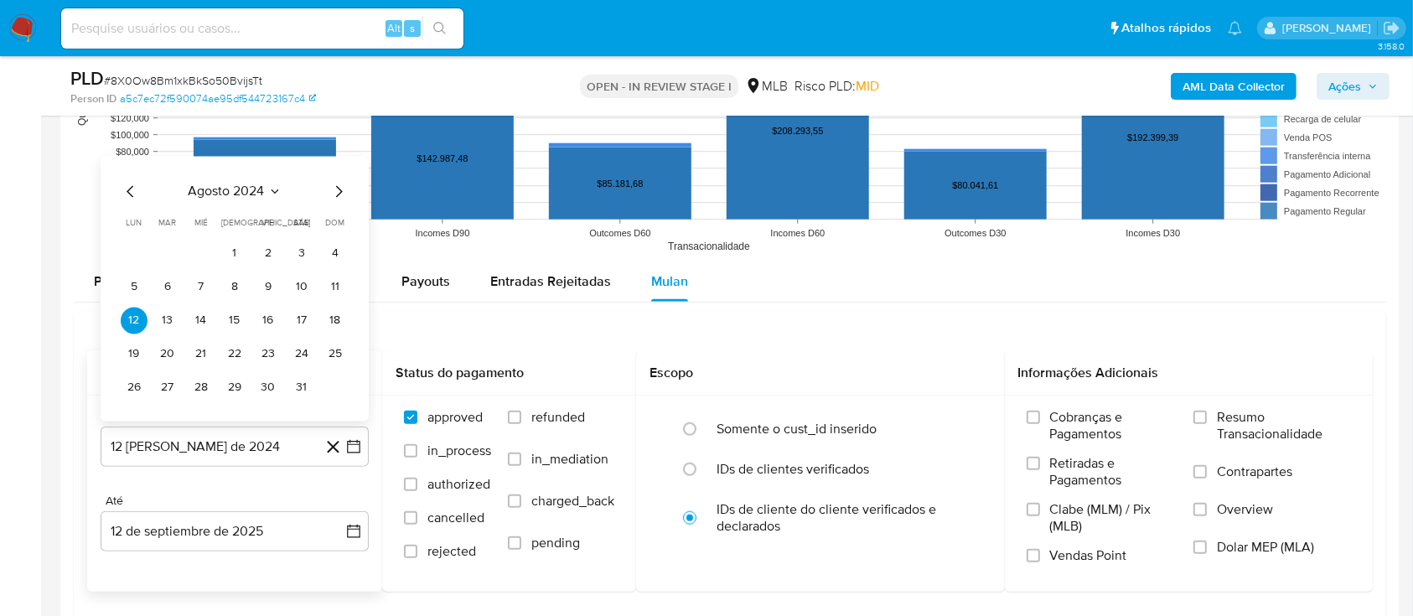
click at [275, 187] on icon "Seleccionar mes y año" at bounding box center [274, 190] width 13 height 13
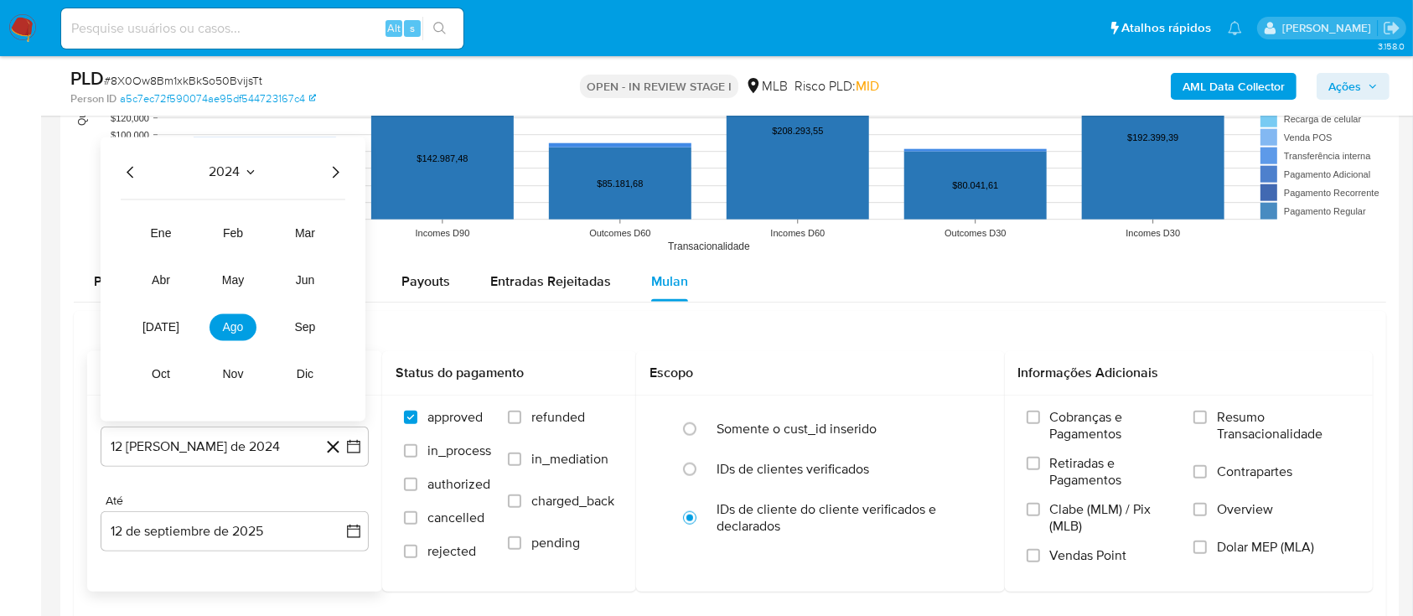
click at [332, 170] on icon "Año siguiente" at bounding box center [335, 172] width 20 height 20
click at [158, 330] on span "[DATE]" at bounding box center [160, 326] width 37 height 13
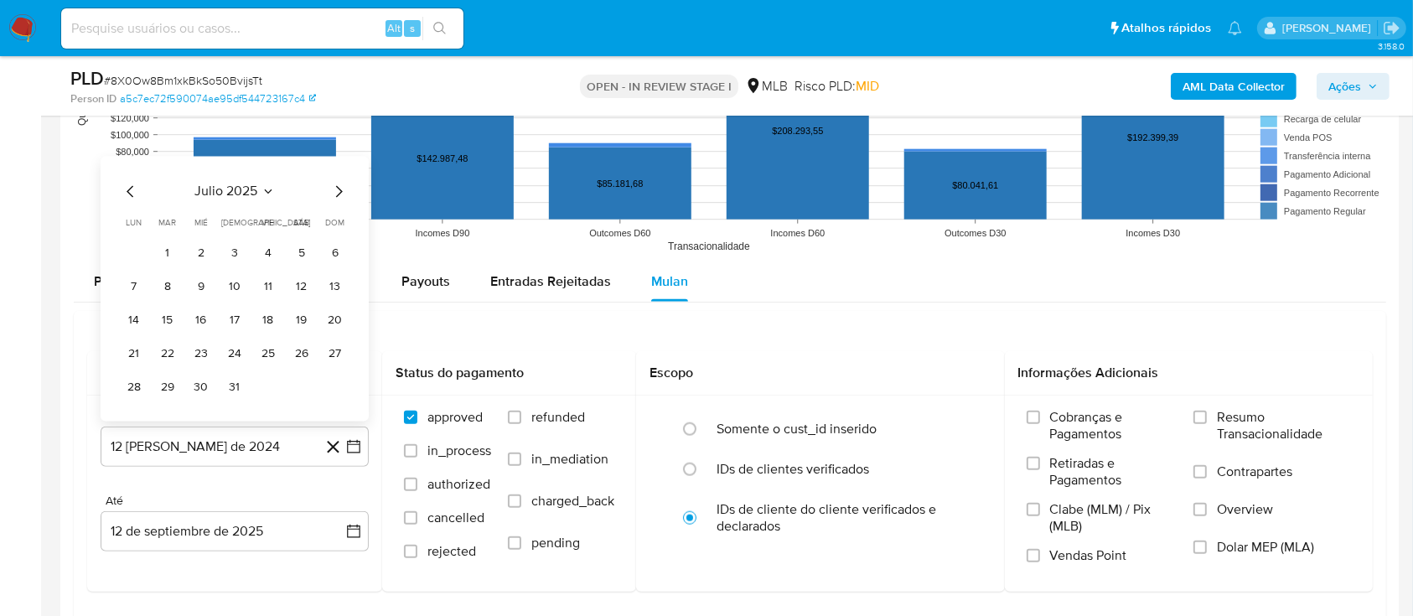
click at [168, 251] on button "1" at bounding box center [167, 253] width 27 height 27
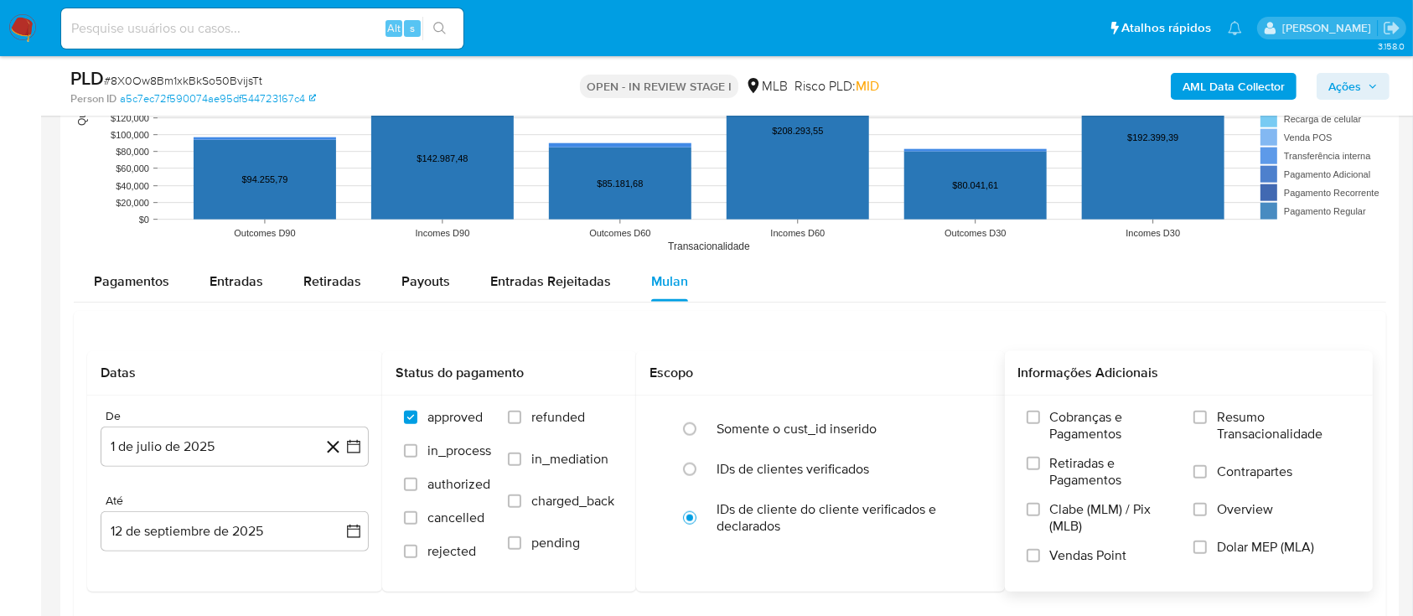
click at [1238, 415] on span "Resumo Transacionalidade" at bounding box center [1284, 426] width 134 height 34
click at [1207, 415] on input "Resumo Transacionalidade" at bounding box center [1199, 417] width 13 height 13
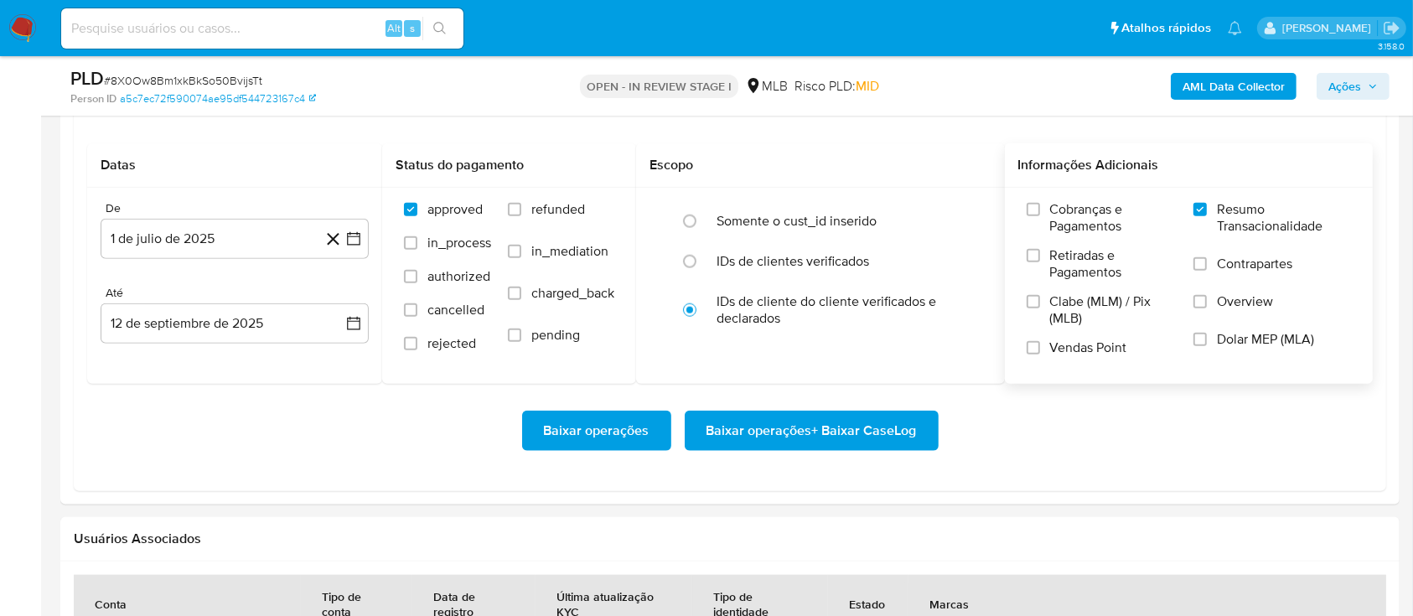
scroll to position [1899, 0]
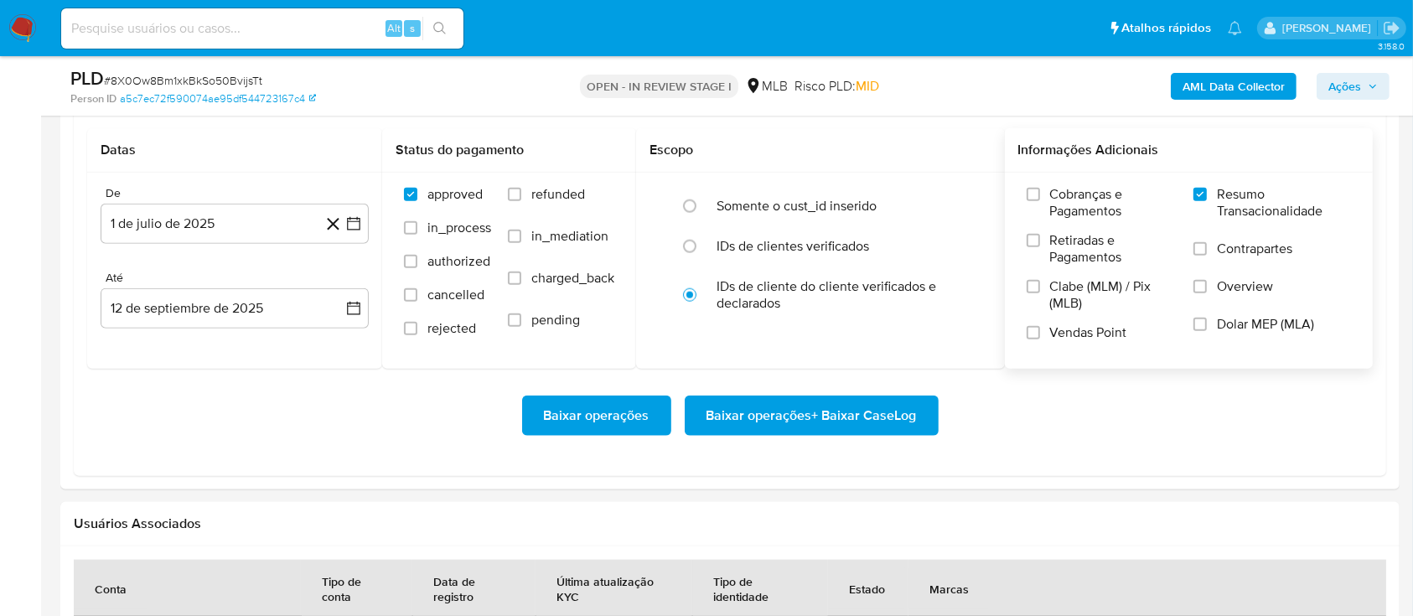
click at [836, 415] on span "Baixar operações + Baixar CaseLog" at bounding box center [811, 415] width 210 height 37
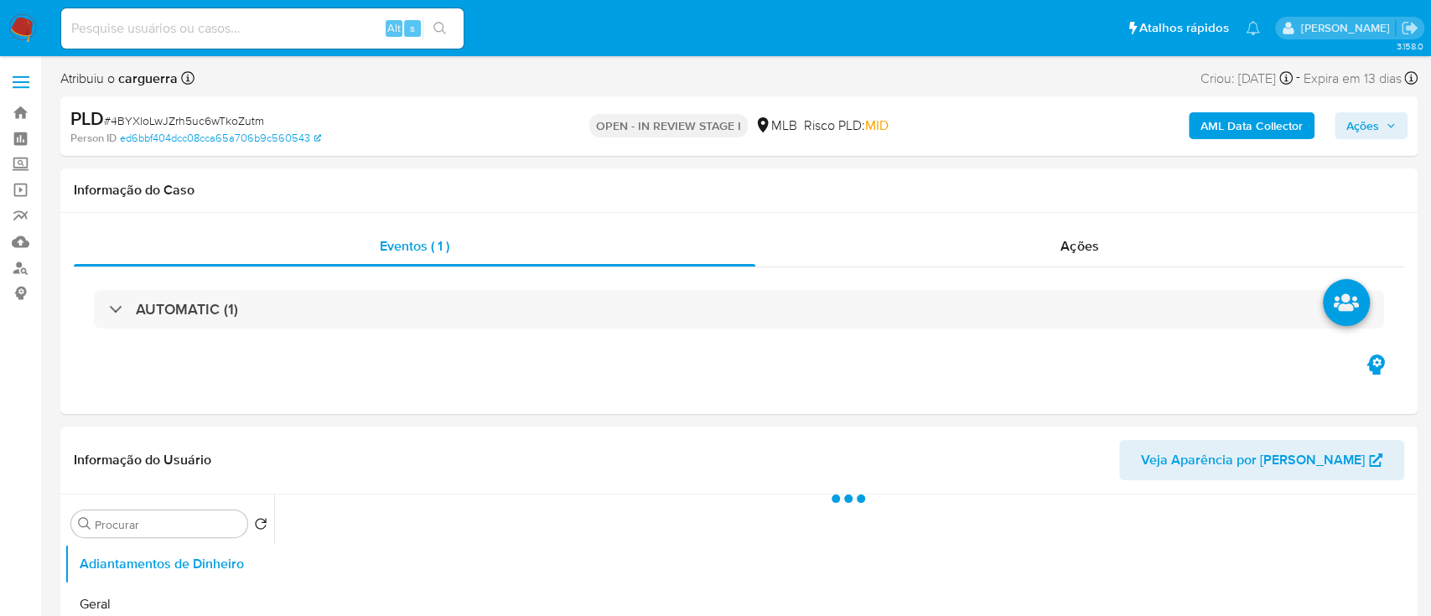
select select "10"
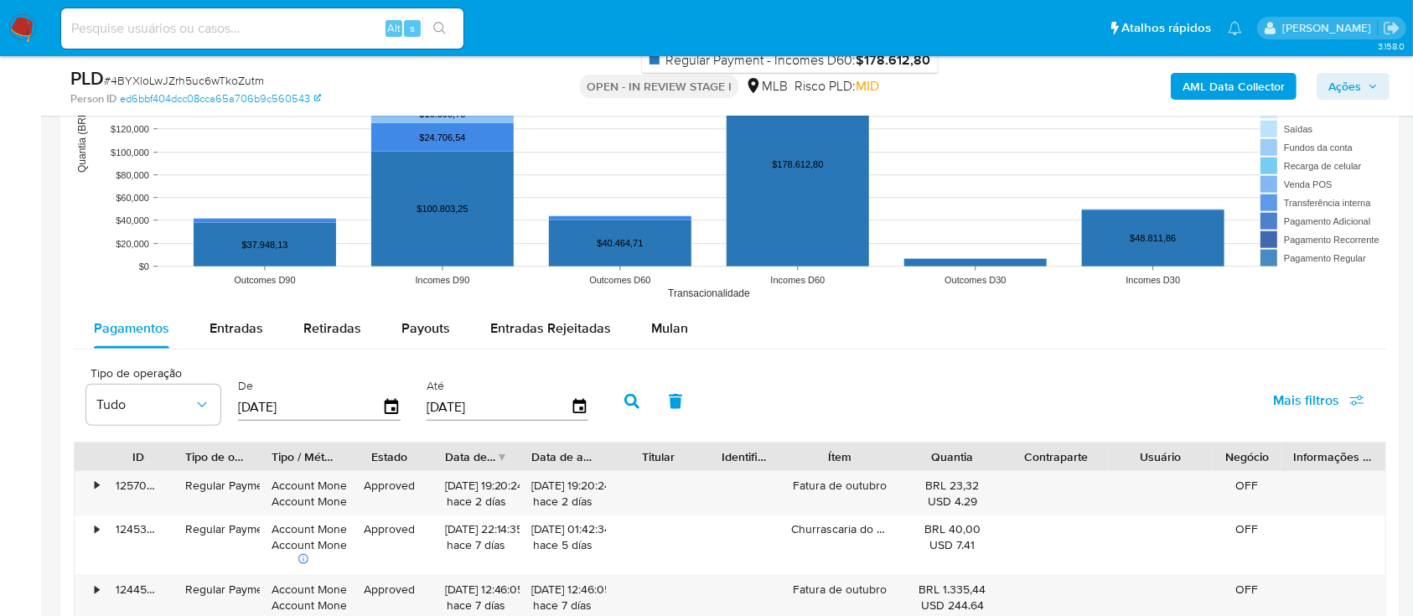
scroll to position [1676, 0]
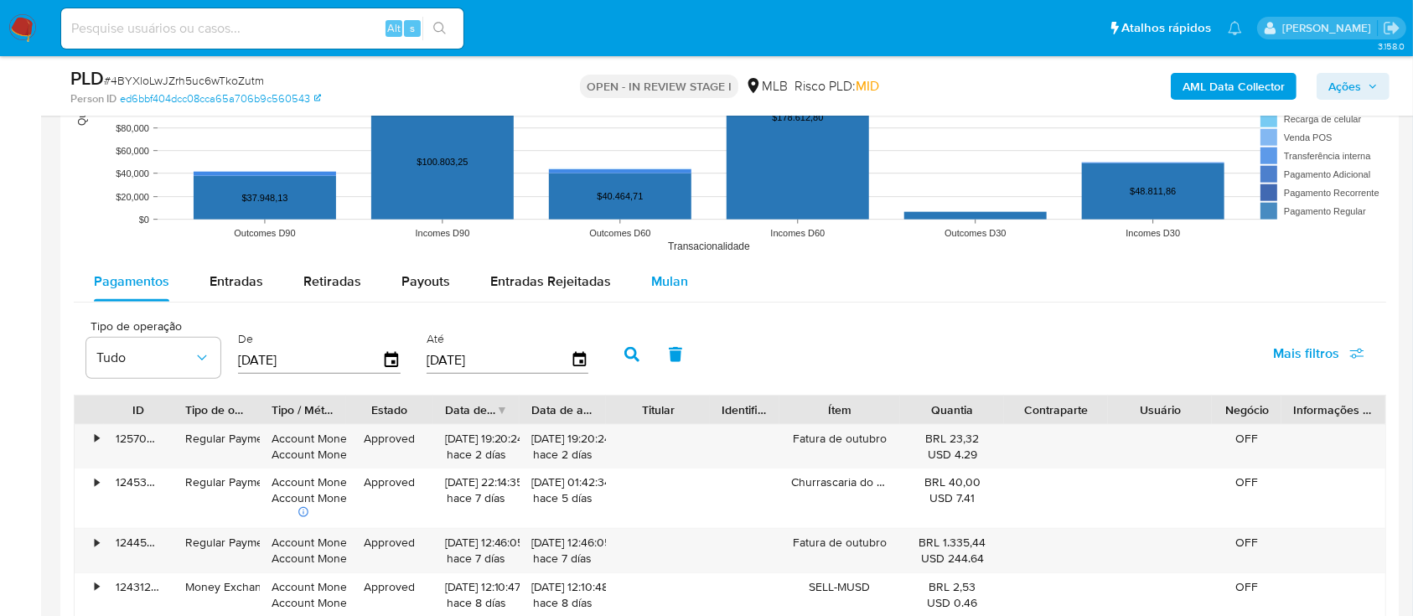
click at [662, 278] on span "Mulan" at bounding box center [669, 281] width 37 height 19
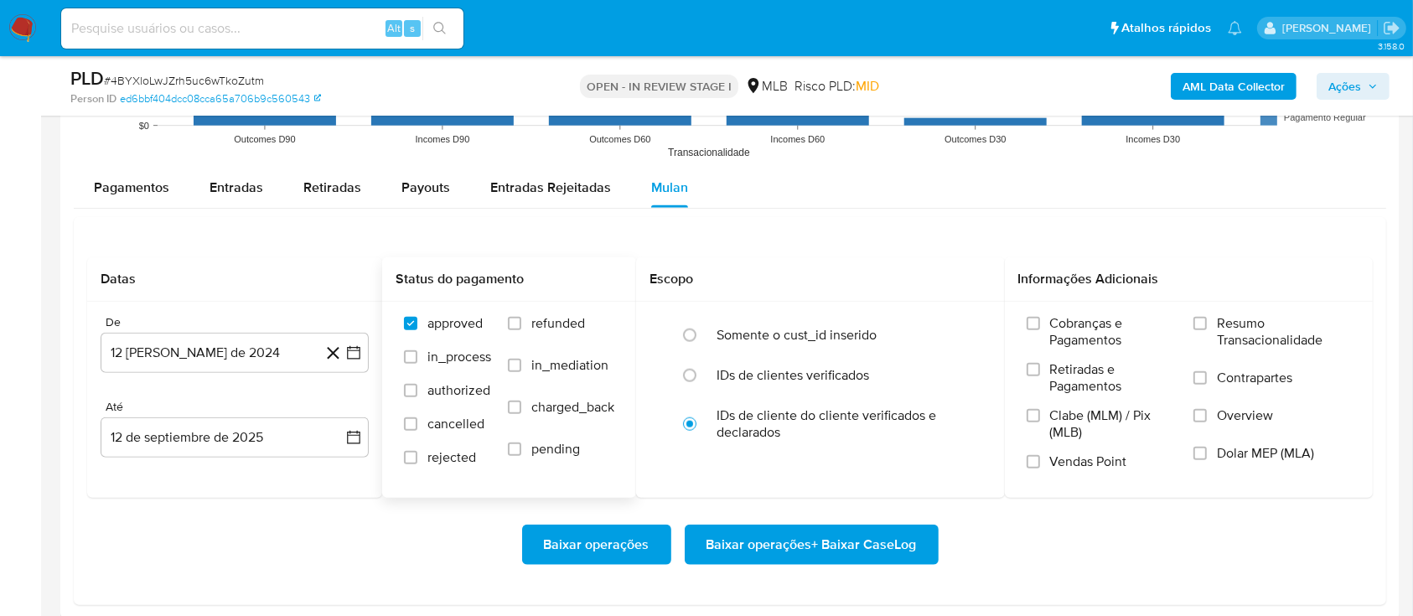
scroll to position [1899, 0]
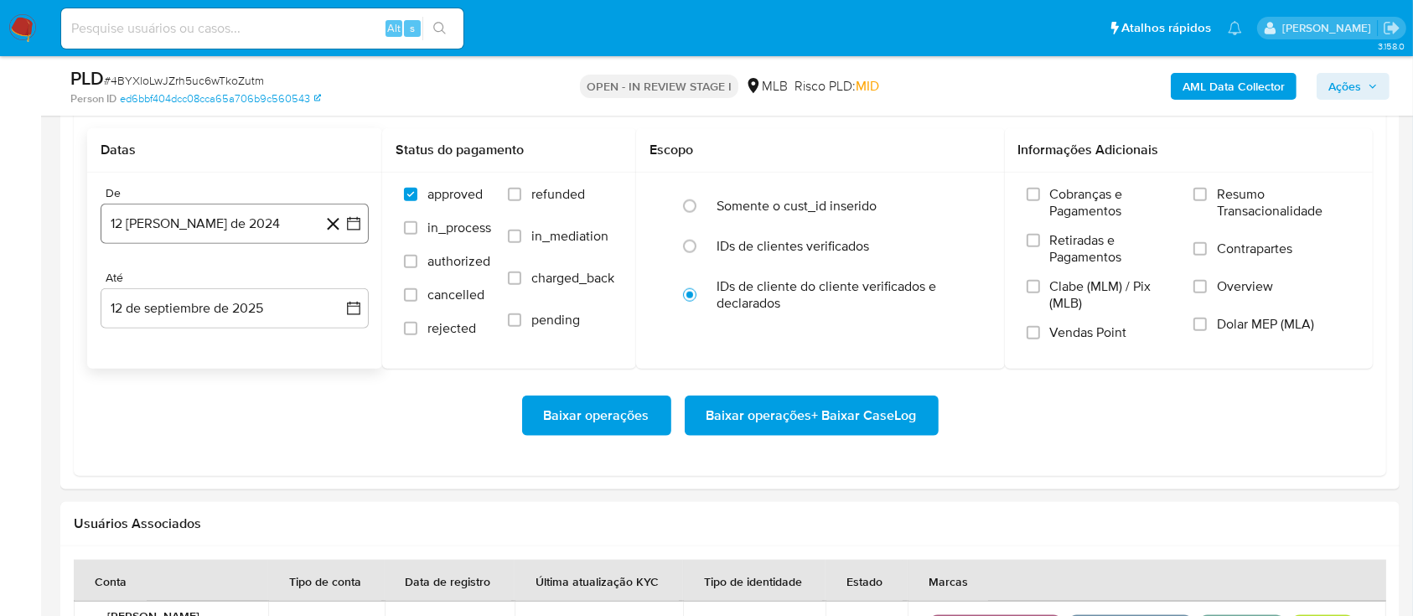
click at [349, 218] on icon "button" at bounding box center [353, 223] width 17 height 17
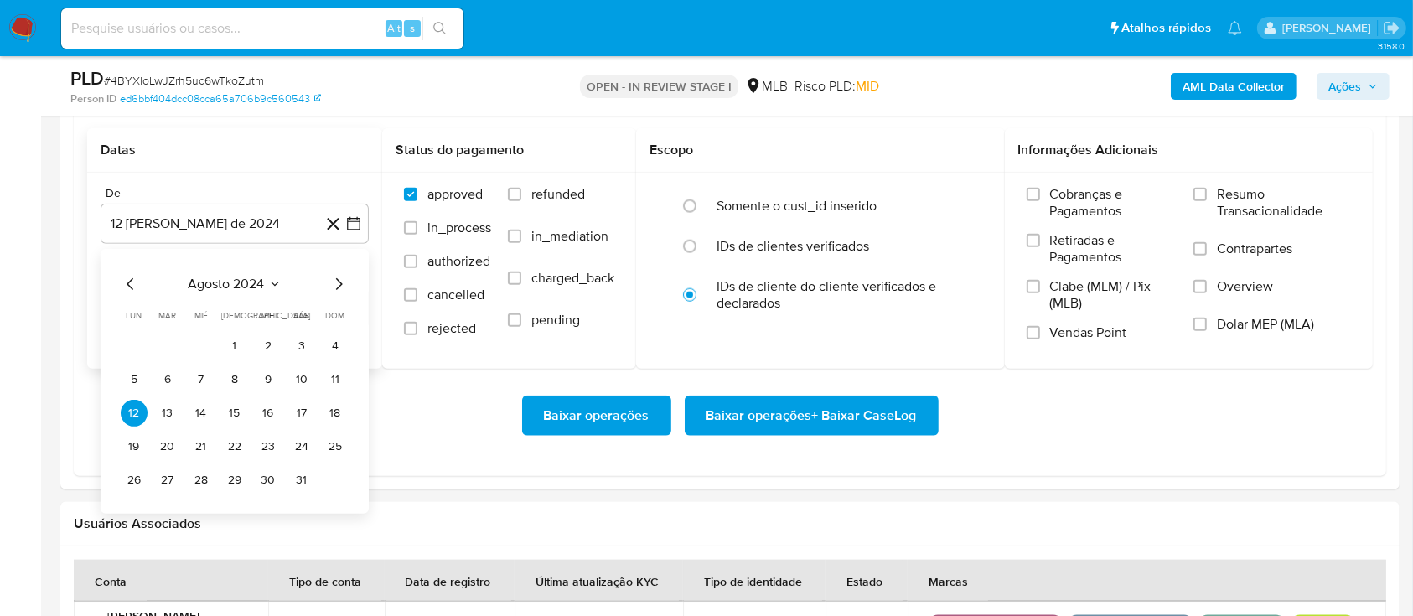
click at [268, 278] on icon "Seleccionar mes y año" at bounding box center [274, 283] width 13 height 13
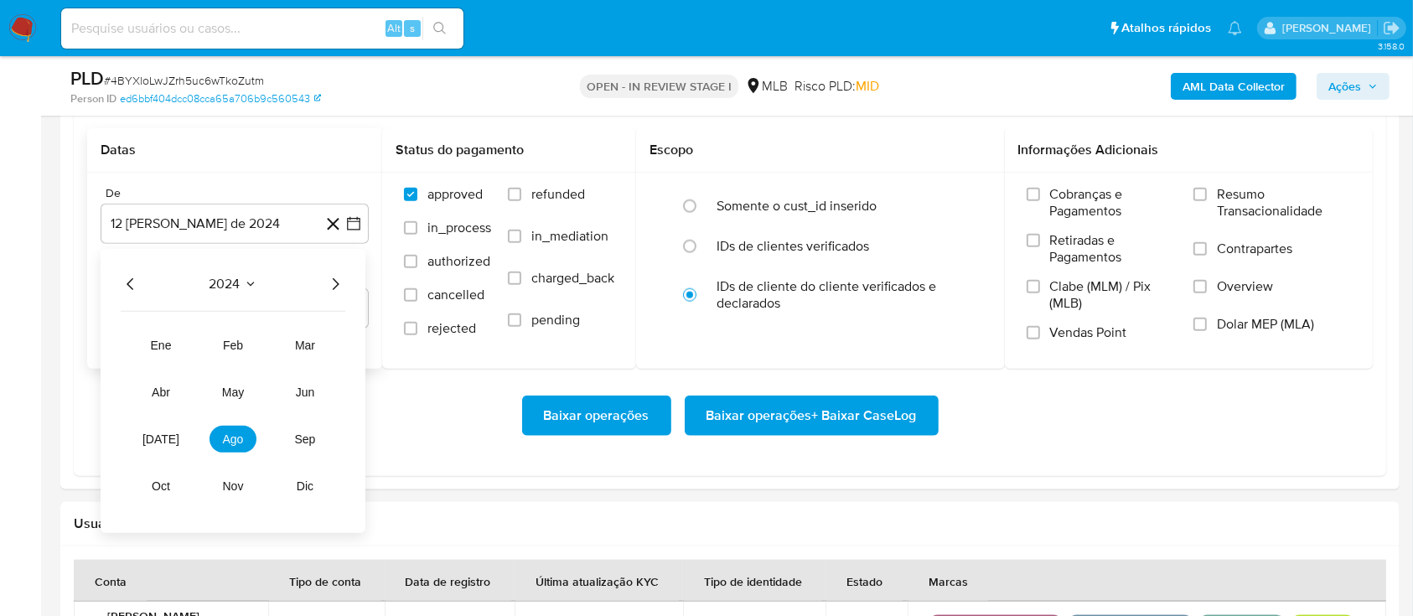
click at [334, 281] on icon "Año siguiente" at bounding box center [335, 284] width 20 height 20
click at [161, 446] on button "[DATE]" at bounding box center [160, 439] width 47 height 27
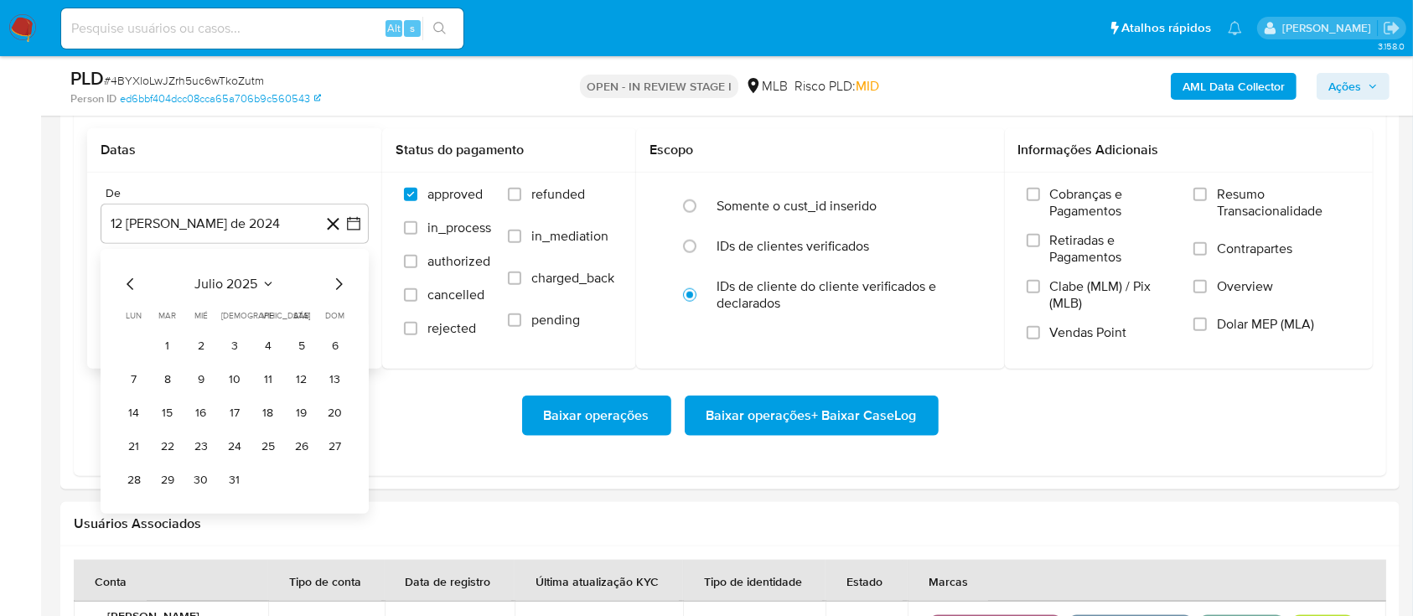
click at [168, 337] on button "1" at bounding box center [167, 346] width 27 height 27
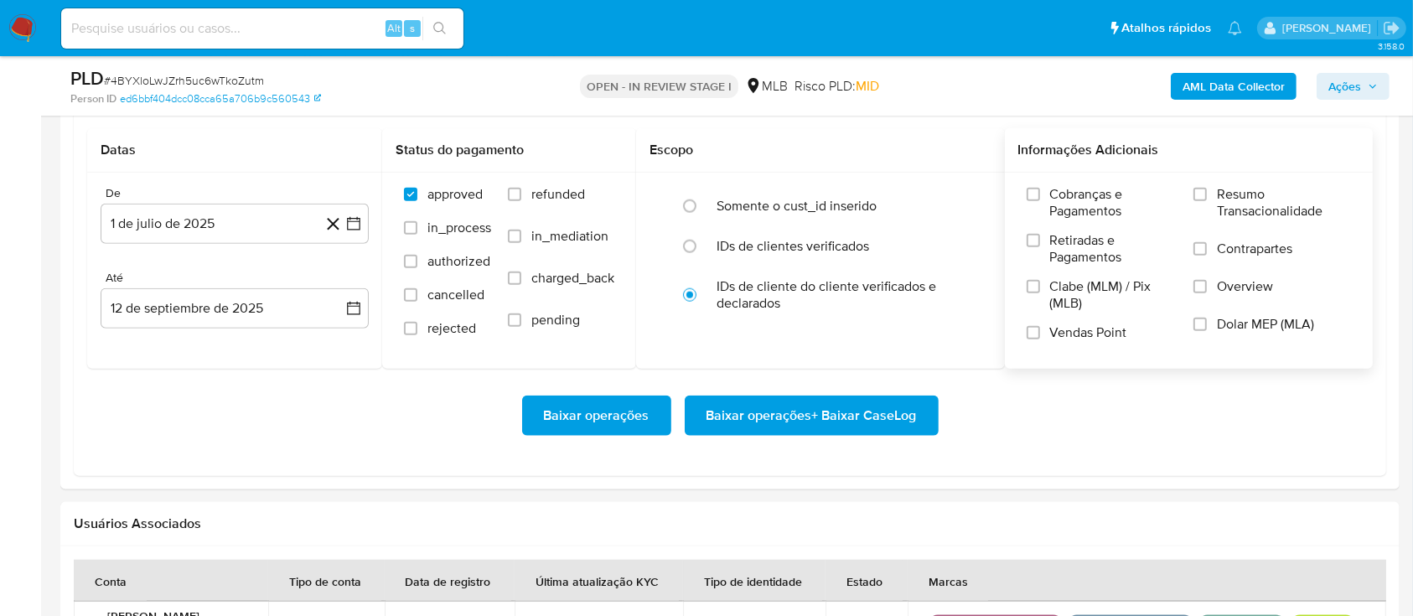
click at [1221, 202] on span "Resumo Transacionalidade" at bounding box center [1284, 203] width 134 height 34
click at [1207, 201] on input "Resumo Transacionalidade" at bounding box center [1199, 194] width 13 height 13
click at [825, 421] on span "Baixar operações + Baixar CaseLog" at bounding box center [811, 415] width 210 height 37
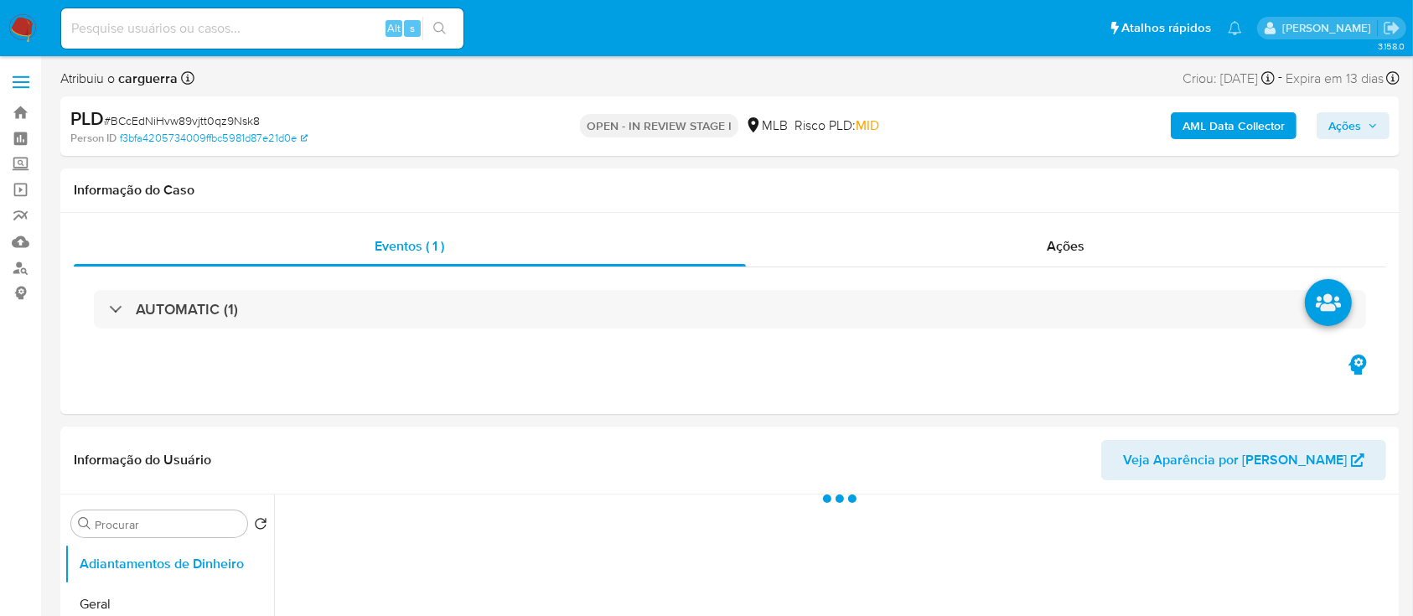
select select "10"
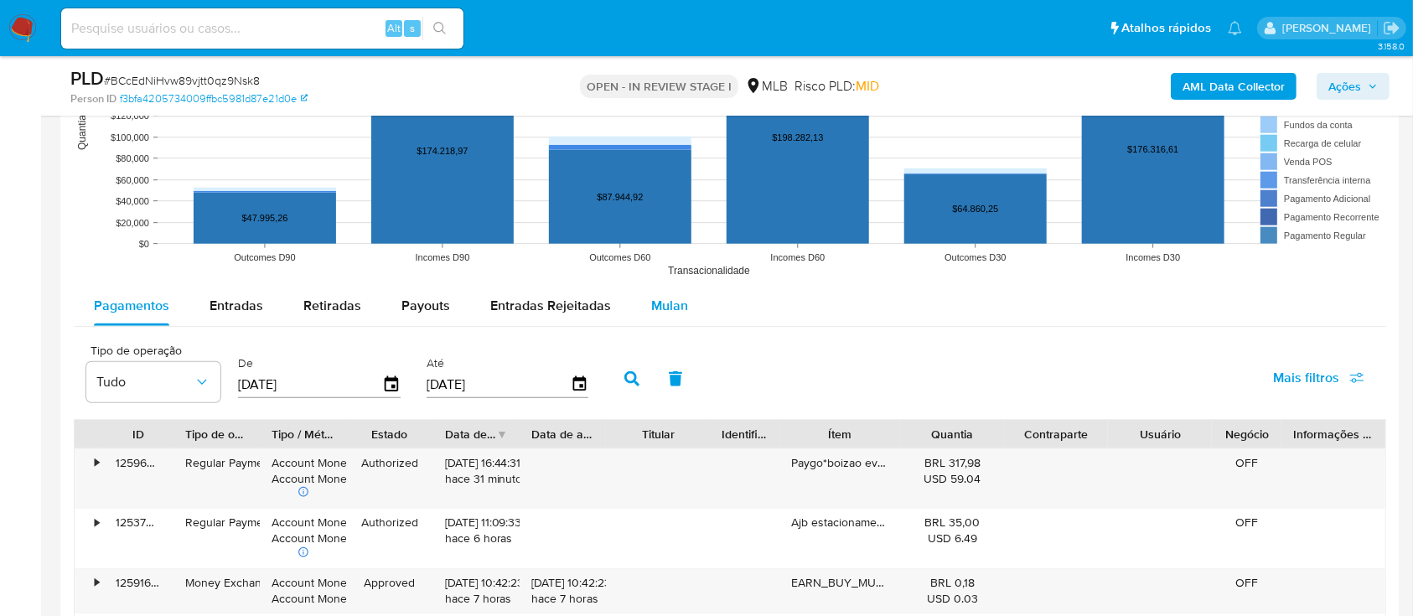
scroll to position [1564, 0]
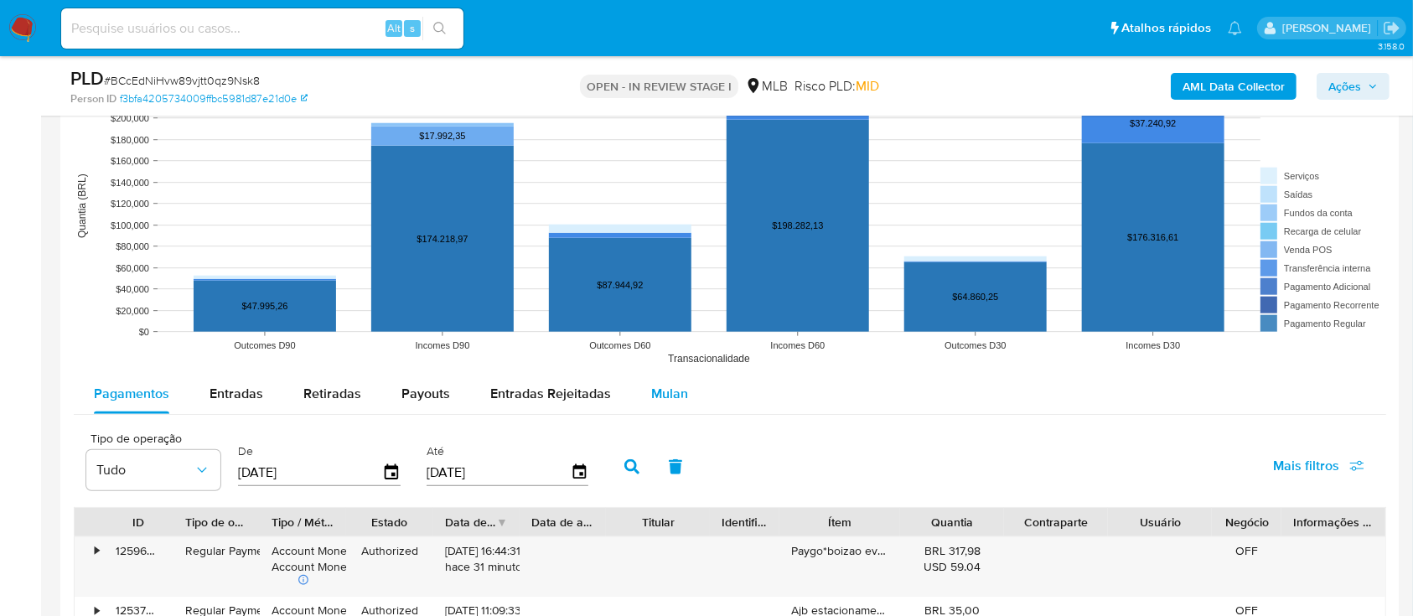
click at [675, 391] on span "Mulan" at bounding box center [669, 393] width 37 height 19
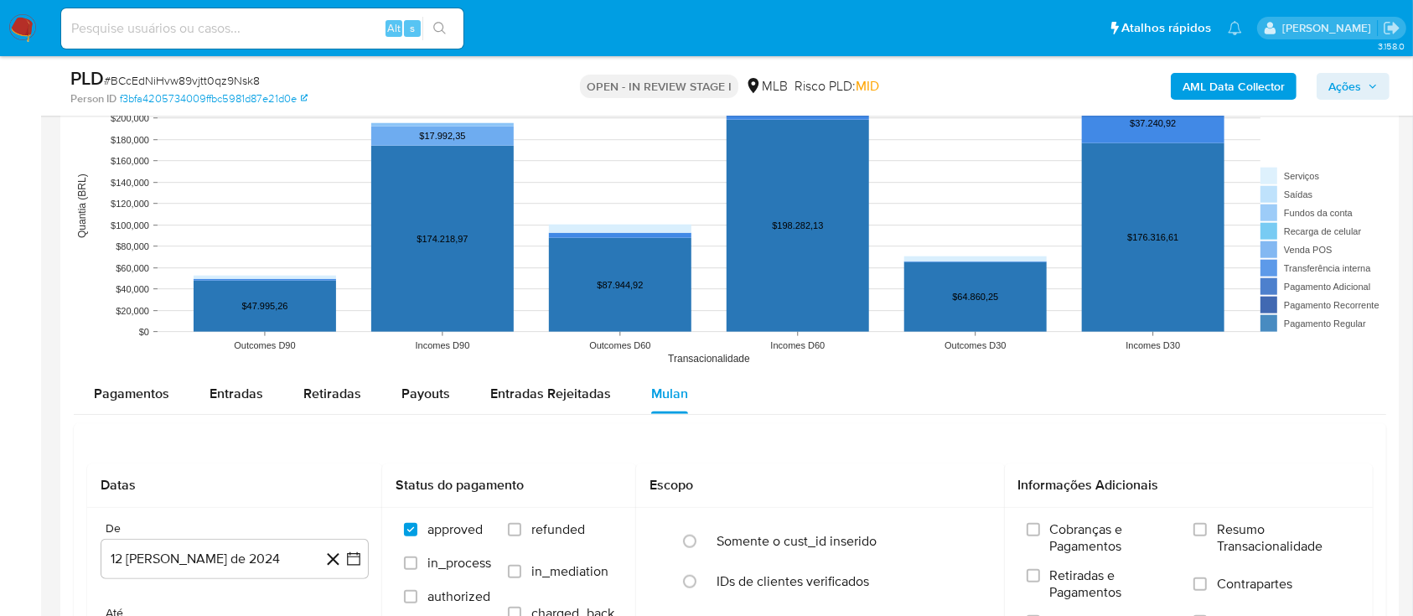
scroll to position [1676, 0]
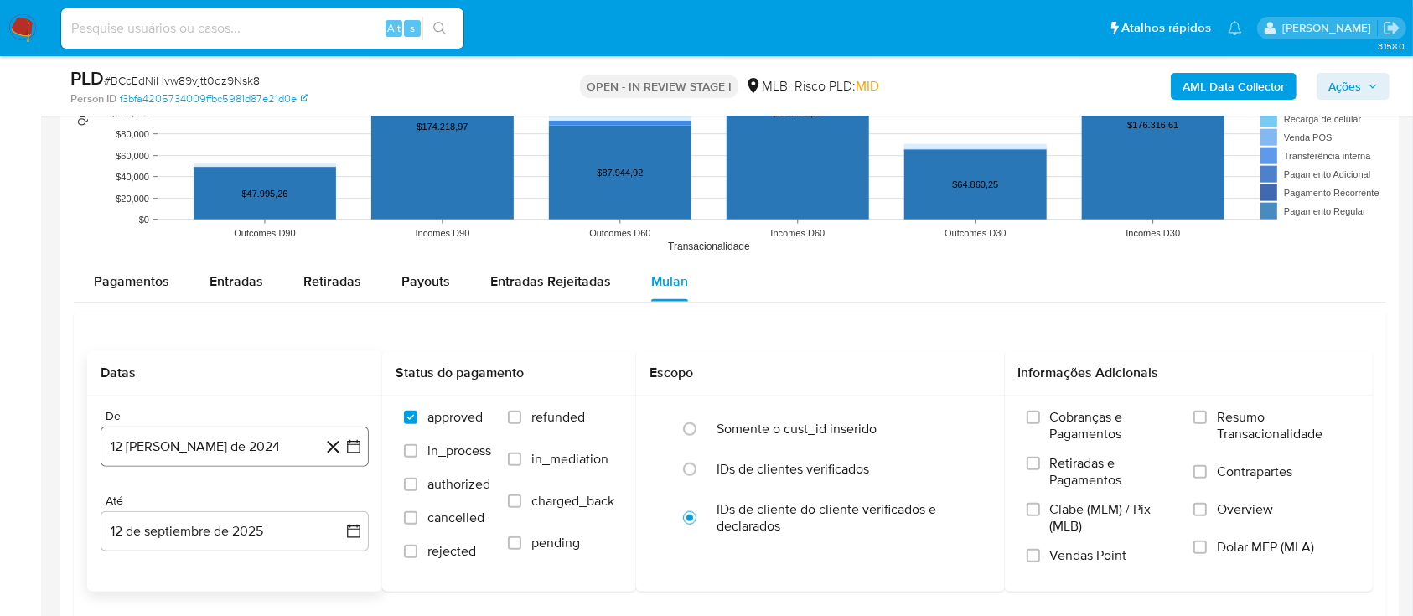
click at [347, 439] on icon "button" at bounding box center [353, 446] width 17 height 17
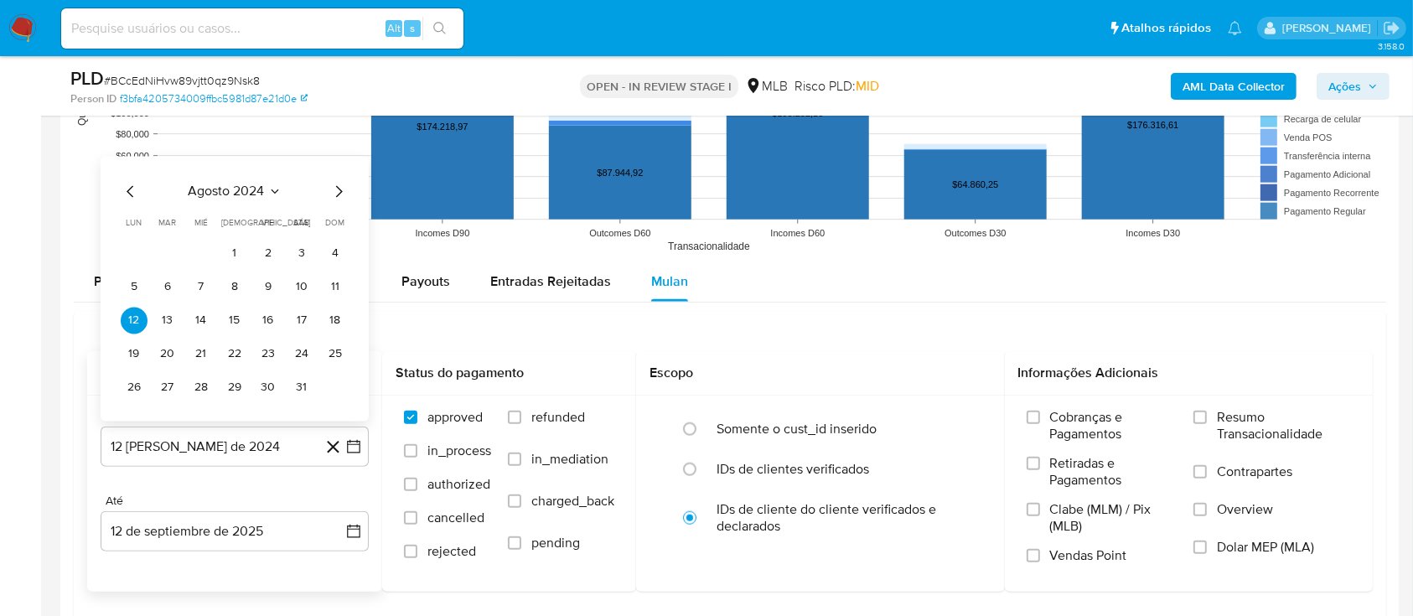
click at [272, 191] on icon "Seleccionar mes y año" at bounding box center [274, 190] width 13 height 13
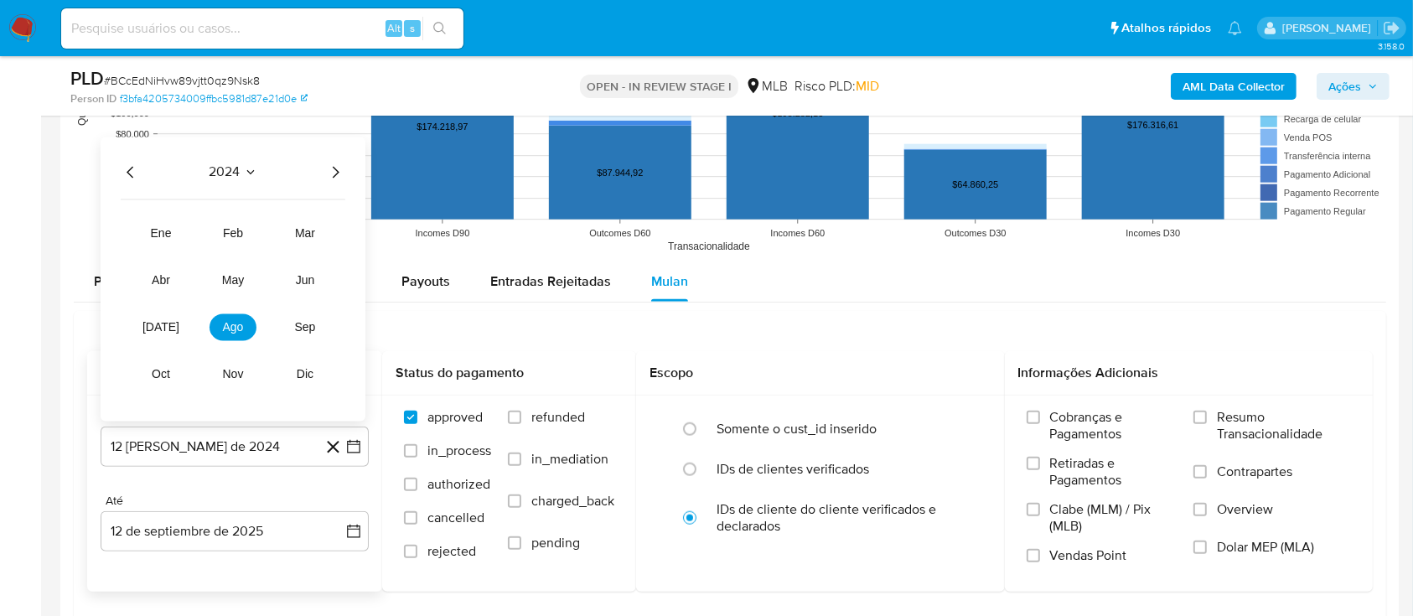
click at [336, 171] on icon "Año siguiente" at bounding box center [335, 172] width 20 height 20
click at [159, 339] on button "[DATE]" at bounding box center [160, 326] width 47 height 27
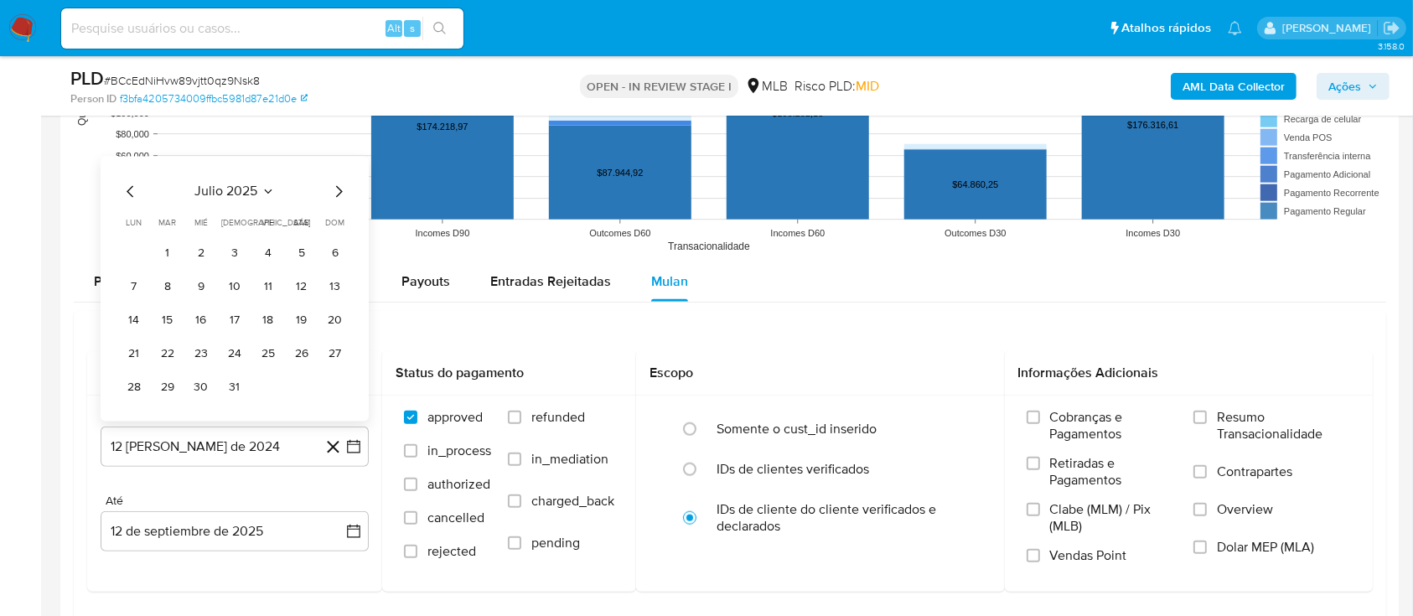
click at [171, 247] on button "1" at bounding box center [167, 253] width 27 height 27
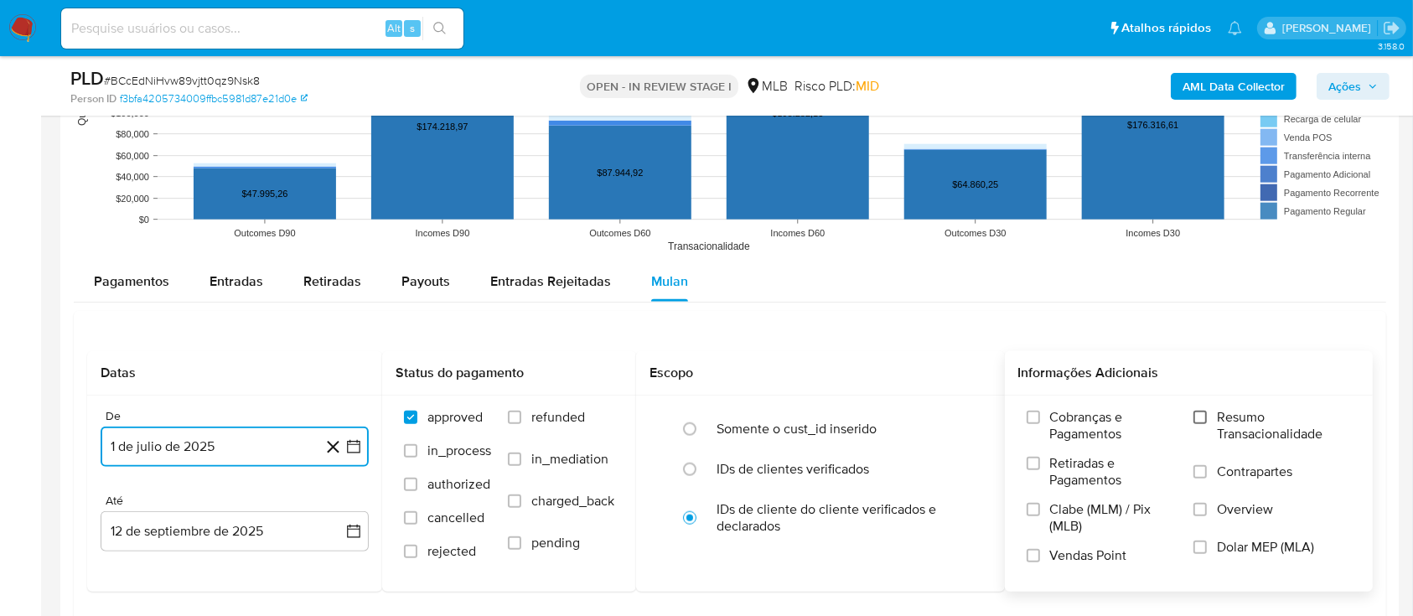
click at [1207, 411] on input "Resumo Transacionalidade" at bounding box center [1199, 417] width 13 height 13
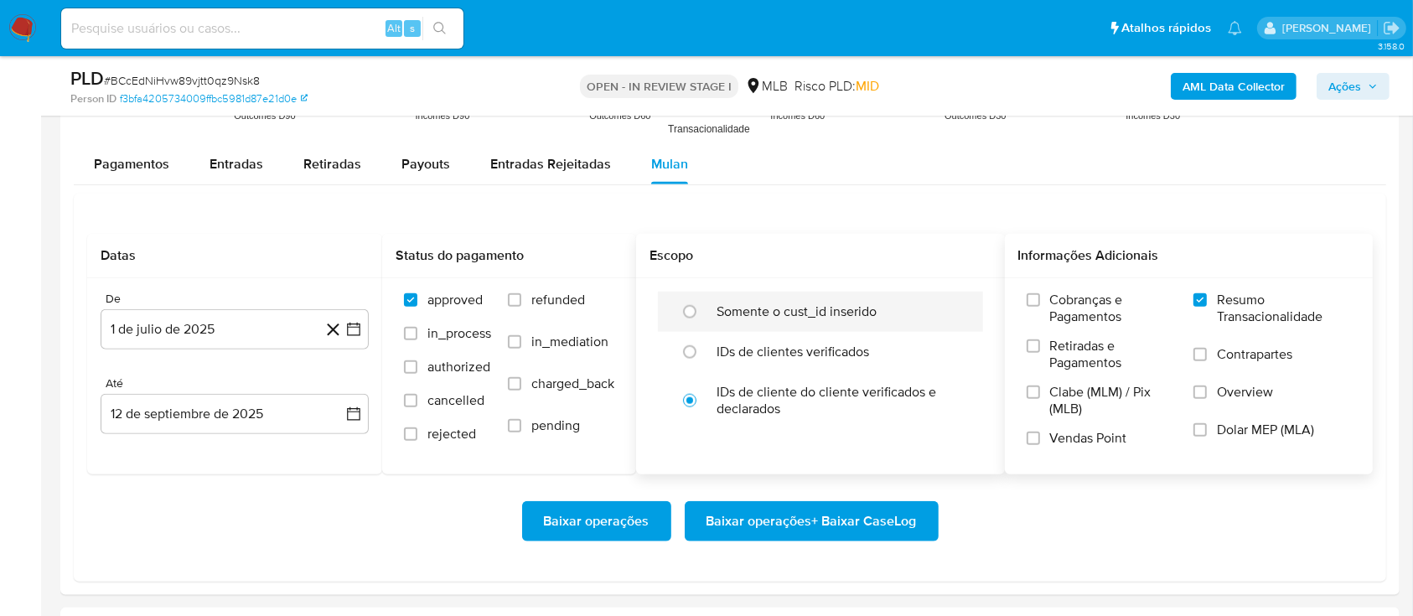
scroll to position [1899, 0]
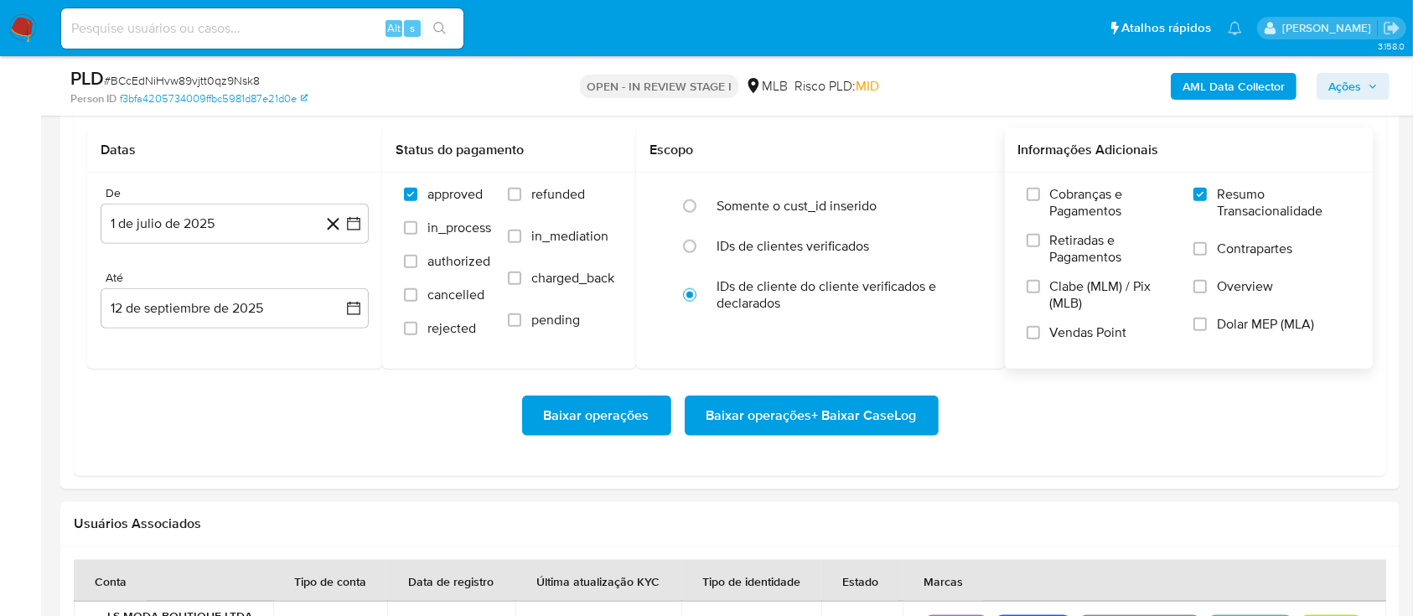
click at [753, 422] on span "Baixar operações + Baixar CaseLog" at bounding box center [811, 415] width 210 height 37
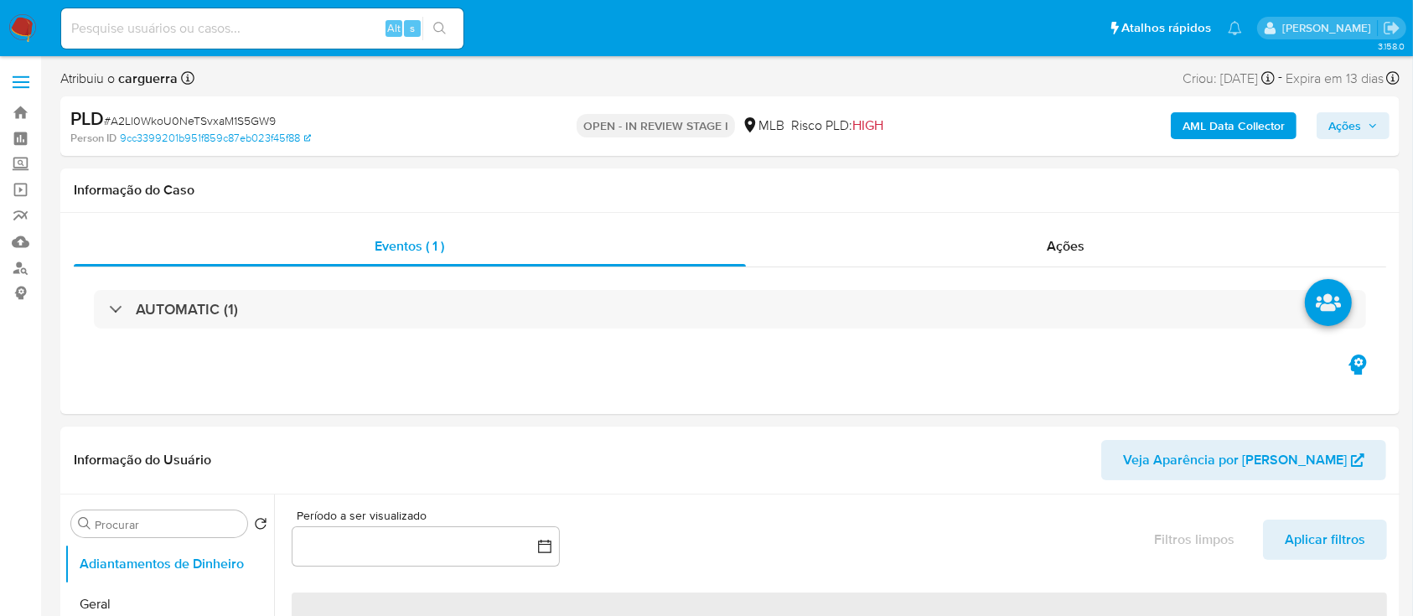
select select "10"
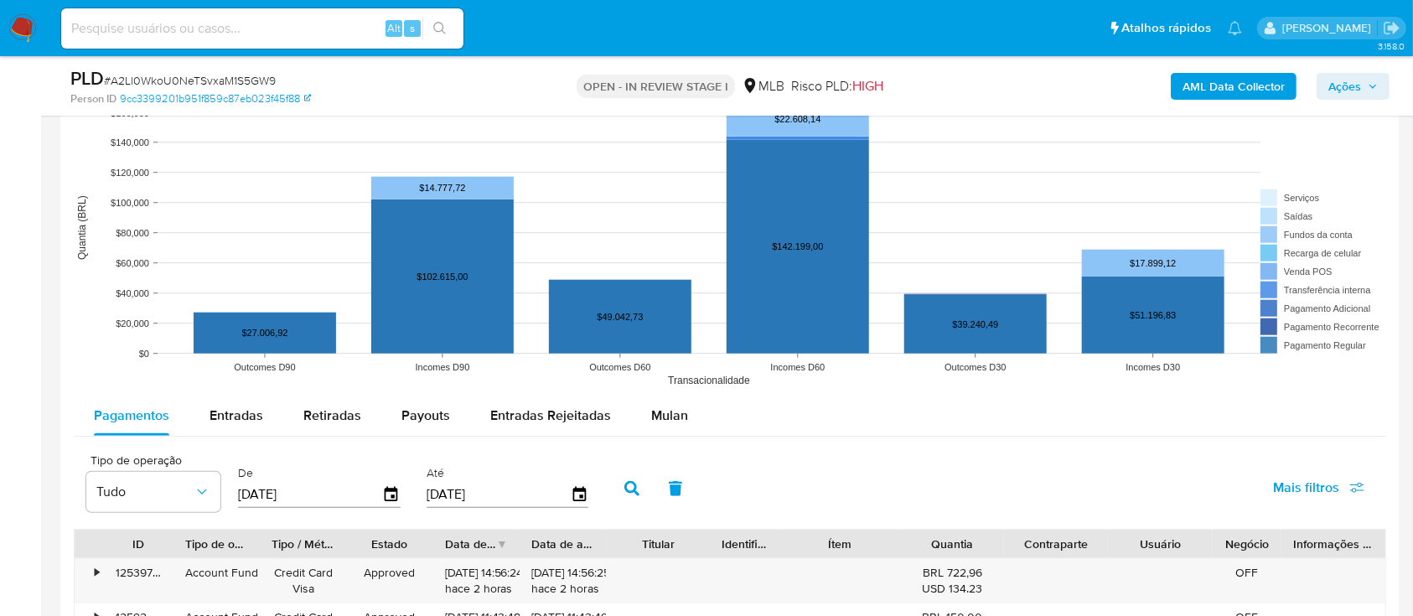
scroll to position [1564, 0]
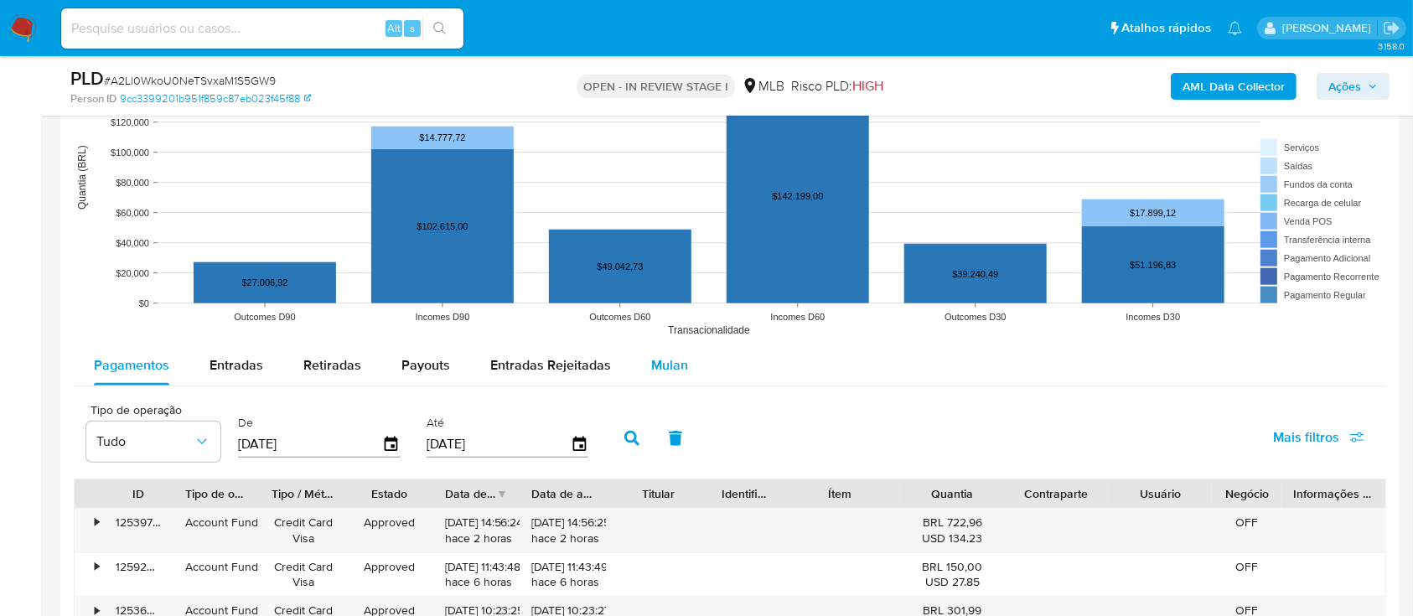
click at [677, 349] on div "Mulan" at bounding box center [669, 365] width 37 height 40
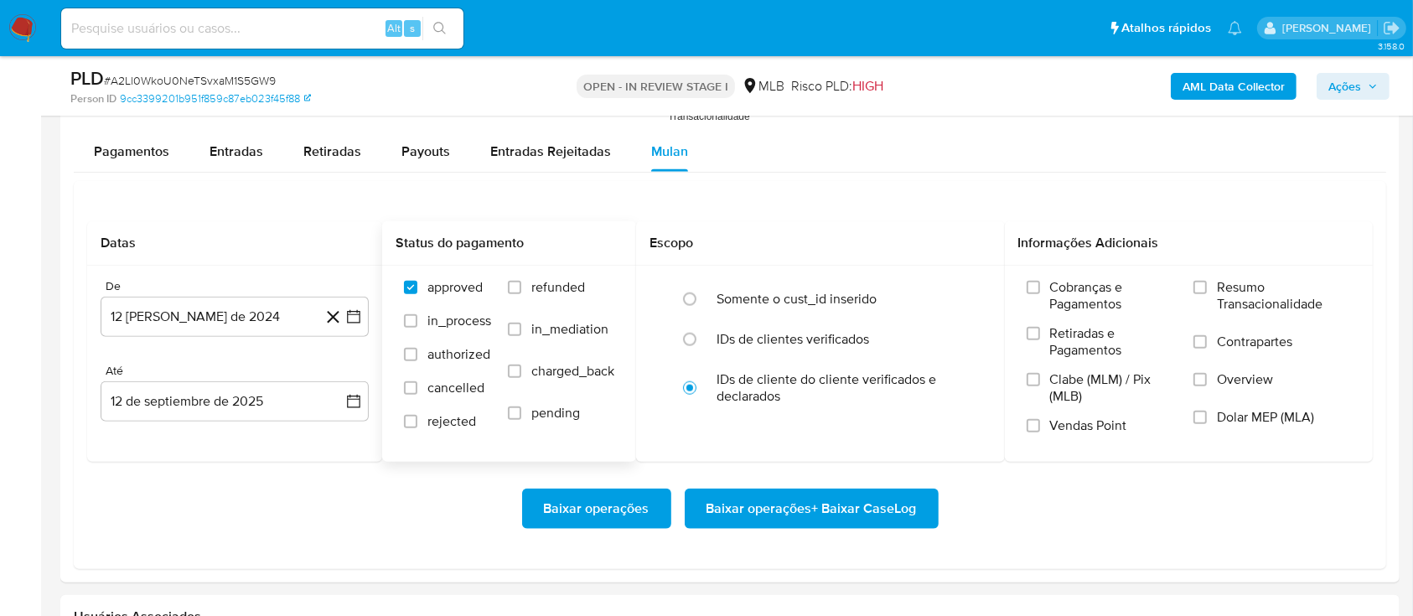
scroll to position [1788, 0]
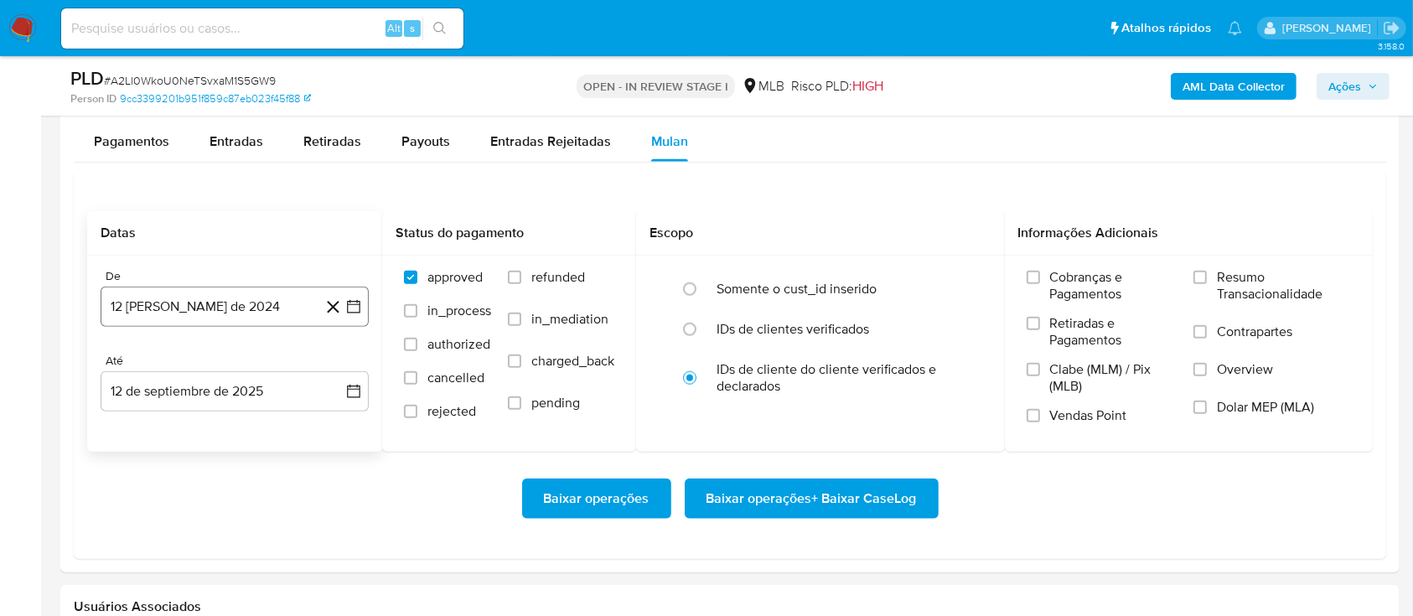
click at [356, 306] on icon "button" at bounding box center [353, 306] width 17 height 17
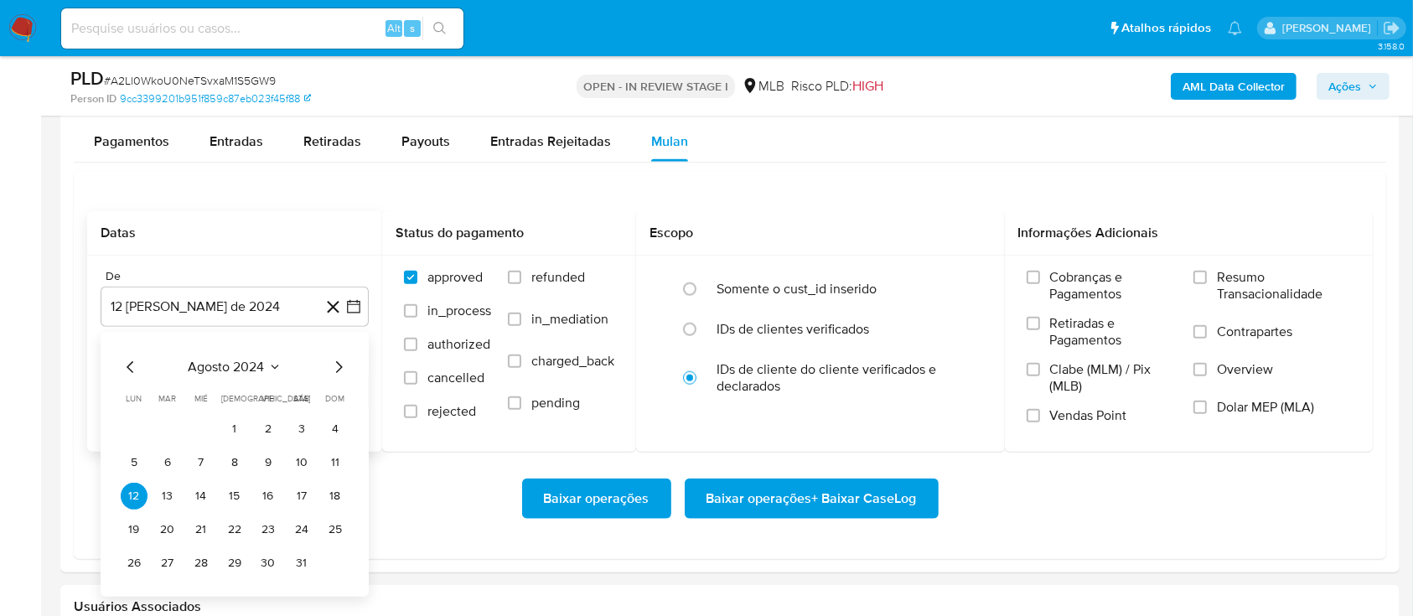
click at [266, 365] on button "agosto 2024" at bounding box center [235, 367] width 93 height 17
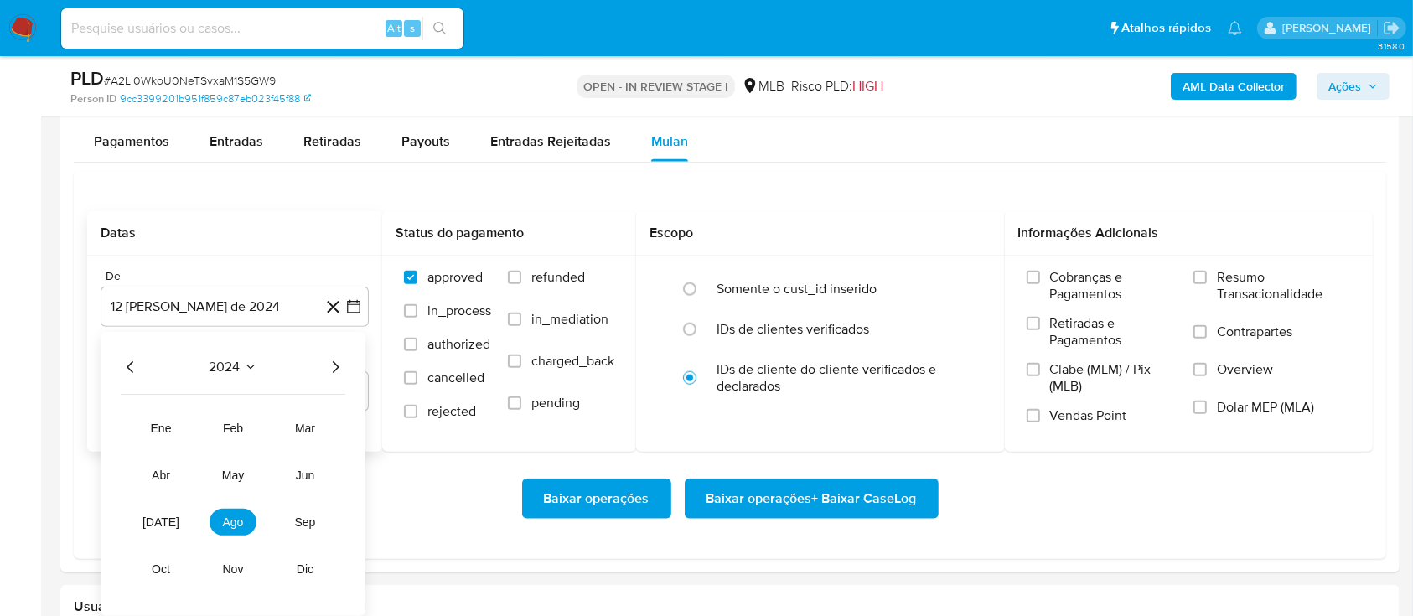
click at [334, 365] on icon "Año siguiente" at bounding box center [335, 367] width 20 height 20
click at [152, 525] on button "[DATE]" at bounding box center [160, 522] width 47 height 27
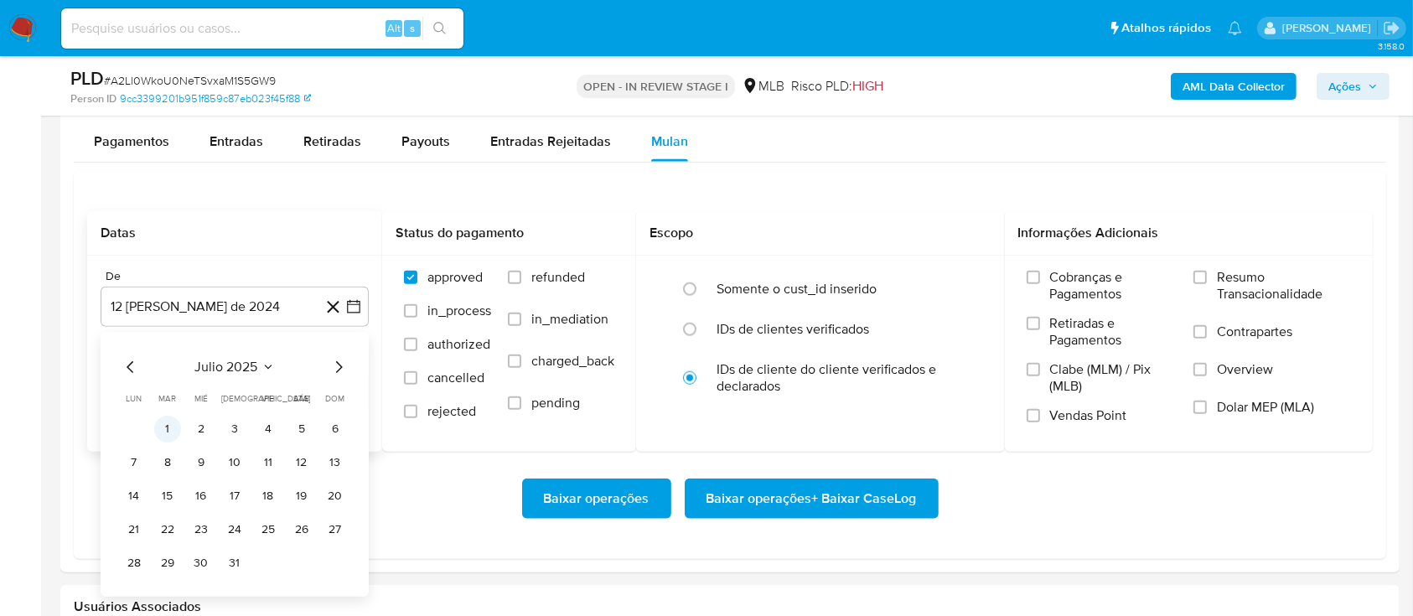
click at [173, 432] on button "1" at bounding box center [167, 429] width 27 height 27
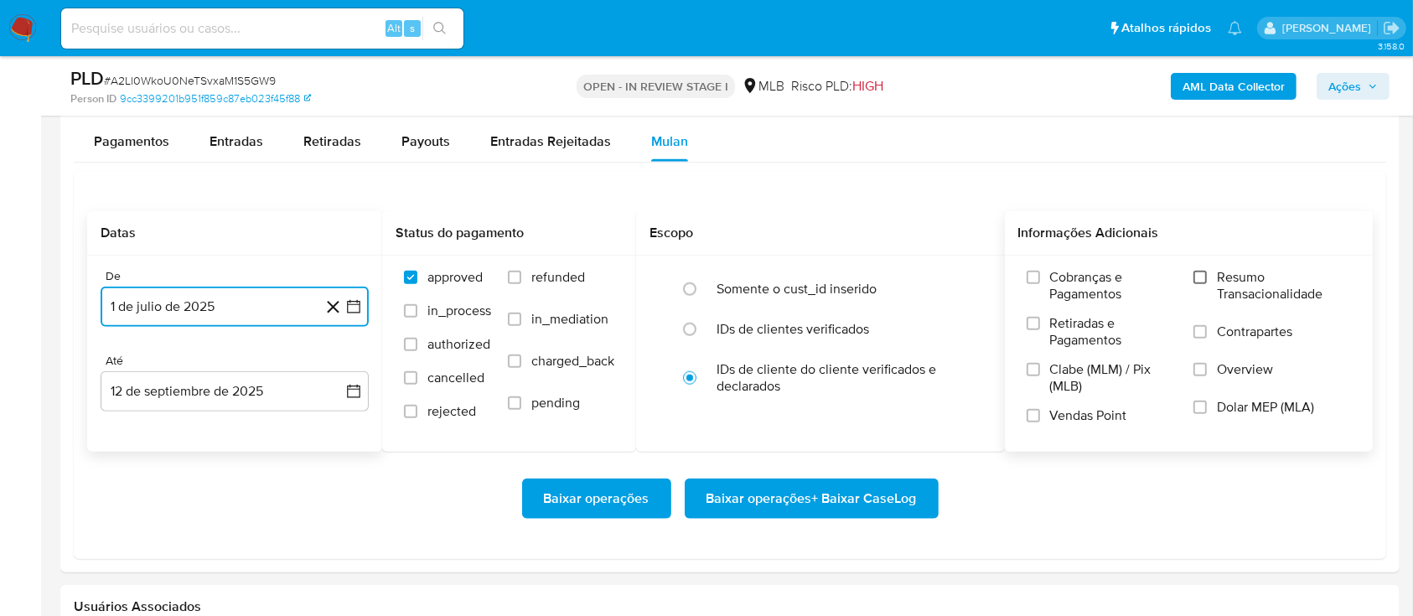
click at [1203, 272] on input "Resumo Transacionalidade" at bounding box center [1199, 277] width 13 height 13
click at [902, 489] on span "Baixar operações + Baixar CaseLog" at bounding box center [811, 498] width 210 height 37
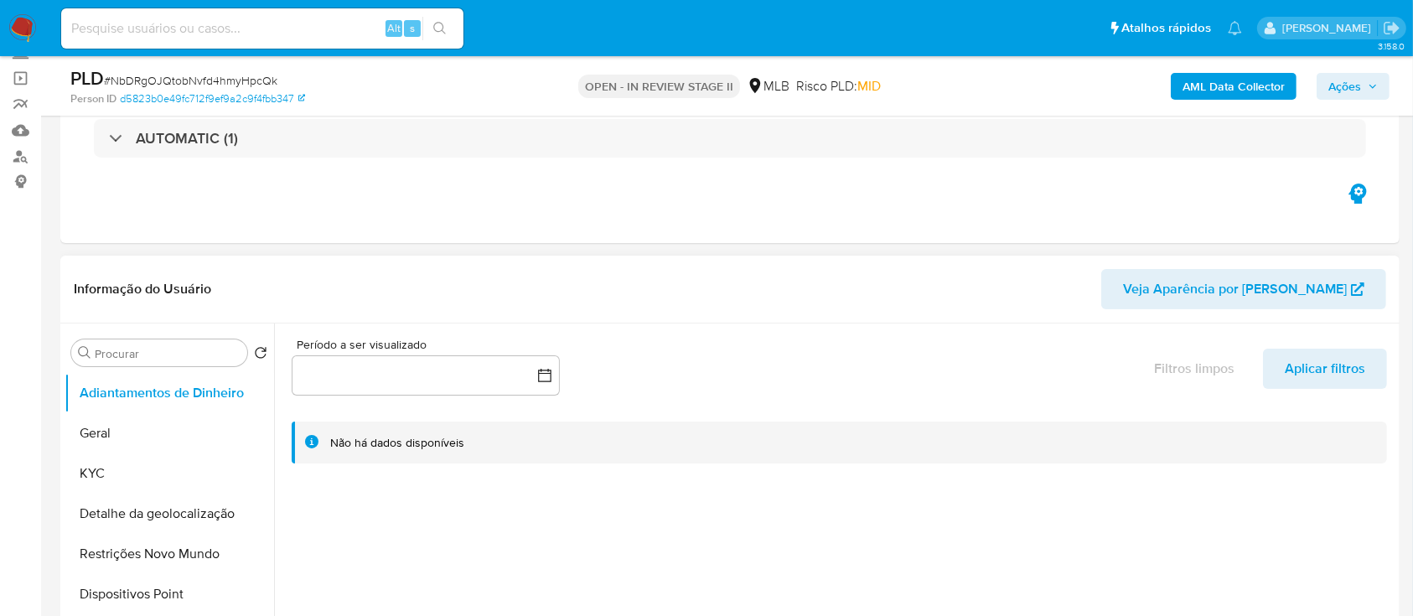
select select "10"
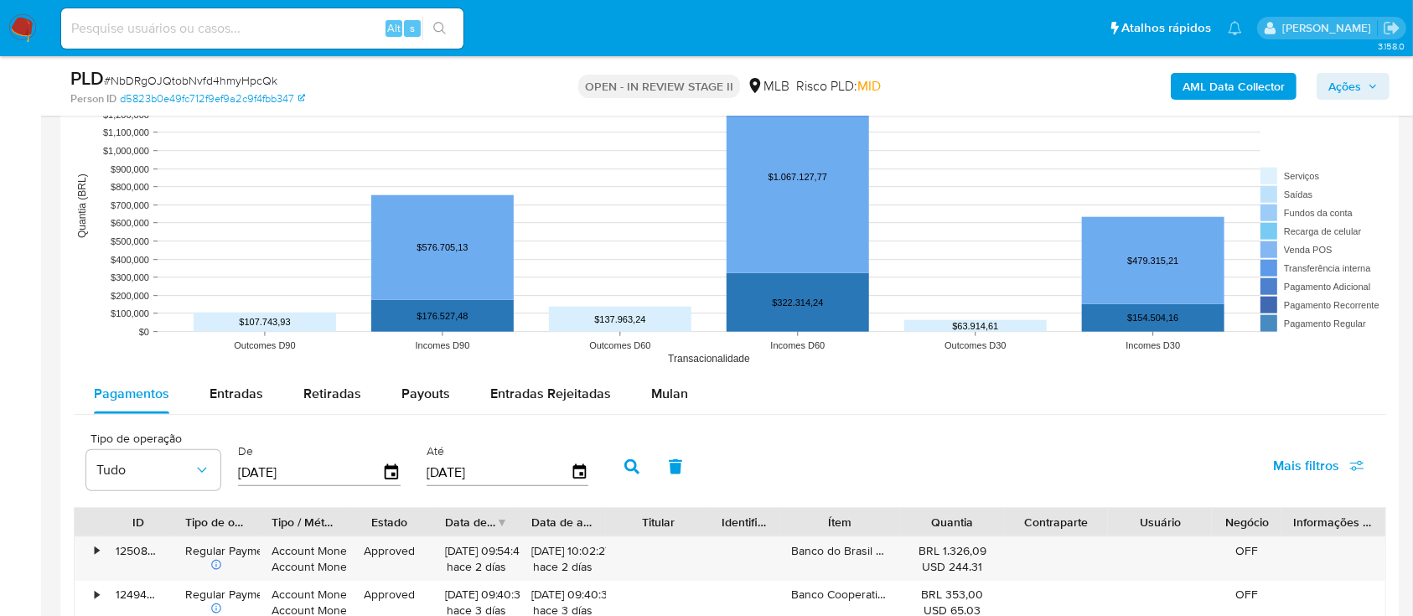
scroll to position [1676, 0]
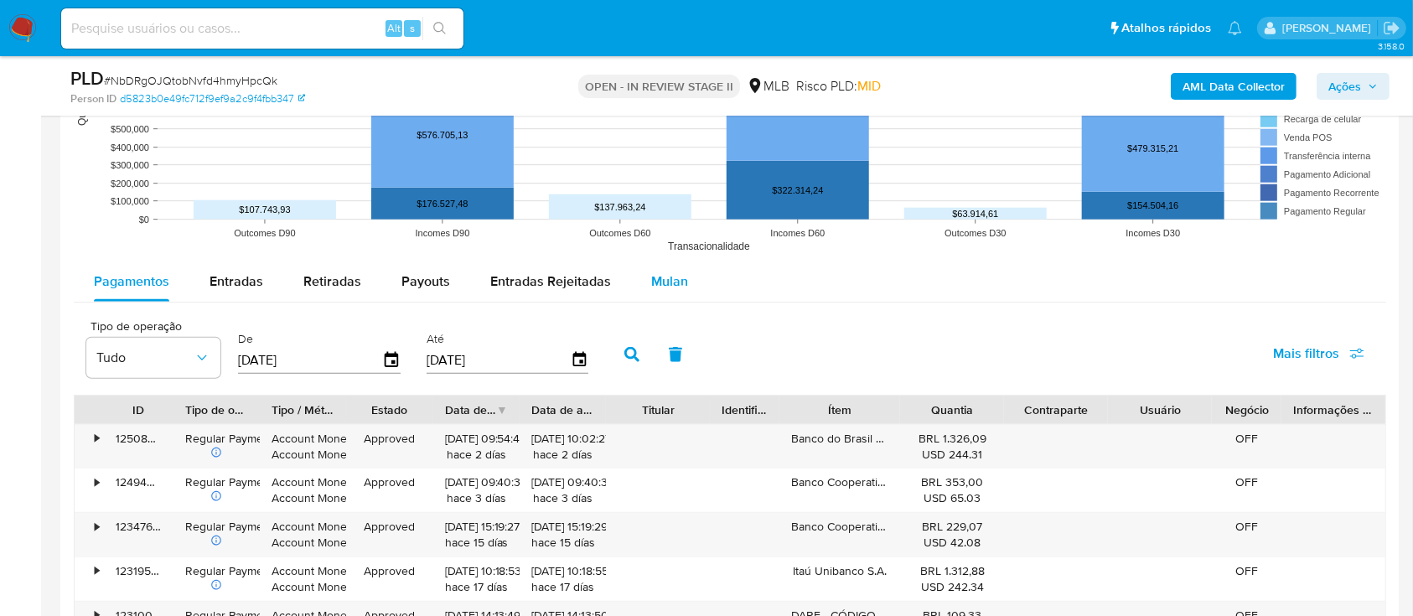
click at [652, 277] on span "Mulan" at bounding box center [669, 281] width 37 height 19
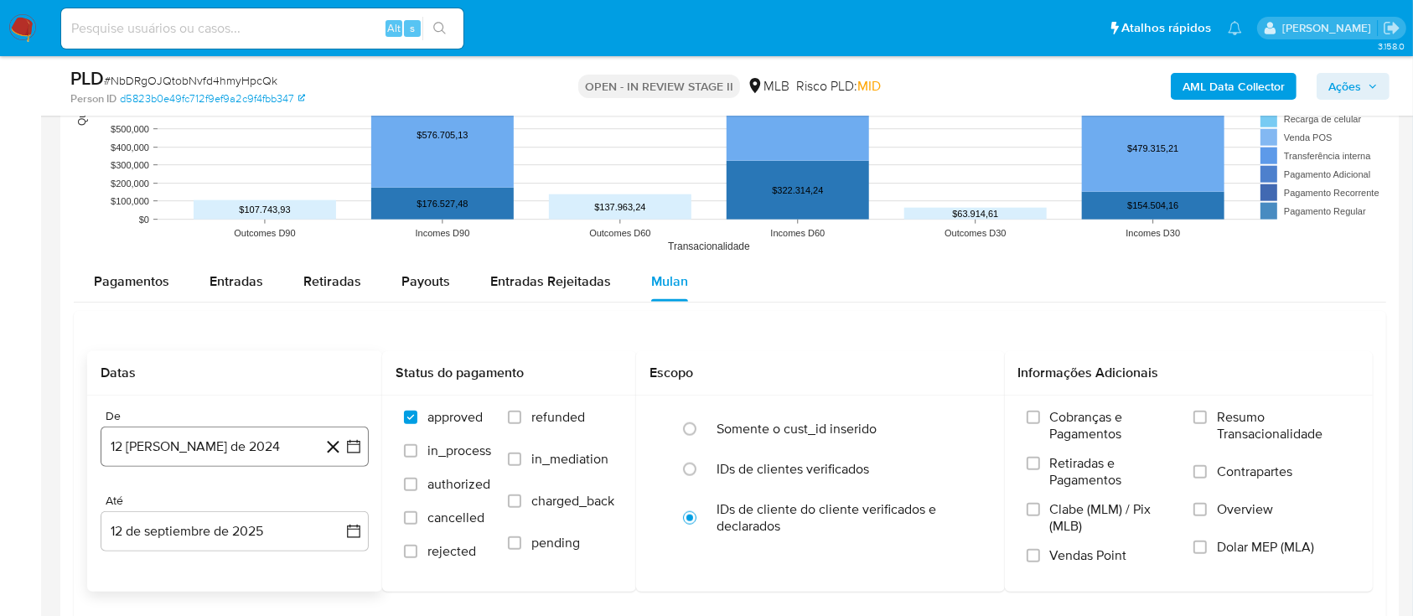
click at [349, 451] on icon "button" at bounding box center [353, 446] width 17 height 17
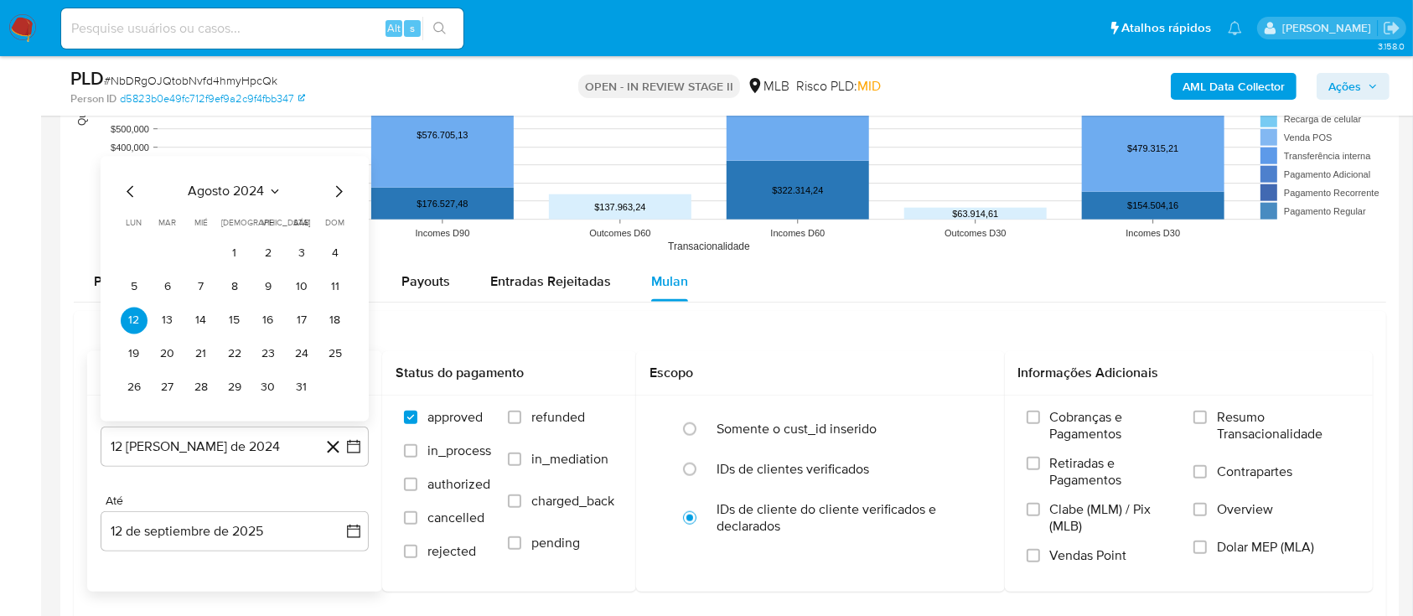
click at [272, 189] on icon "Seleccionar mes y año" at bounding box center [274, 190] width 13 height 13
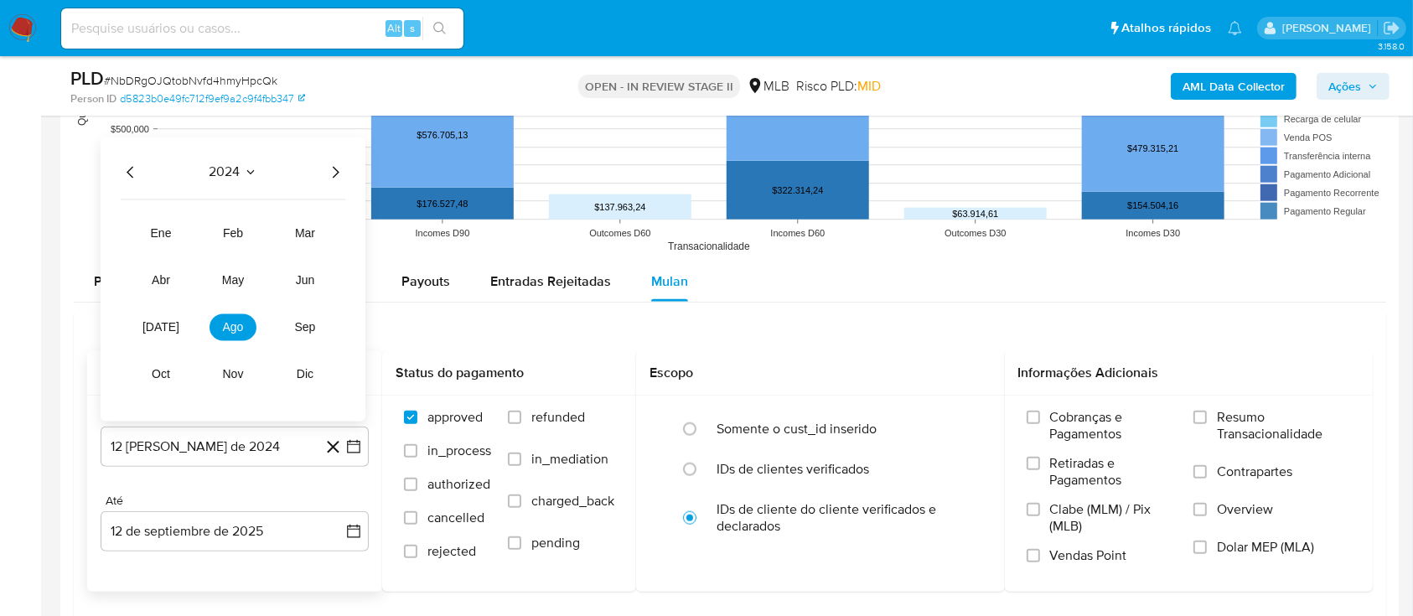
click at [333, 173] on icon "Año siguiente" at bounding box center [335, 172] width 20 height 20
click at [165, 330] on span "[DATE]" at bounding box center [160, 326] width 37 height 13
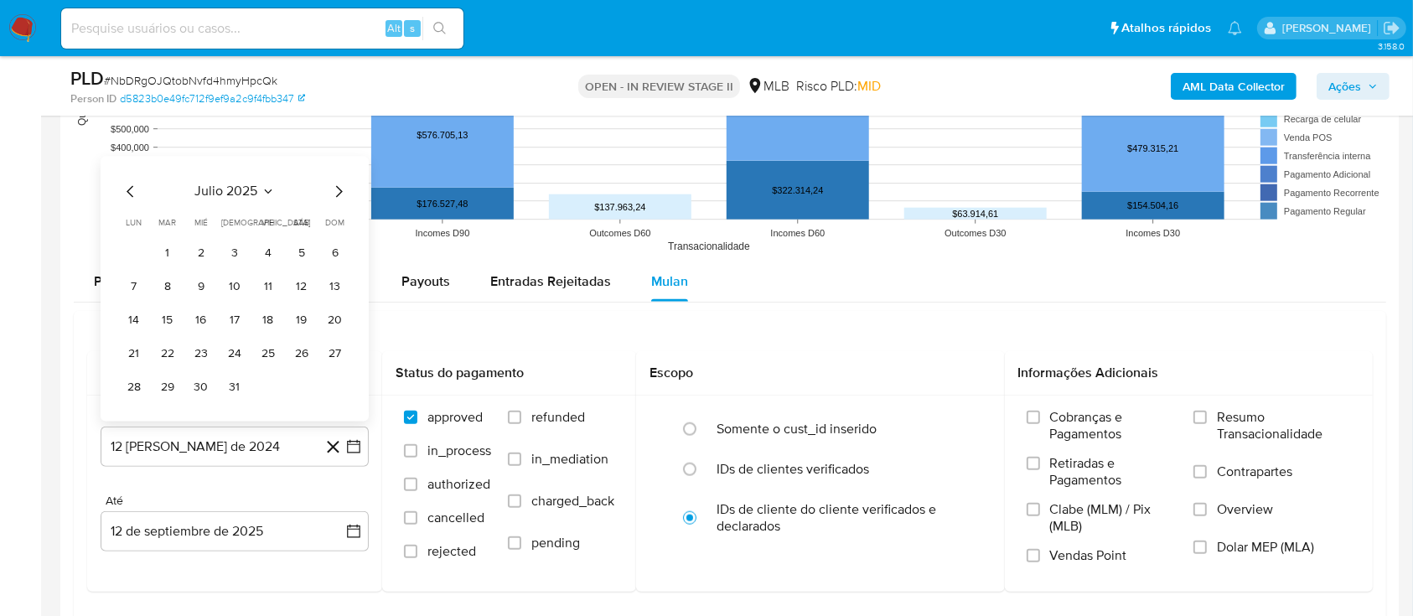
drag, startPoint x: 168, startPoint y: 256, endPoint x: 215, endPoint y: 272, distance: 49.3
click at [168, 258] on button "1" at bounding box center [167, 253] width 27 height 27
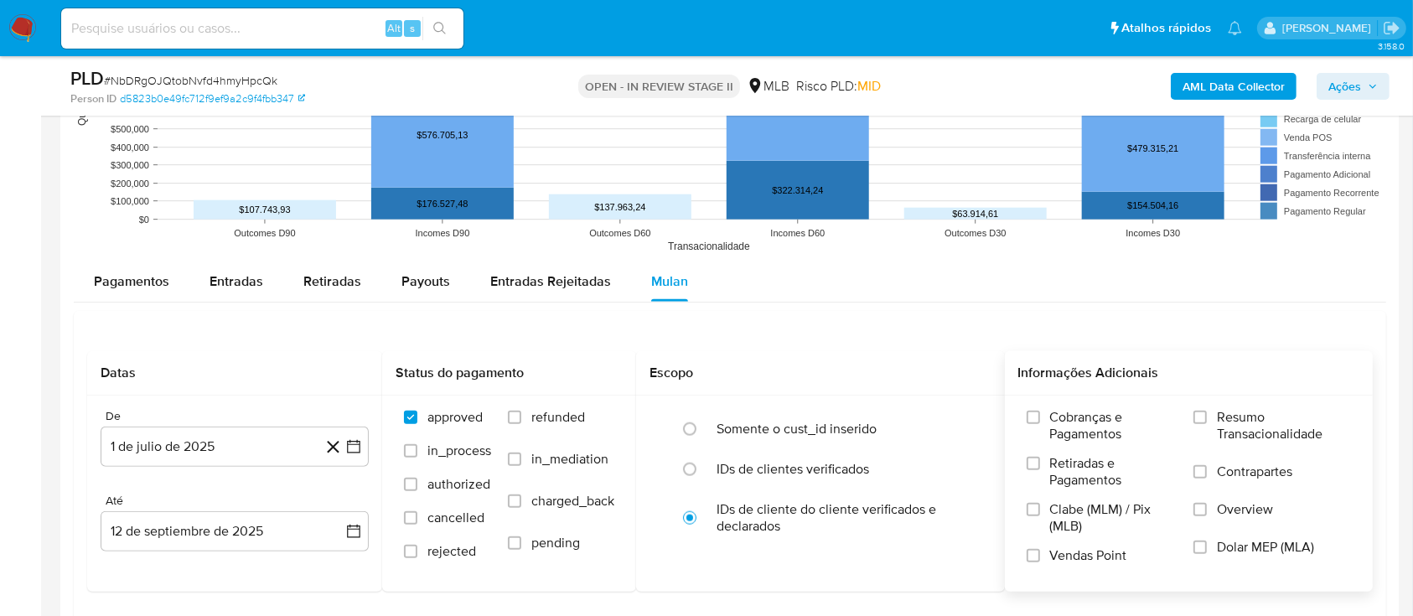
click at [1208, 426] on label "Resumo Transacionalidade" at bounding box center [1272, 436] width 158 height 54
click at [1207, 424] on input "Resumo Transacionalidade" at bounding box center [1199, 417] width 13 height 13
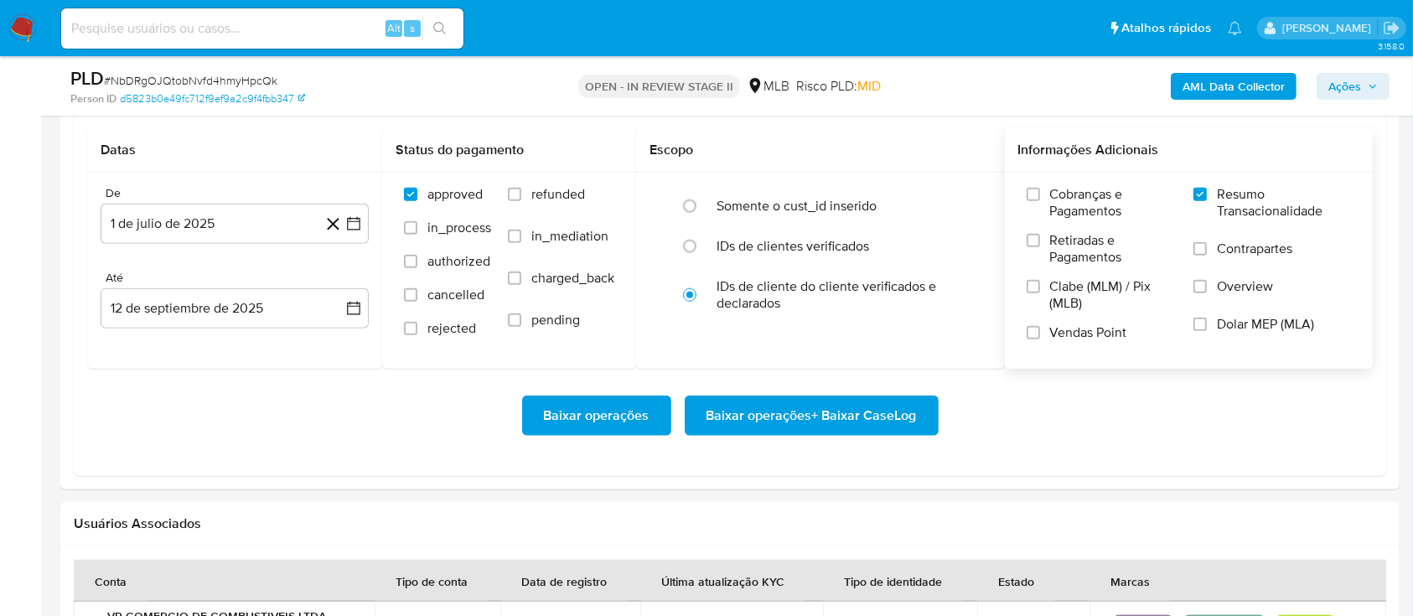
click at [783, 414] on span "Baixar operações + Baixar CaseLog" at bounding box center [811, 415] width 210 height 37
